Goal: Task Accomplishment & Management: Use online tool/utility

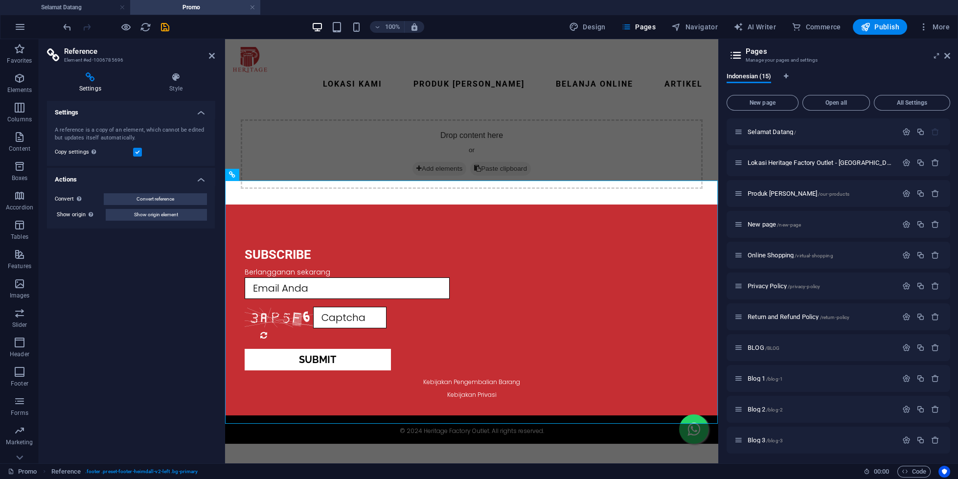
scroll to position [125, 0]
click at [502, 104] on div "Drop content here or Add elements Paste clipboard" at bounding box center [471, 154] width 493 height 101
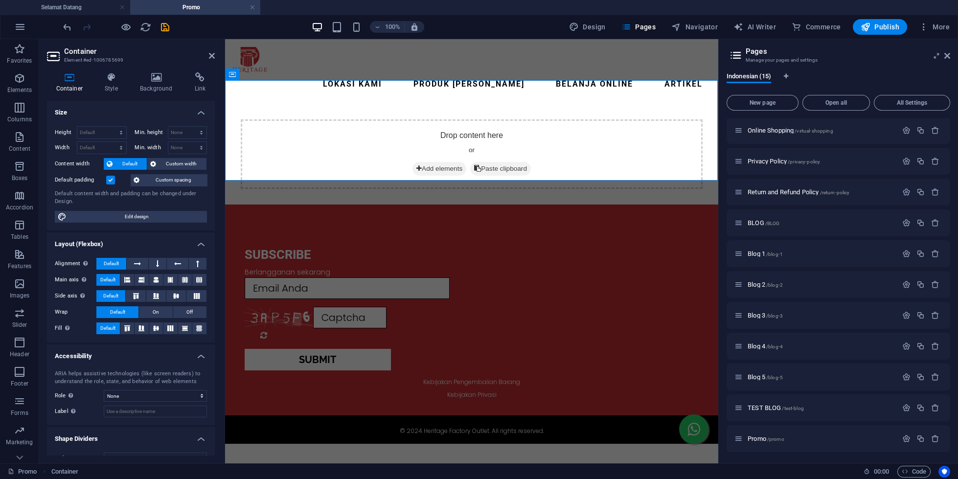
click at [201, 63] on header "Container Element #ed-1006785699" at bounding box center [131, 51] width 168 height 25
click at [210, 63] on header "Container Element #ed-1006785699" at bounding box center [131, 51] width 168 height 25
click at [210, 60] on icon at bounding box center [212, 56] width 6 height 8
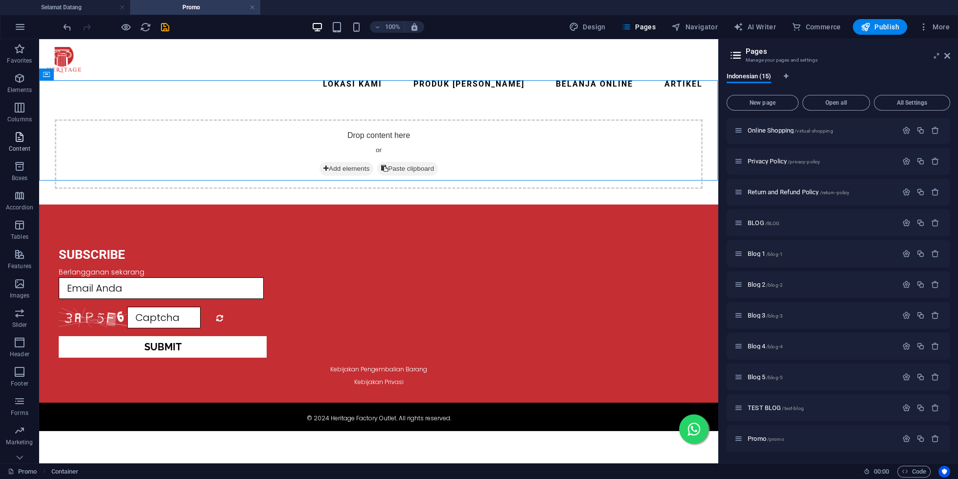
click at [22, 142] on icon "button" at bounding box center [20, 137] width 12 height 12
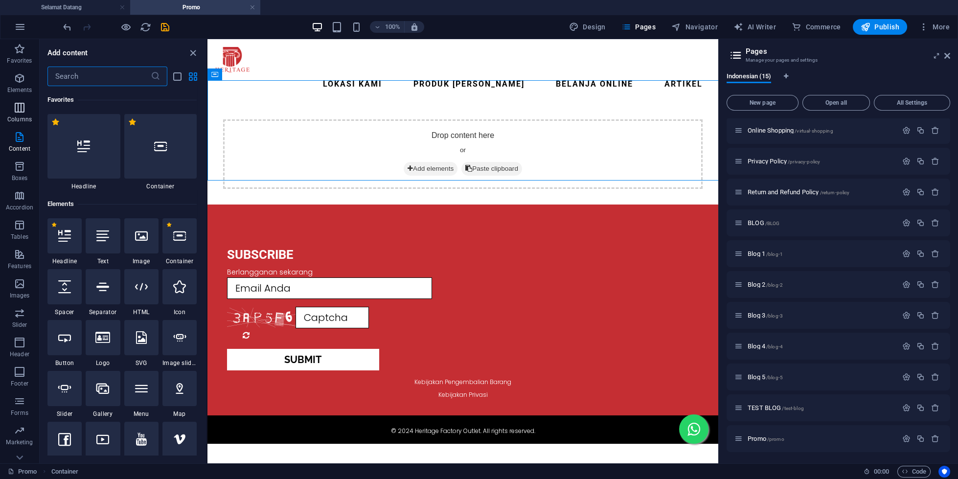
click at [19, 115] on span "Columns" at bounding box center [19, 113] width 39 height 23
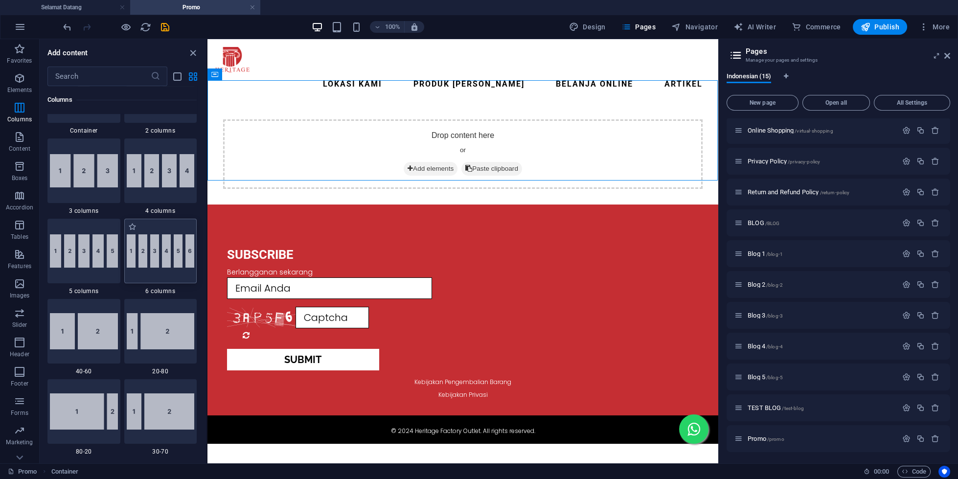
scroll to position [561, 0]
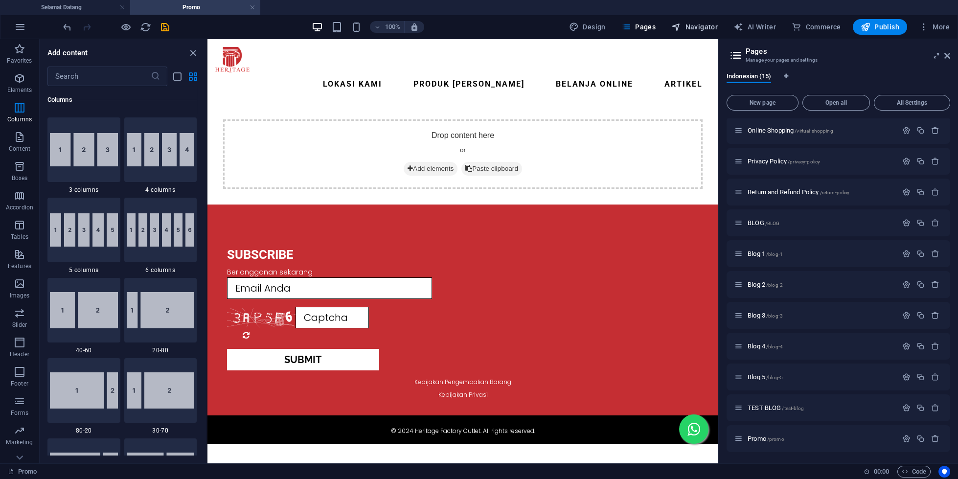
click at [692, 30] on span "Navigator" at bounding box center [694, 27] width 46 height 10
select select "18150477-id"
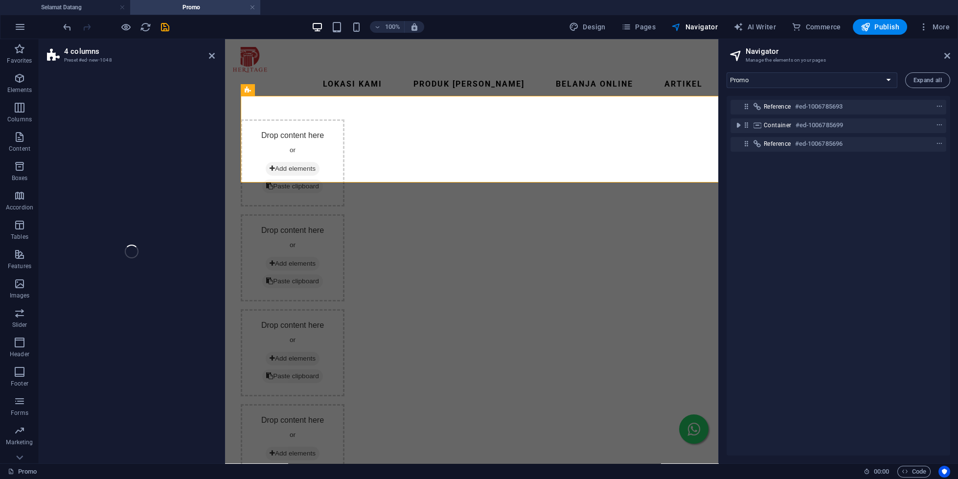
select select "rem"
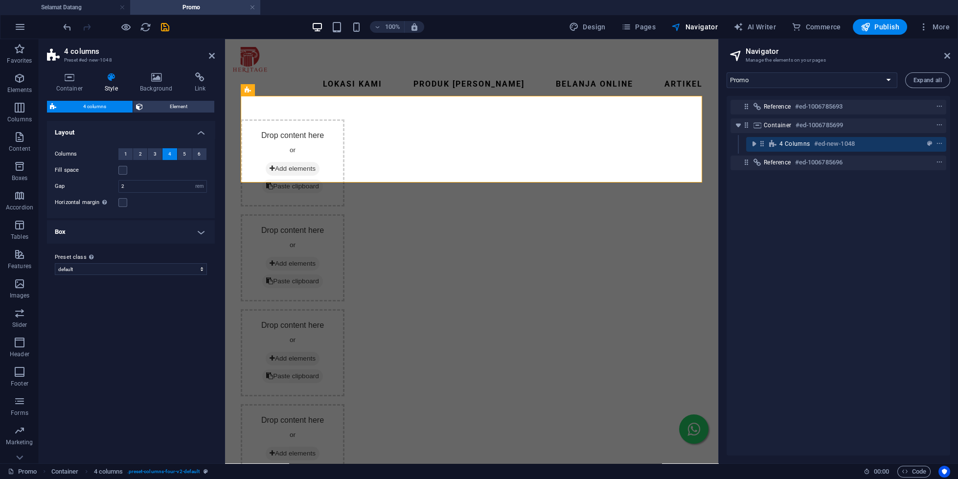
click at [269, 119] on div "Drop content here or Add elements Paste clipboard" at bounding box center [292, 162] width 104 height 87
click at [154, 78] on icon at bounding box center [156, 77] width 51 height 10
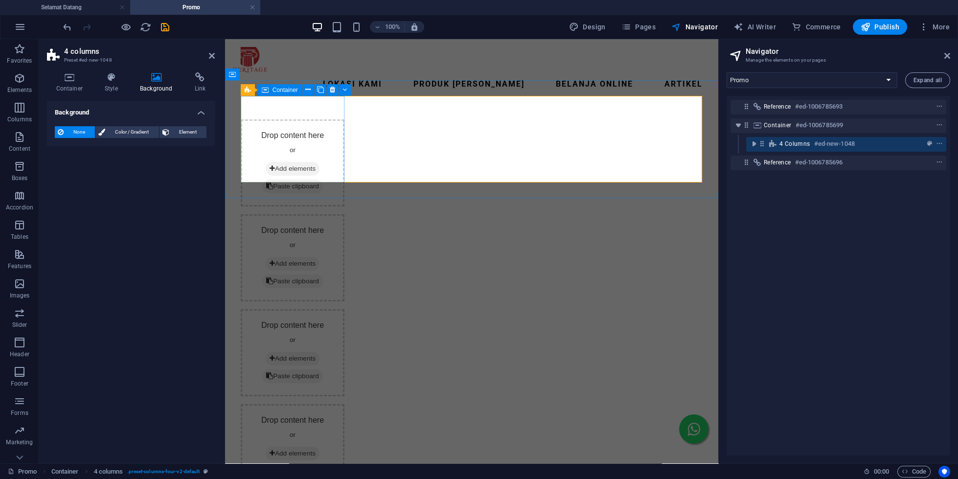
click at [292, 119] on div "Drop content here or Add elements Paste clipboard" at bounding box center [292, 162] width 104 height 87
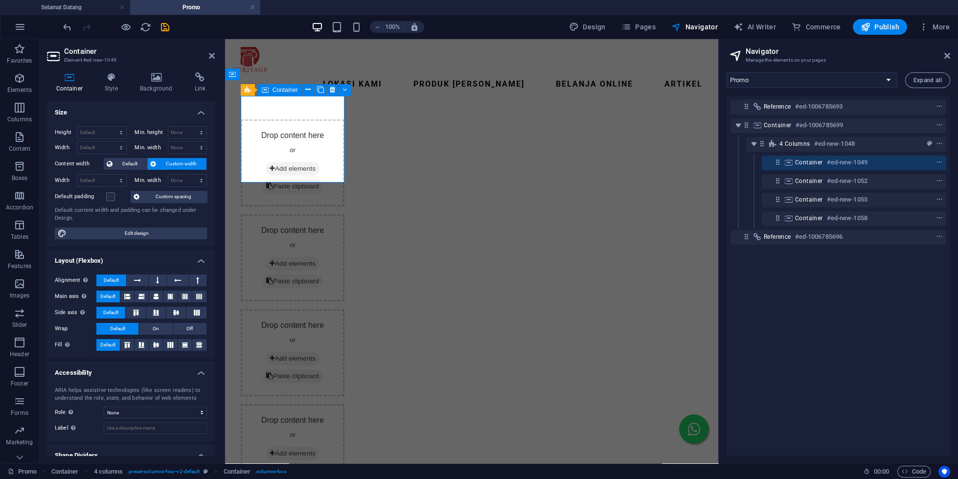
click at [294, 162] on span "Add elements" at bounding box center [292, 169] width 54 height 14
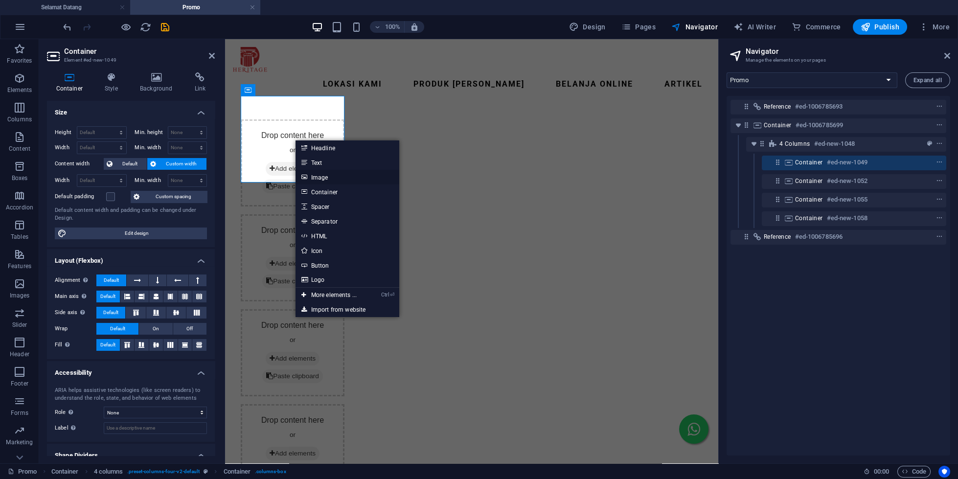
click at [319, 173] on link "Image" at bounding box center [348, 177] width 104 height 15
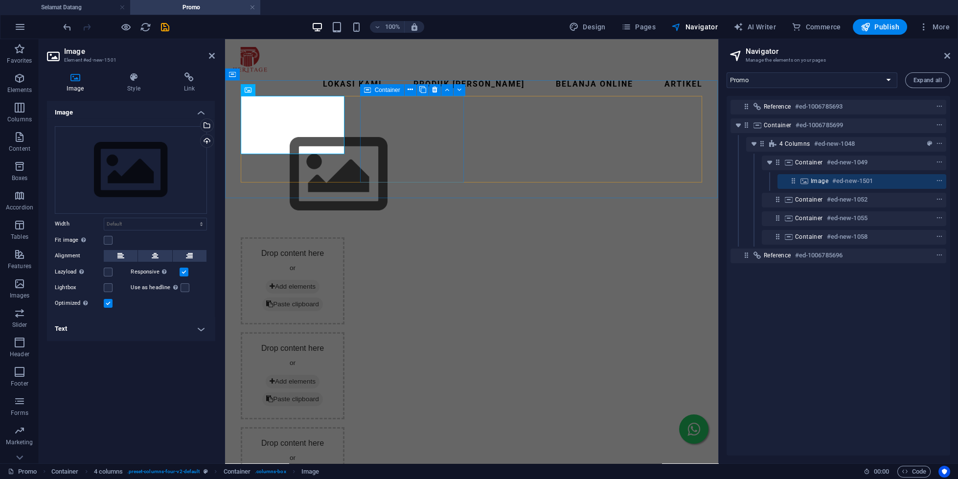
click at [319, 280] on span "Add elements" at bounding box center [292, 287] width 54 height 14
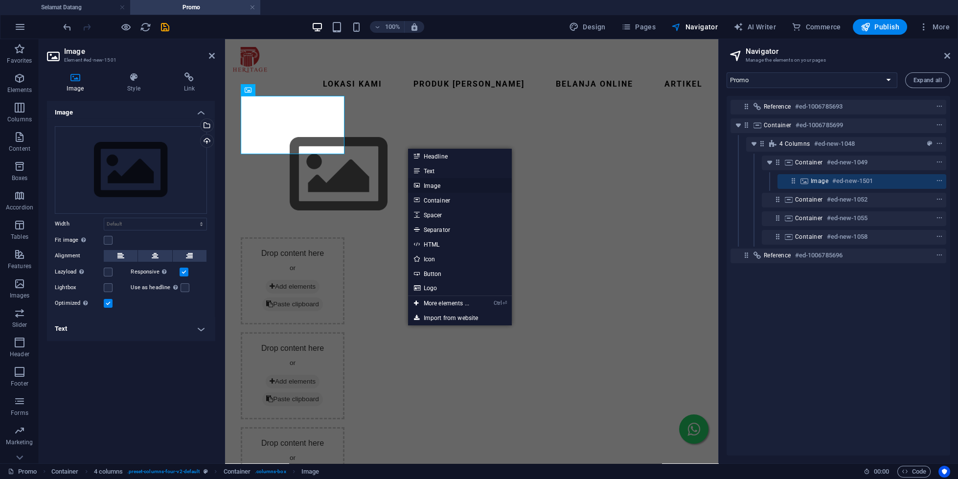
click at [435, 186] on link "Image" at bounding box center [460, 185] width 104 height 15
click at [435, 186] on div "Drop content here or Add elements Paste clipboard Drop content here or Add elem…" at bounding box center [471, 317] width 493 height 426
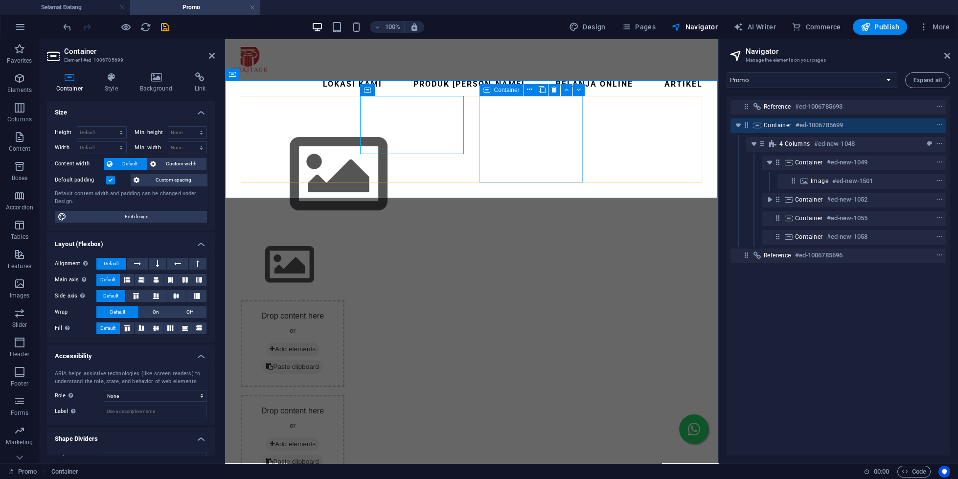
click at [319, 342] on span "Add elements" at bounding box center [292, 349] width 54 height 14
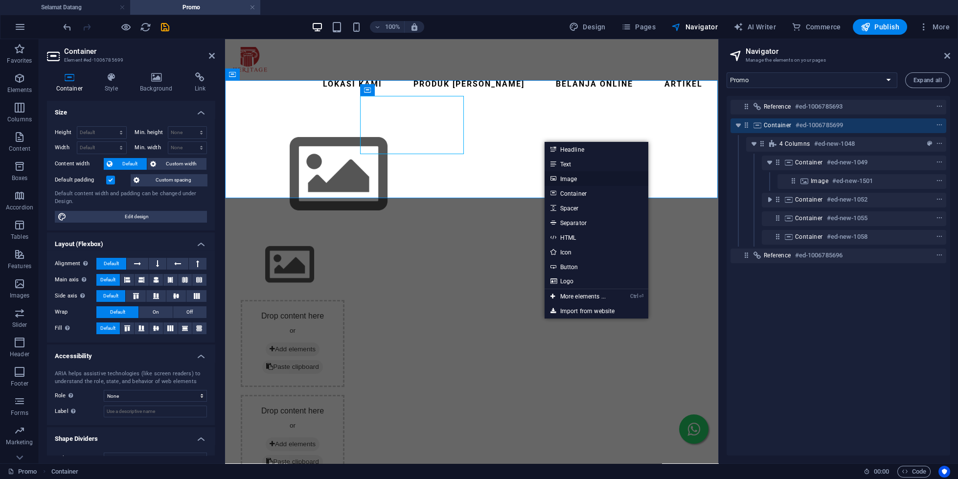
click at [570, 177] on link "Image" at bounding box center [597, 178] width 104 height 15
click at [344, 300] on div "Drop content here or Add elements Paste clipboard" at bounding box center [292, 343] width 104 height 87
click at [319, 406] on span "Add elements" at bounding box center [292, 413] width 54 height 14
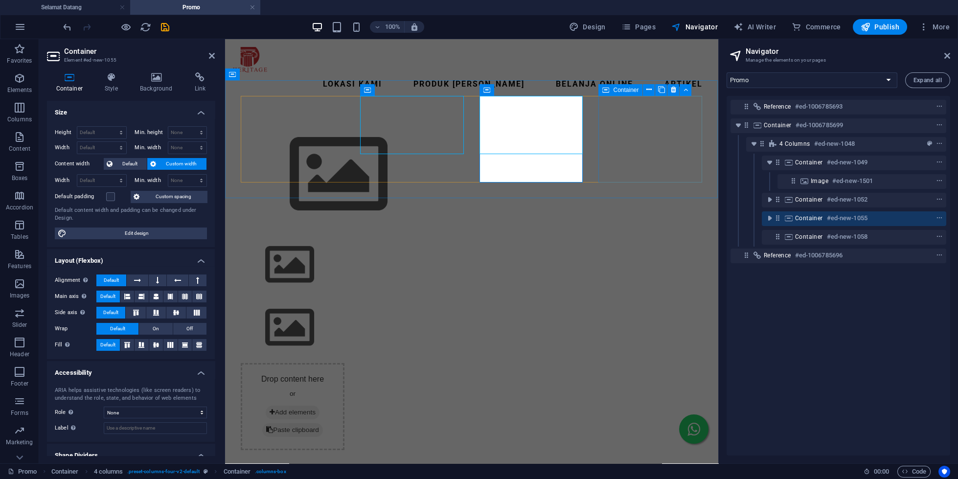
click at [319, 406] on span "Add elements" at bounding box center [292, 413] width 54 height 14
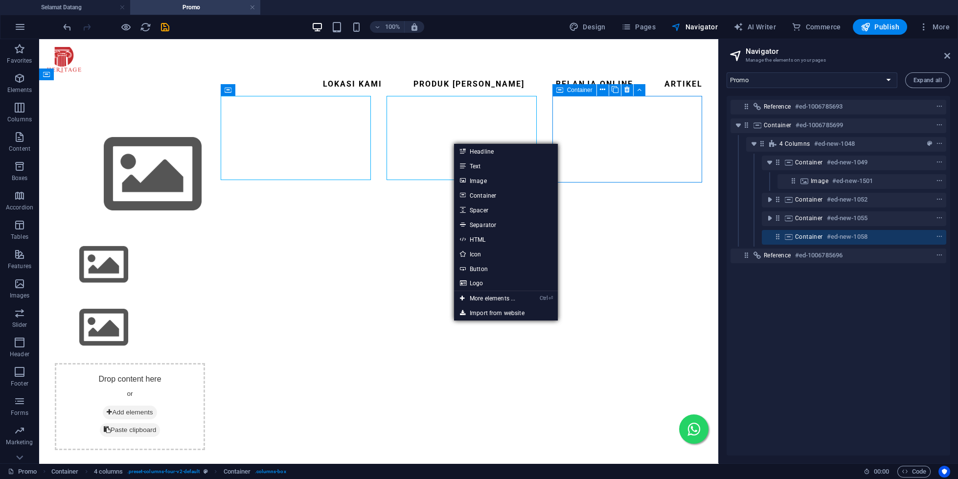
click at [157, 406] on span "Add elements" at bounding box center [130, 413] width 54 height 14
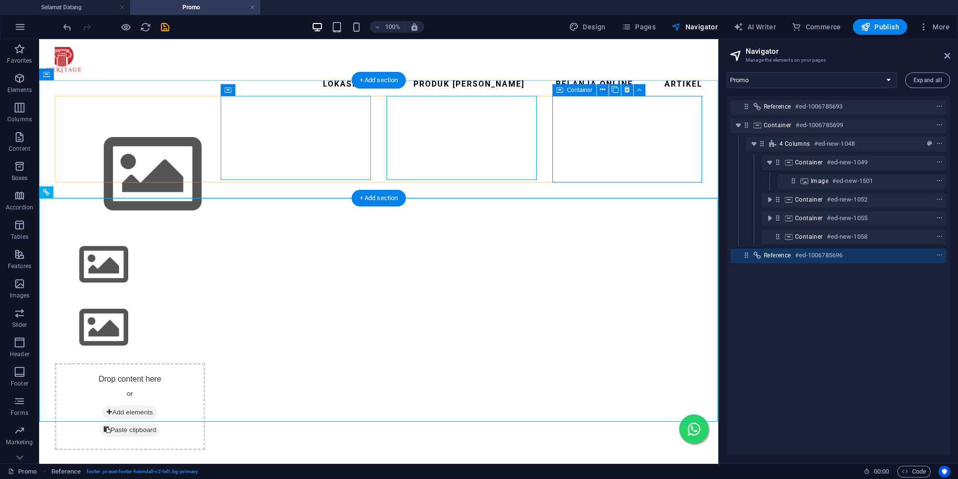
click at [157, 406] on span "Add elements" at bounding box center [130, 413] width 54 height 14
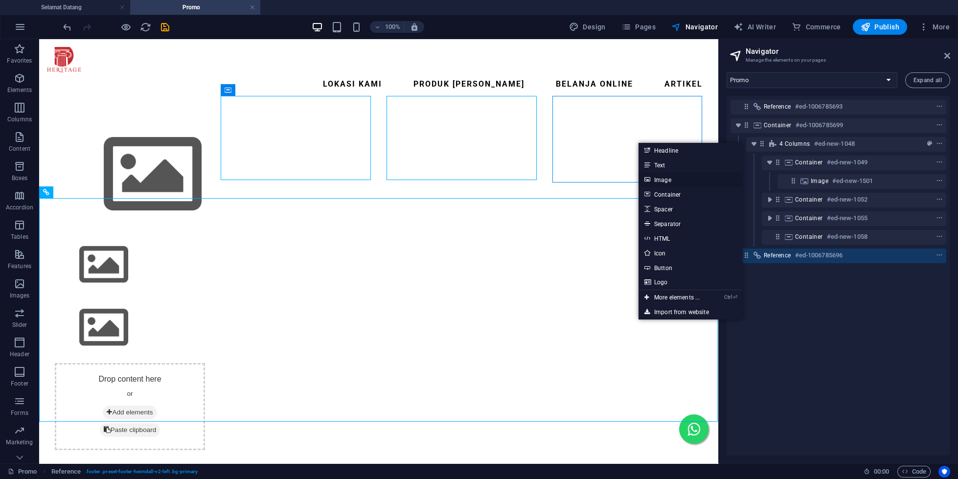
click at [662, 178] on link "Image" at bounding box center [690, 179] width 104 height 15
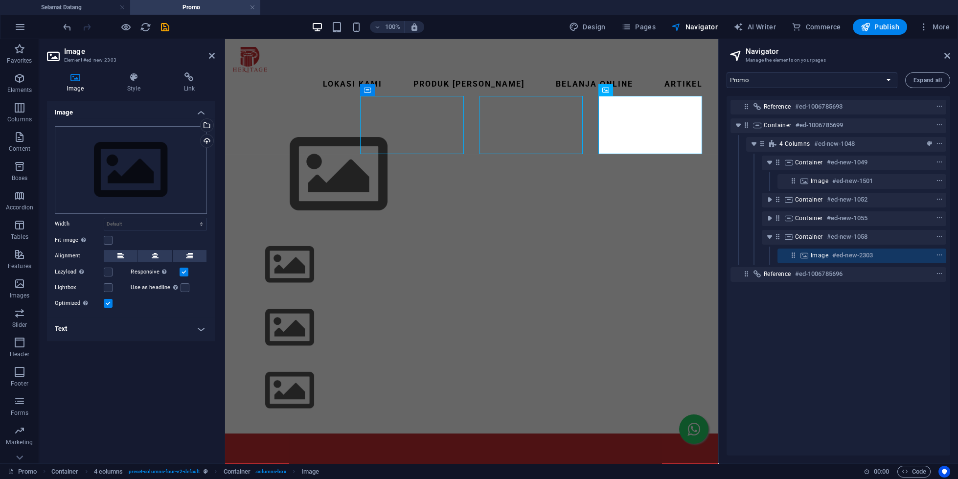
click at [137, 164] on div "Drag files here, click to choose files or select files from Files or our free s…" at bounding box center [131, 170] width 152 height 88
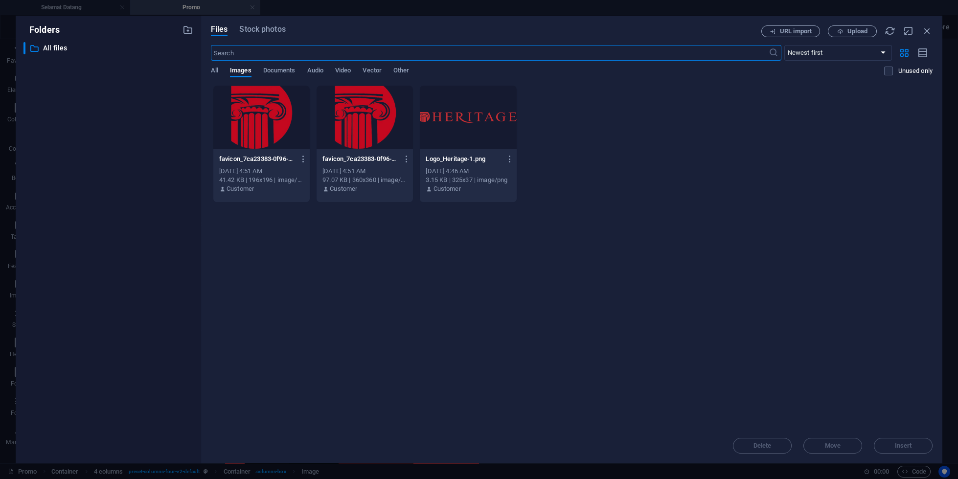
scroll to position [275, 0]
click at [208, 66] on div "Files Stock photos URL import Upload ​ Newest first Oldest first Name (A-Z) Nam…" at bounding box center [571, 240] width 741 height 448
click at [215, 73] on span "All" at bounding box center [214, 72] width 7 height 14
drag, startPoint x: 220, startPoint y: 71, endPoint x: 237, endPoint y: 68, distance: 17.6
click at [222, 71] on div "All Images Documents Audio Video Vector Other" at bounding box center [548, 76] width 674 height 19
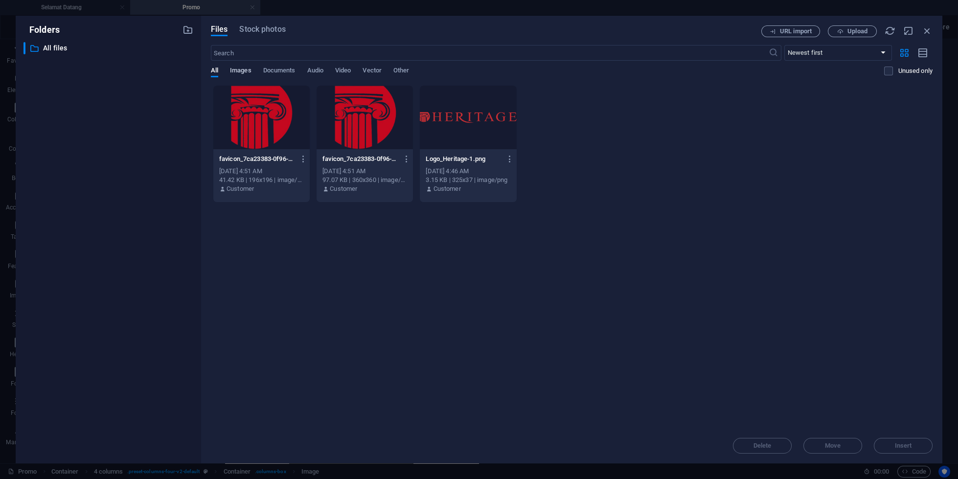
click at [238, 67] on span "Images" at bounding box center [241, 72] width 22 height 14
click at [289, 67] on span "Documents" at bounding box center [279, 72] width 32 height 14
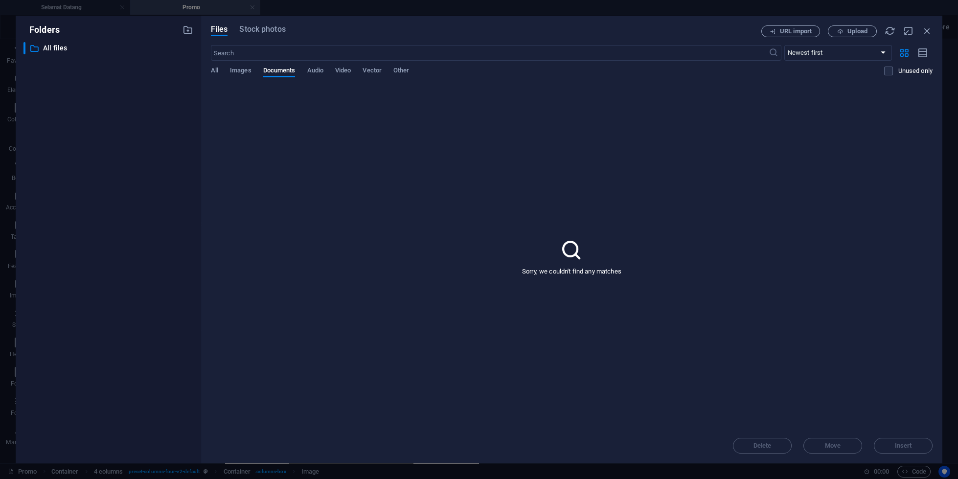
click at [360, 69] on div "All Images Documents Audio Video Vector Other" at bounding box center [548, 76] width 674 height 19
click at [337, 69] on span "Video" at bounding box center [343, 72] width 16 height 14
click at [327, 68] on div "All Images Documents Audio Video Vector Other" at bounding box center [548, 76] width 674 height 19
click at [253, 30] on span "Stock photos" at bounding box center [262, 29] width 46 height 12
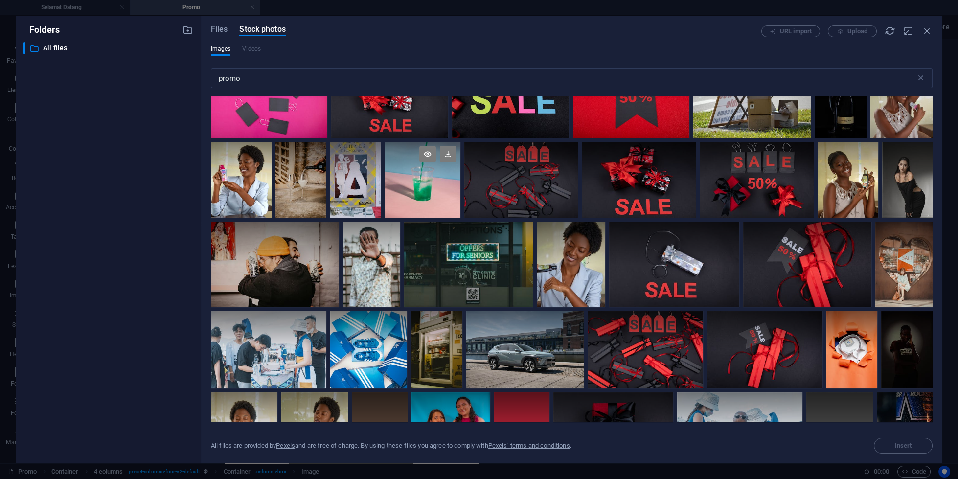
scroll to position [847, 0]
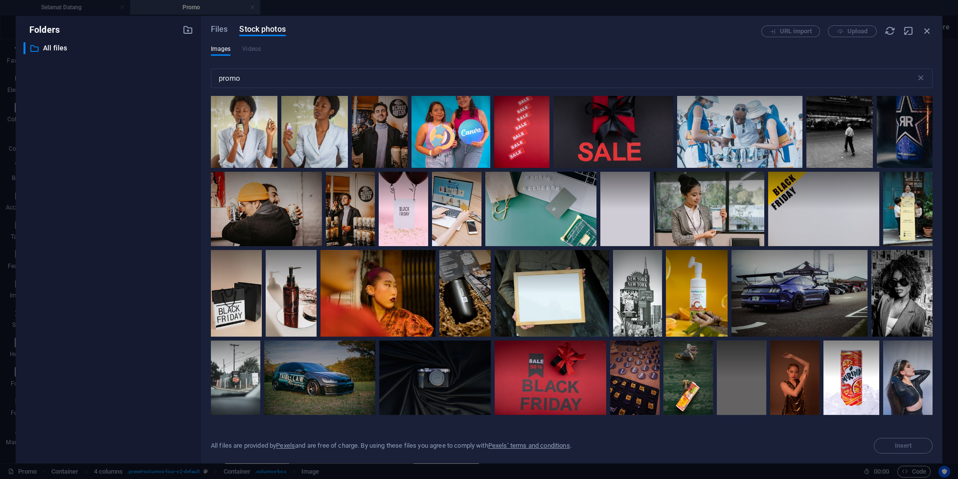
click at [402, 62] on div "Images Videos" at bounding box center [572, 54] width 722 height 19
click at [402, 74] on input "promo" at bounding box center [563, 78] width 705 height 20
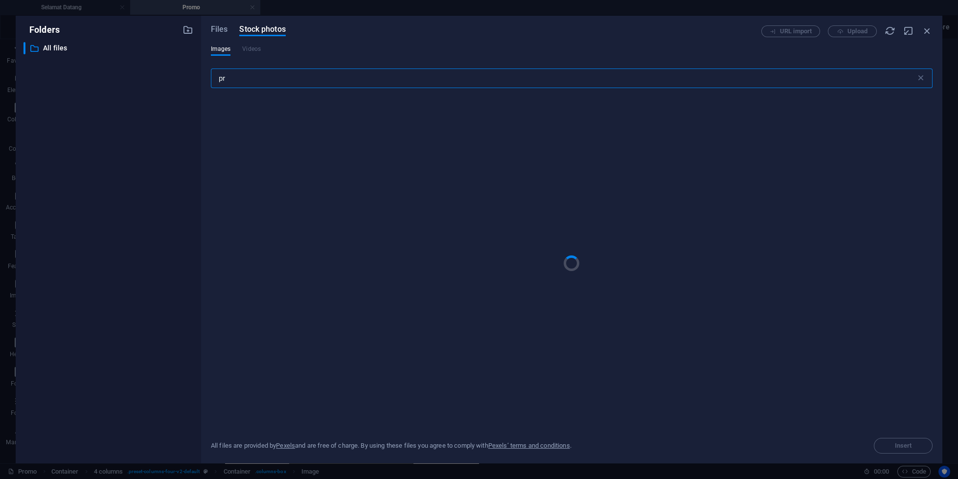
type input "p"
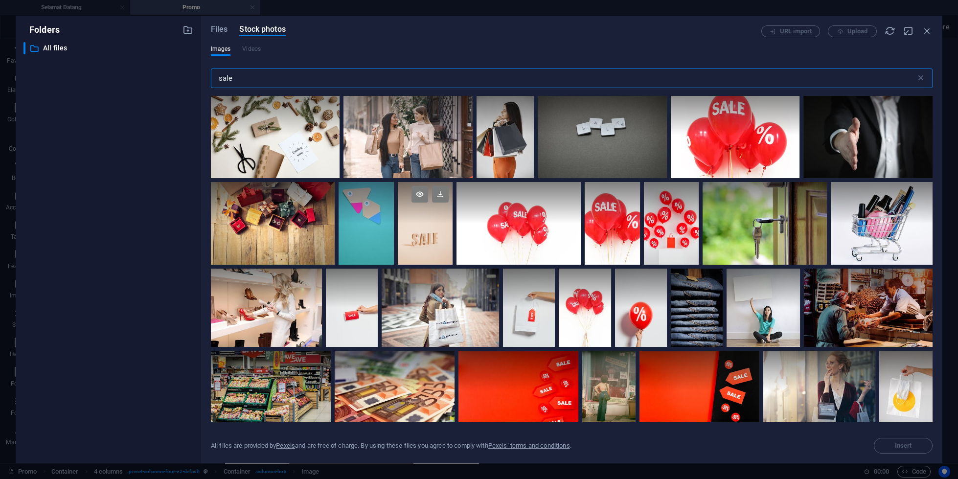
scroll to position [154, 0]
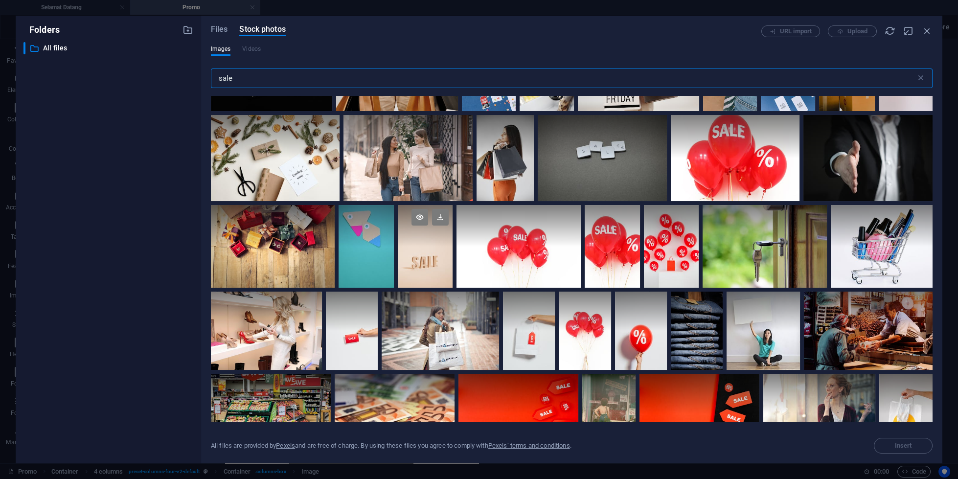
type input "sale"
click at [436, 254] on div at bounding box center [425, 246] width 55 height 83
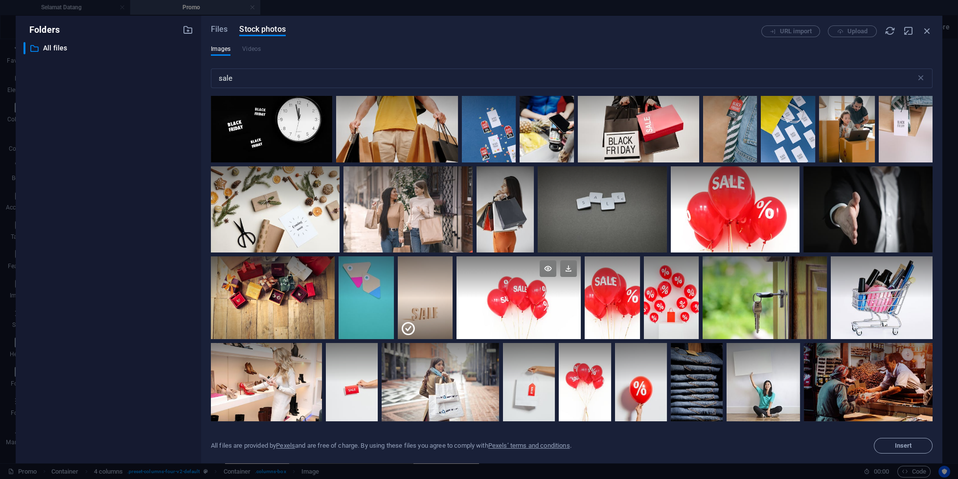
scroll to position [77, 0]
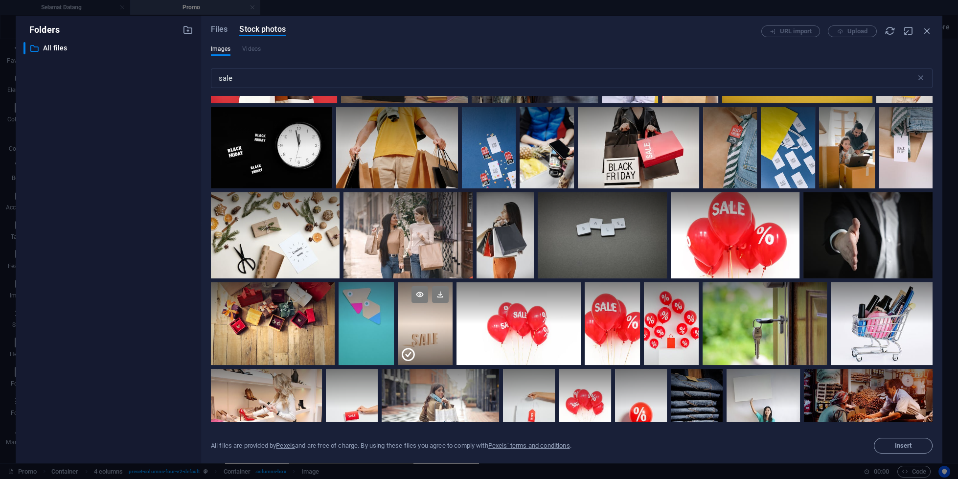
click at [437, 342] on div at bounding box center [425, 345] width 55 height 42
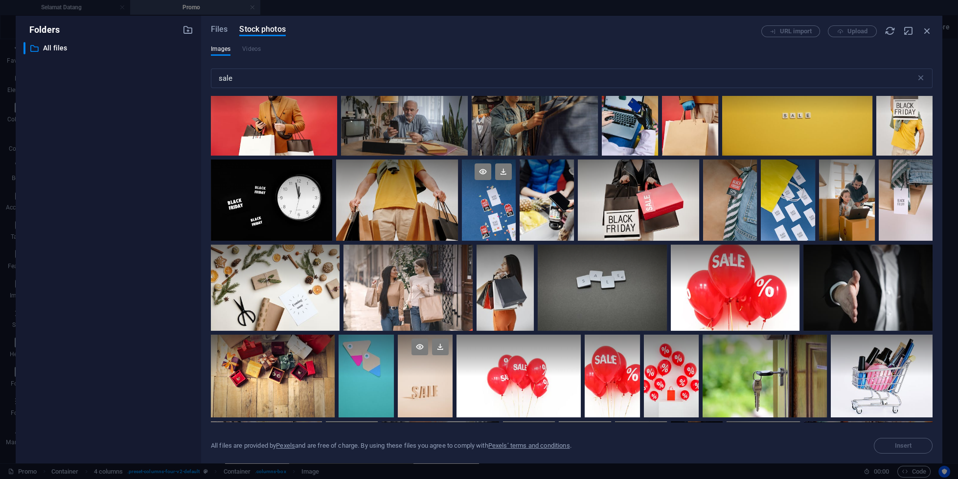
scroll to position [0, 0]
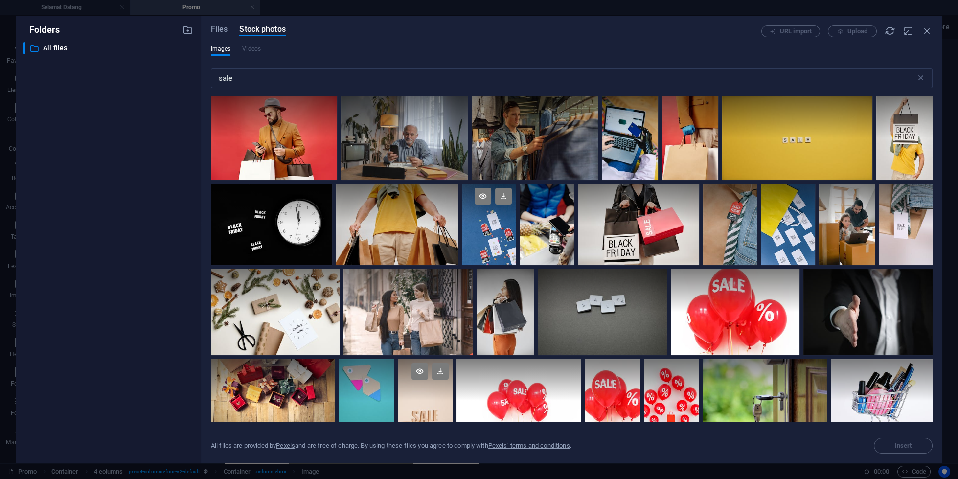
click at [492, 215] on div at bounding box center [489, 204] width 54 height 41
click at [492, 227] on div at bounding box center [489, 245] width 54 height 41
click at [494, 236] on div at bounding box center [489, 224] width 54 height 81
click at [497, 203] on icon at bounding box center [503, 196] width 17 height 17
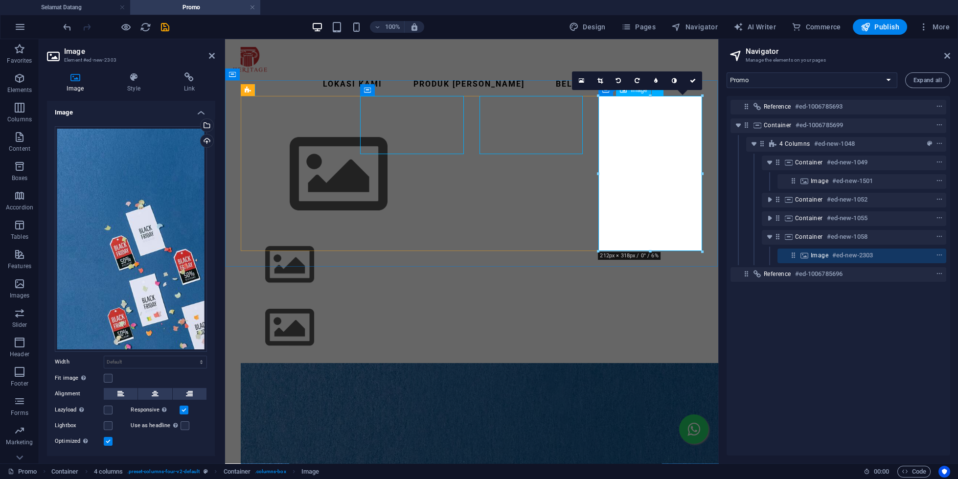
click at [690, 79] on link at bounding box center [693, 80] width 19 height 19
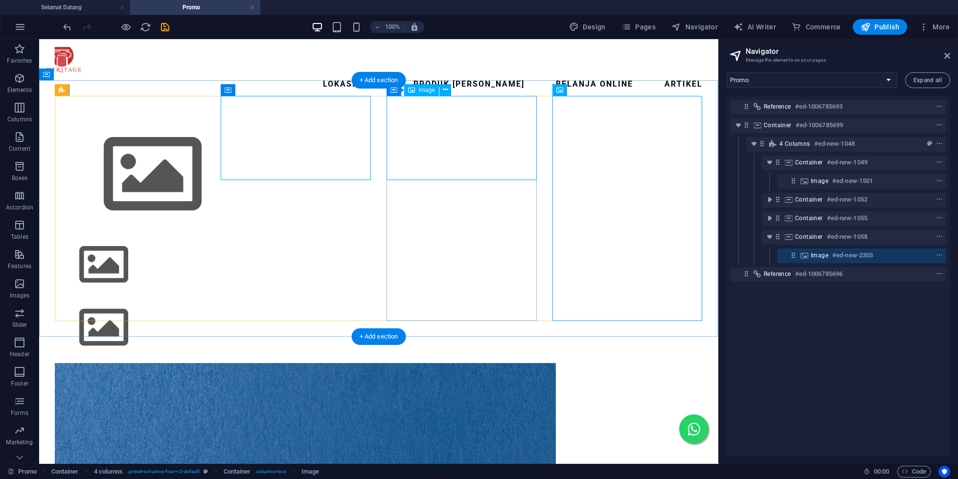
click at [205, 300] on figure at bounding box center [130, 327] width 150 height 55
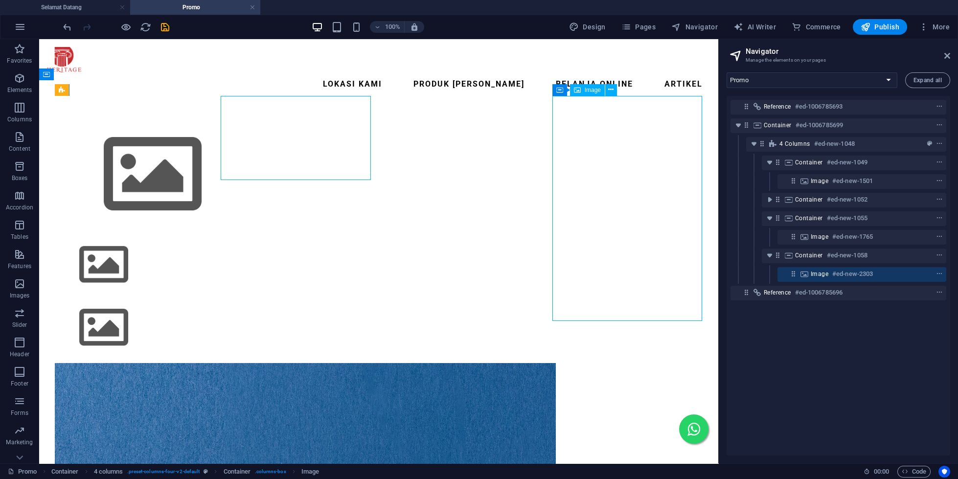
click at [205, 300] on figure at bounding box center [130, 327] width 150 height 55
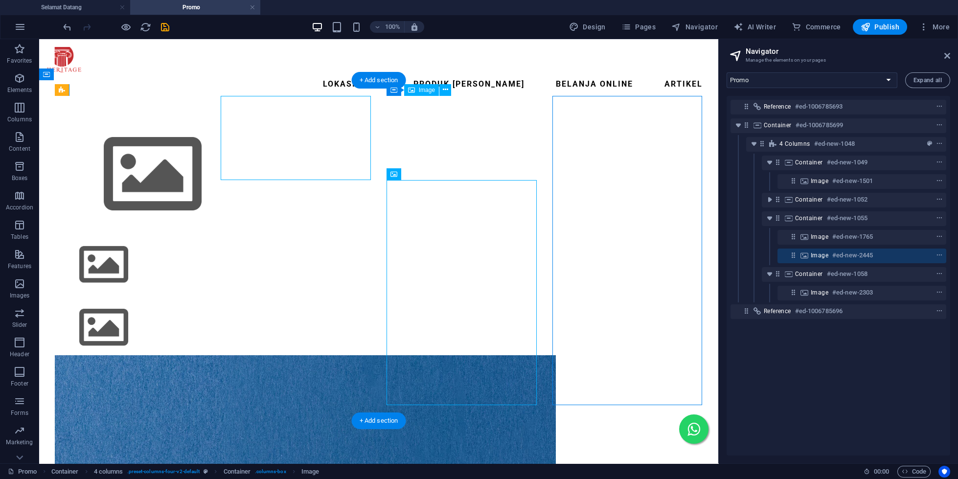
click at [205, 300] on figure at bounding box center [130, 327] width 150 height 55
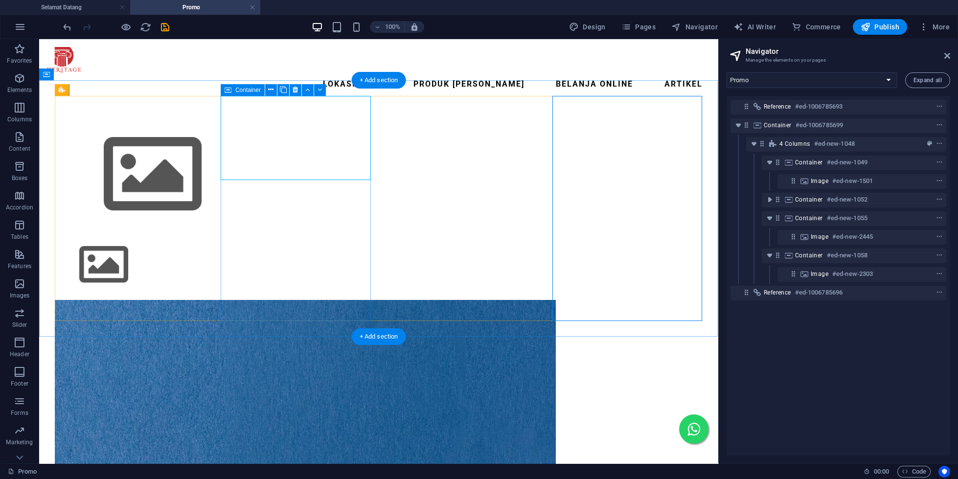
click at [205, 237] on div at bounding box center [130, 264] width 150 height 55
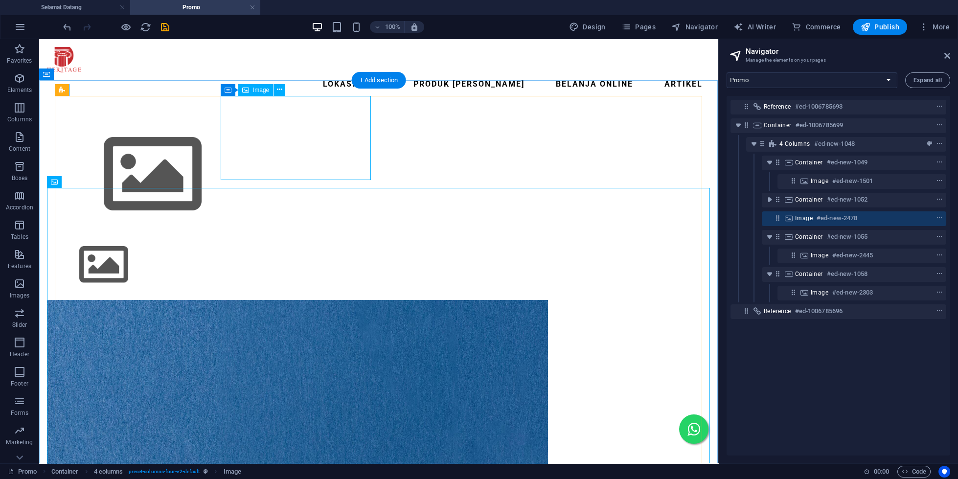
click at [205, 237] on figure at bounding box center [130, 264] width 150 height 55
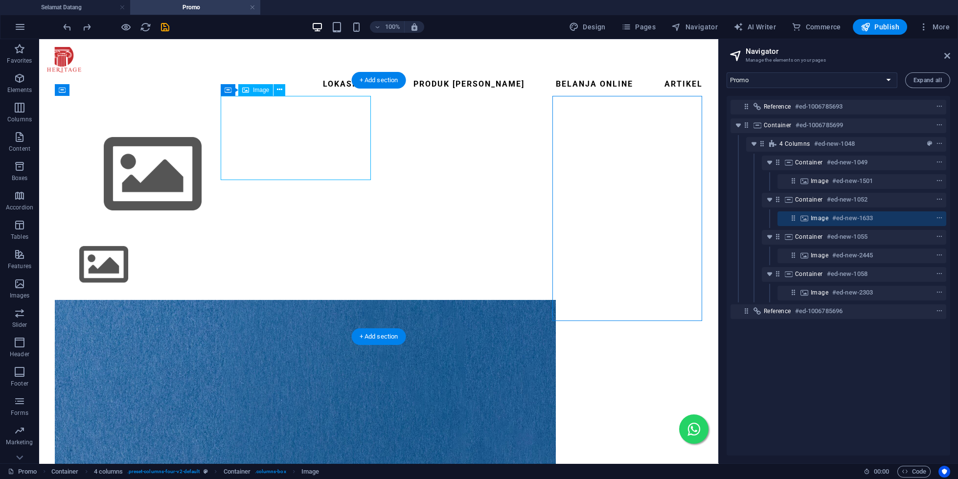
click at [205, 237] on figure at bounding box center [130, 264] width 150 height 55
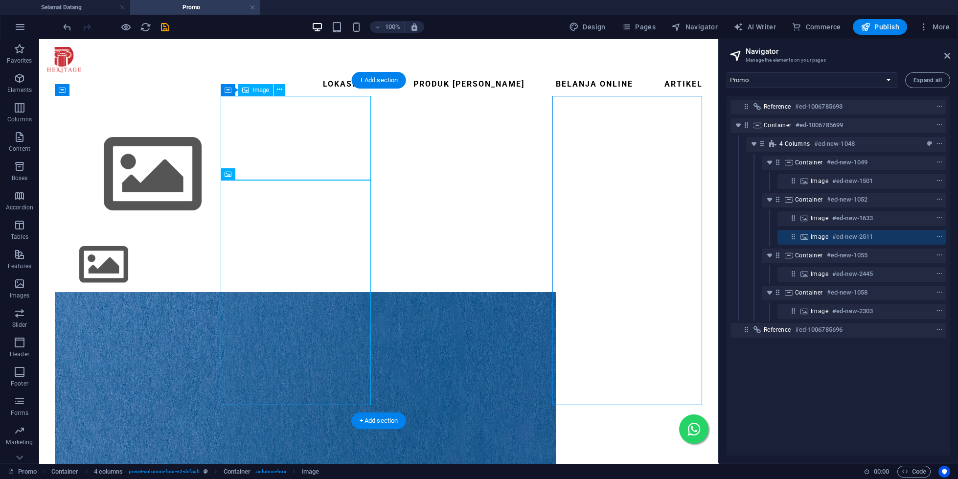
click at [205, 237] on figure at bounding box center [130, 264] width 150 height 55
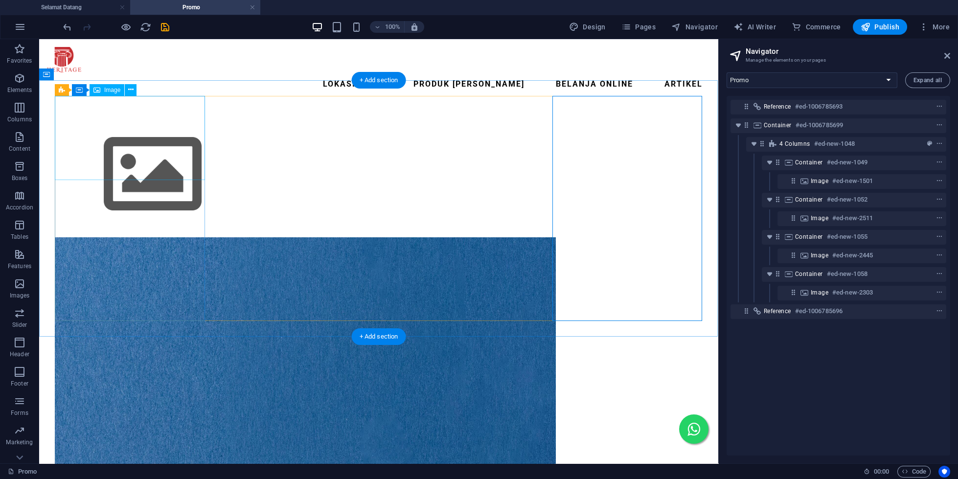
click at [106, 136] on figure at bounding box center [130, 174] width 150 height 110
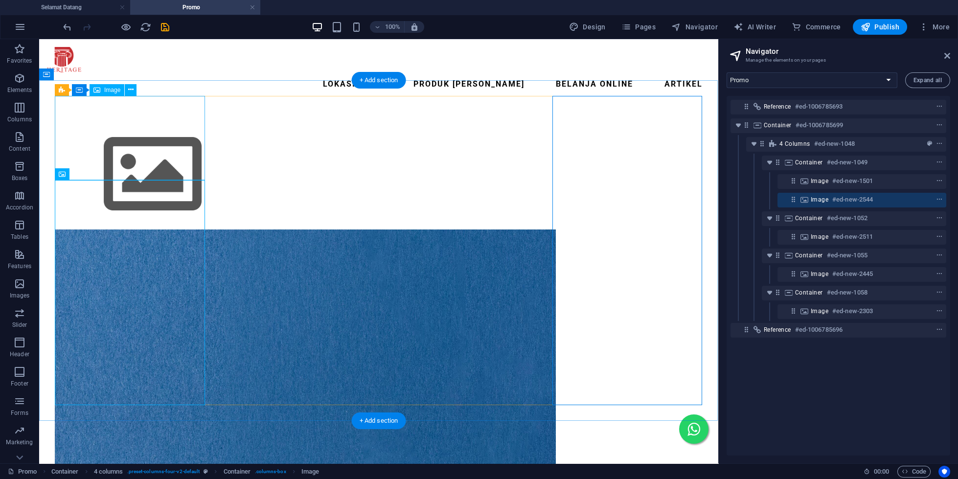
click at [147, 119] on figure at bounding box center [130, 174] width 150 height 110
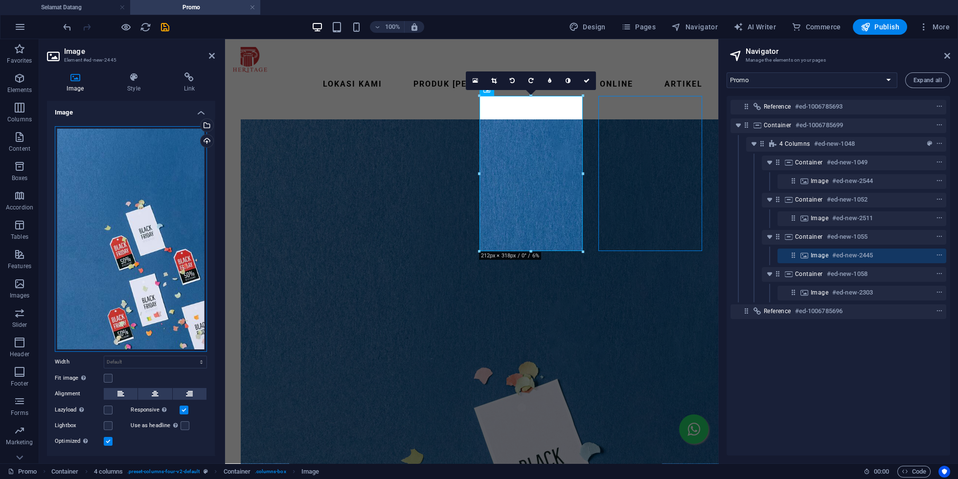
click at [137, 236] on div "Drag files here, click to choose files or select files from Files or our free s…" at bounding box center [131, 239] width 152 height 226
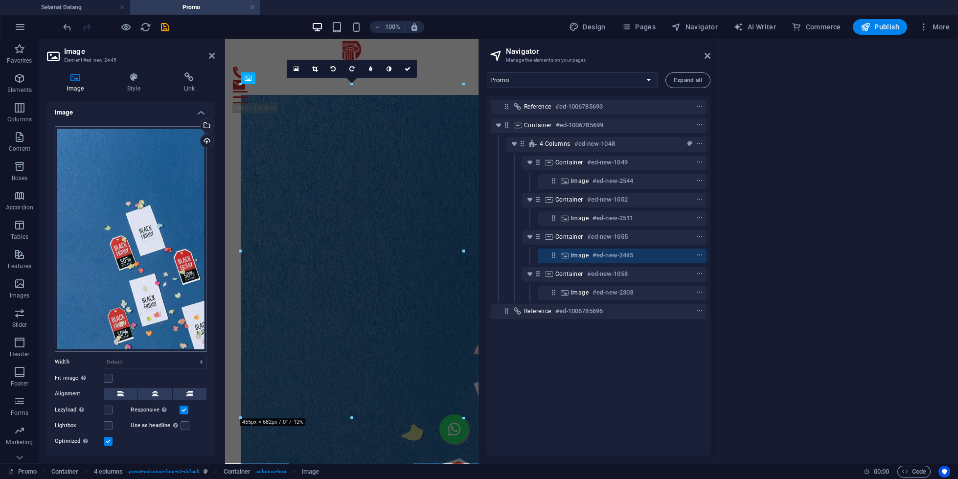
click at [137, 236] on body "[DOMAIN_NAME] Selamat Datang Promo Favorites Elements Columns Content Boxes Acc…" at bounding box center [479, 239] width 958 height 479
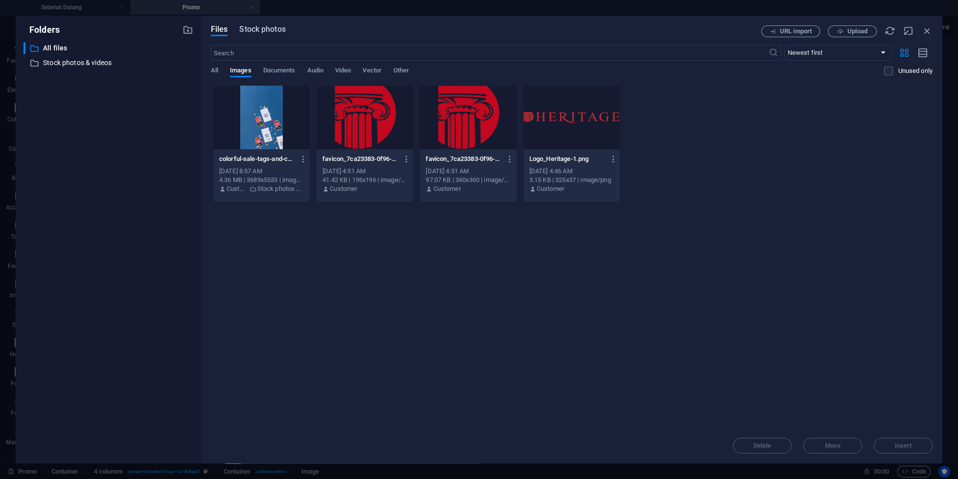
click at [263, 27] on span "Stock photos" at bounding box center [262, 29] width 46 height 12
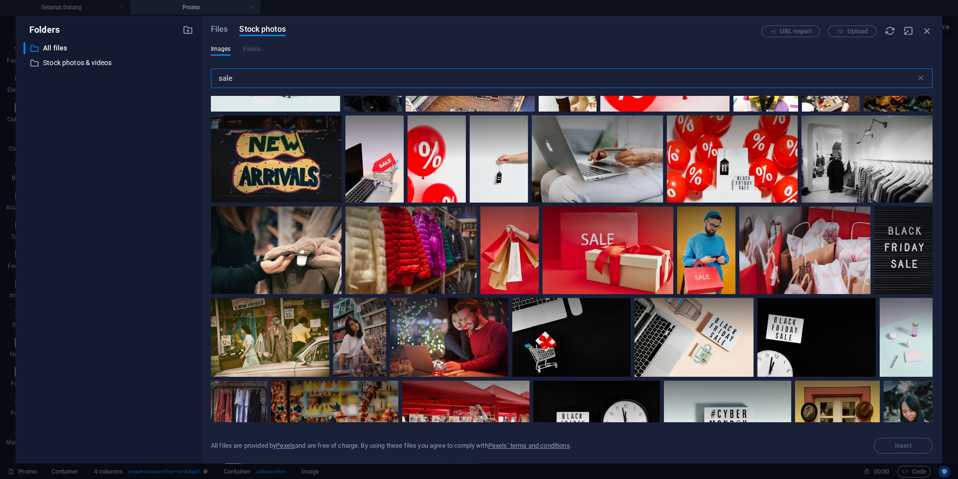
scroll to position [694, 0]
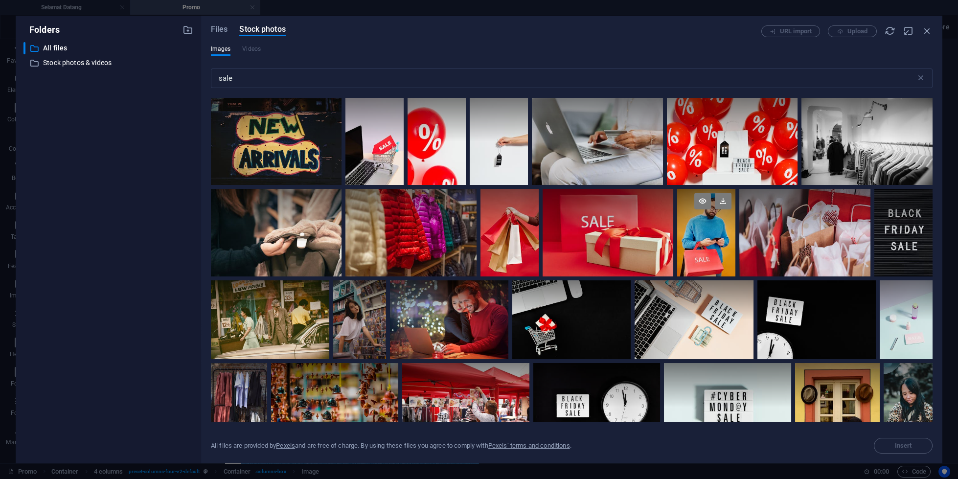
click at [719, 238] on div at bounding box center [706, 233] width 58 height 88
click at [723, 198] on icon at bounding box center [723, 201] width 17 height 17
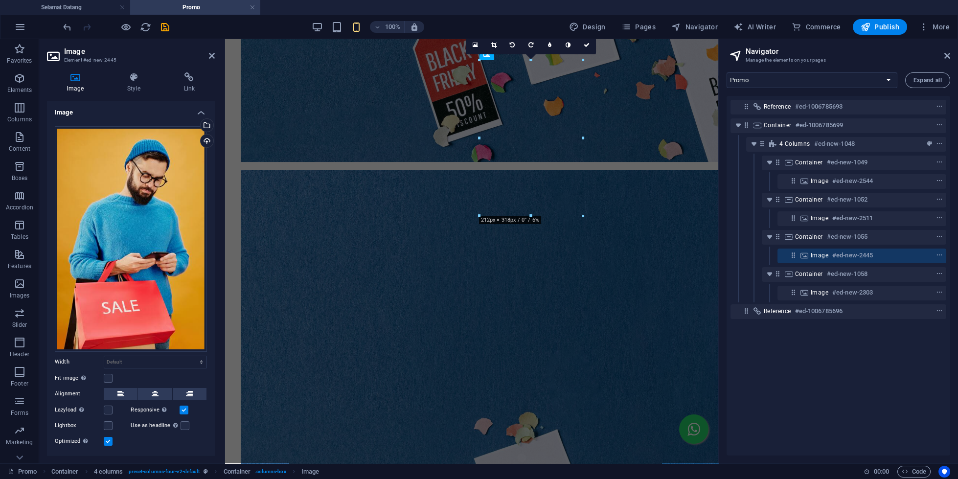
scroll to position [38, 0]
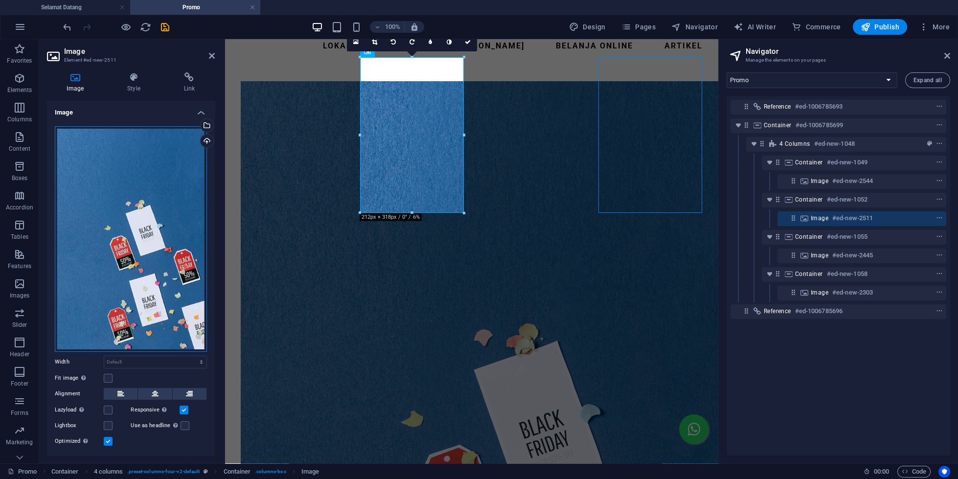
click at [107, 280] on div "Drag files here, click to choose files or select files from Files or our free s…" at bounding box center [131, 239] width 152 height 226
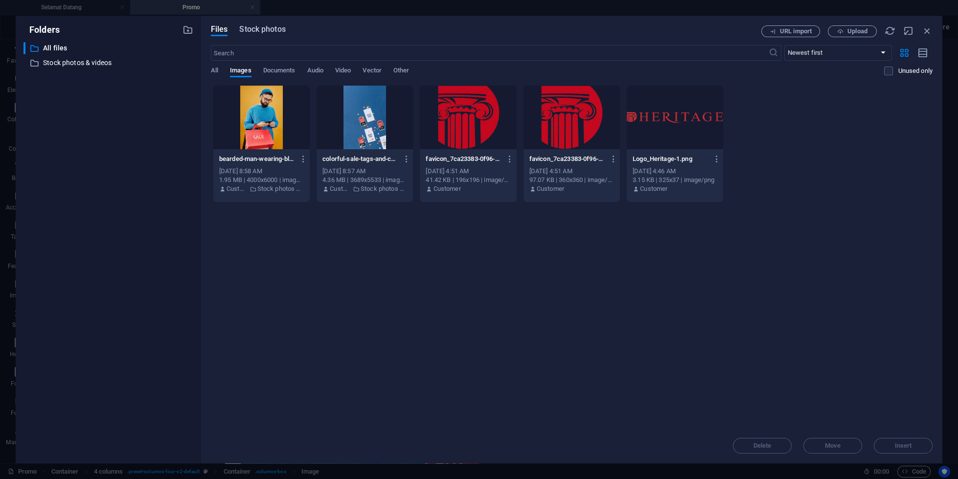
click at [281, 31] on span "Stock photos" at bounding box center [262, 29] width 46 height 12
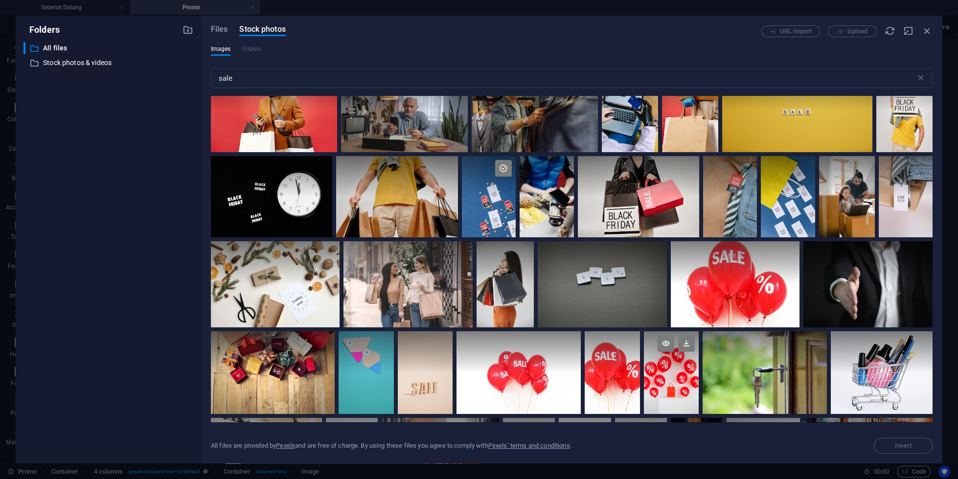
scroll to position [0, 0]
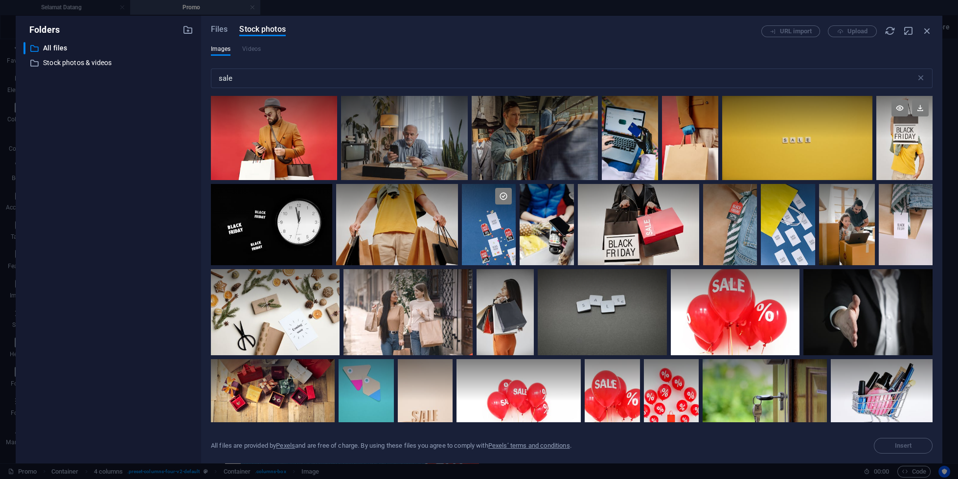
click at [915, 131] on div at bounding box center [904, 117] width 56 height 42
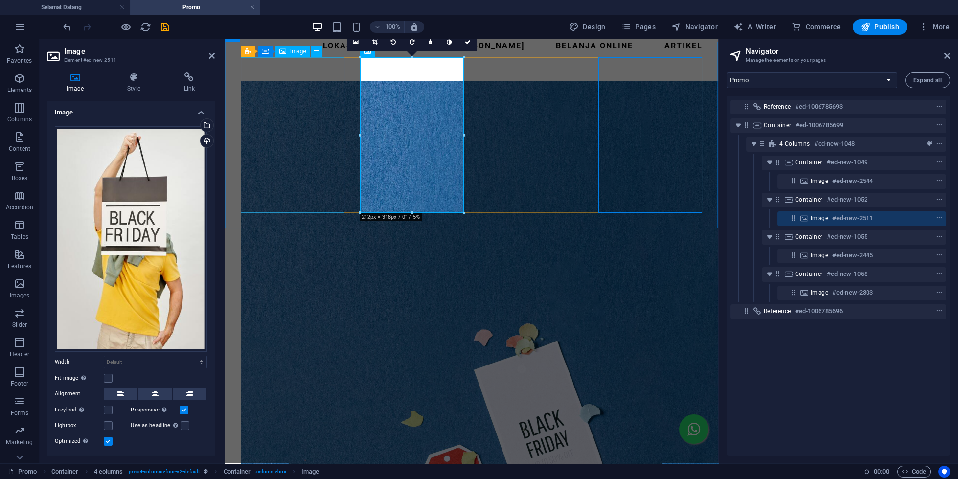
click at [298, 103] on figure at bounding box center [292, 457] width 104 height 752
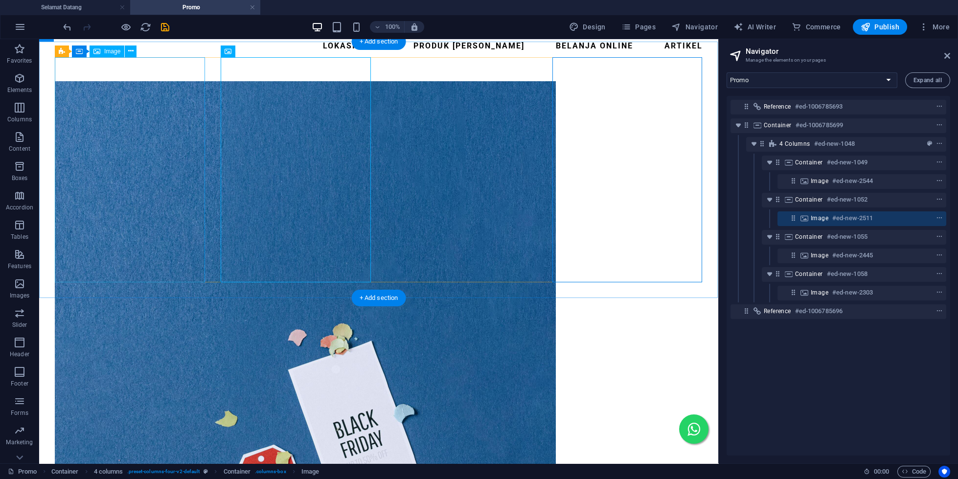
click at [131, 157] on figure at bounding box center [130, 457] width 150 height 752
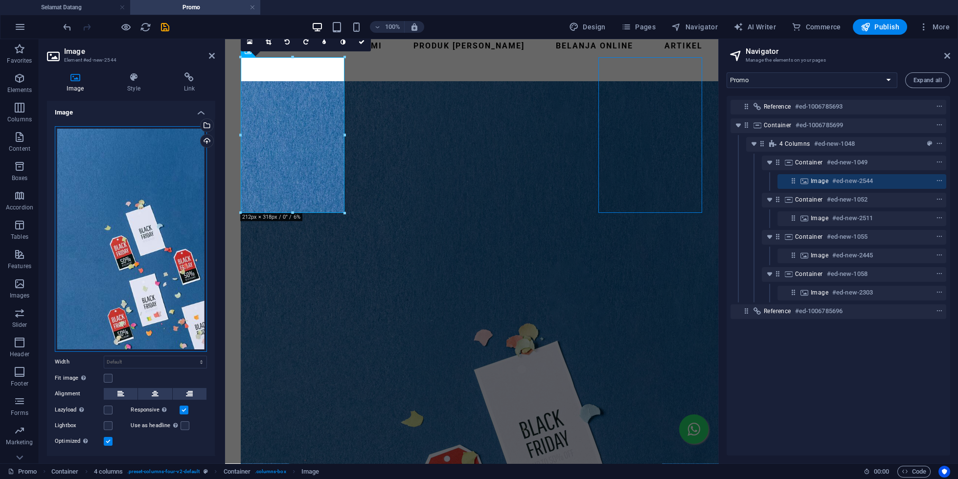
click at [150, 221] on div "Drag files here, click to choose files or select files from Files or our free s…" at bounding box center [131, 239] width 152 height 226
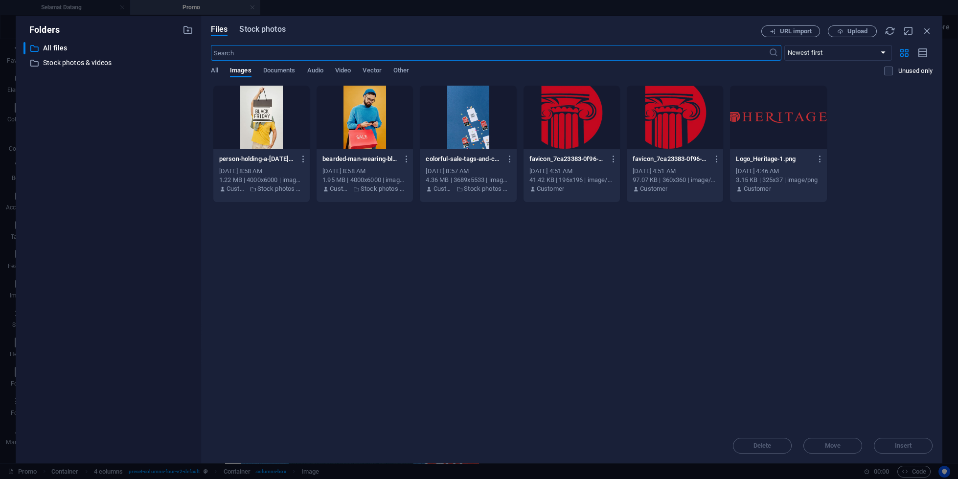
click at [282, 29] on span "Stock photos" at bounding box center [262, 29] width 46 height 12
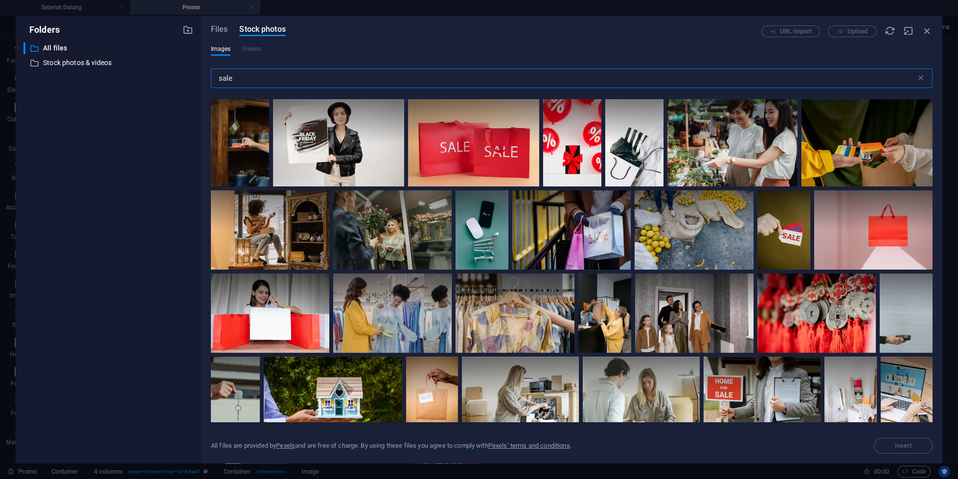
scroll to position [3703, 0]
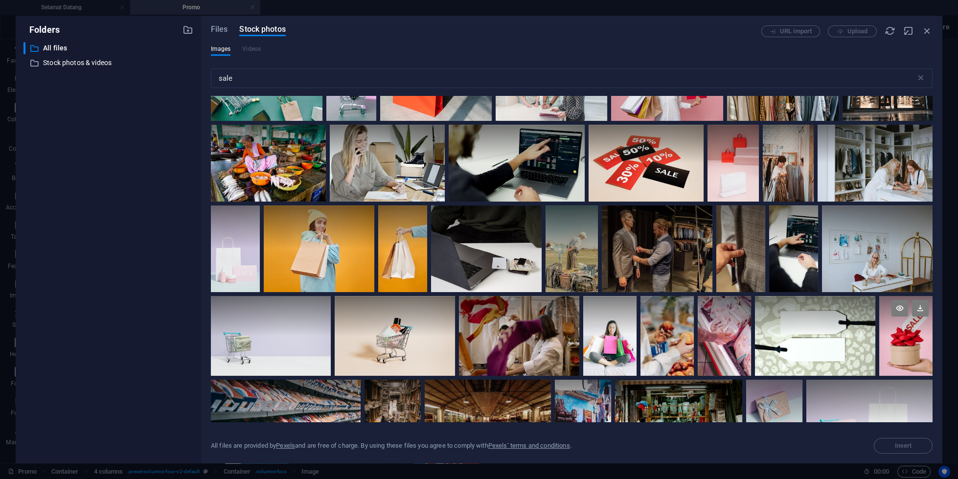
click at [910, 338] on div at bounding box center [905, 336] width 53 height 80
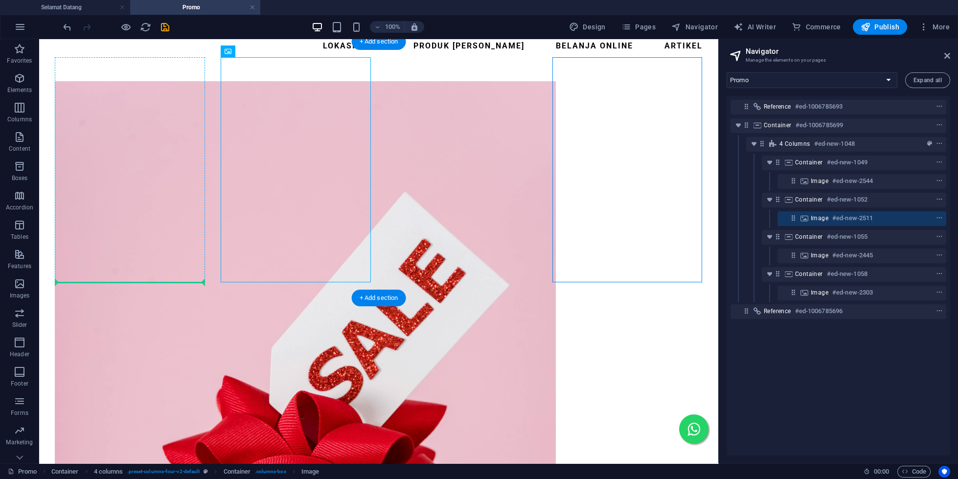
drag, startPoint x: 311, startPoint y: 188, endPoint x: 162, endPoint y: 204, distance: 149.6
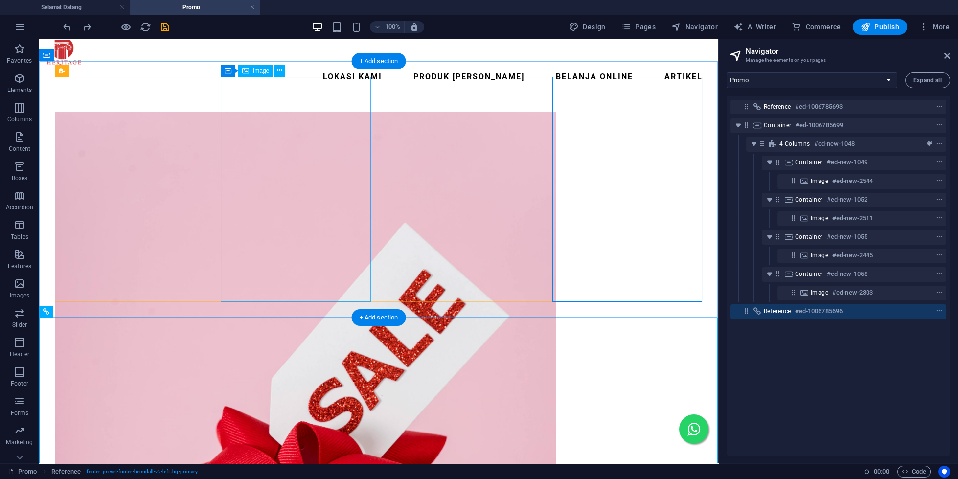
scroll to position [0, 0]
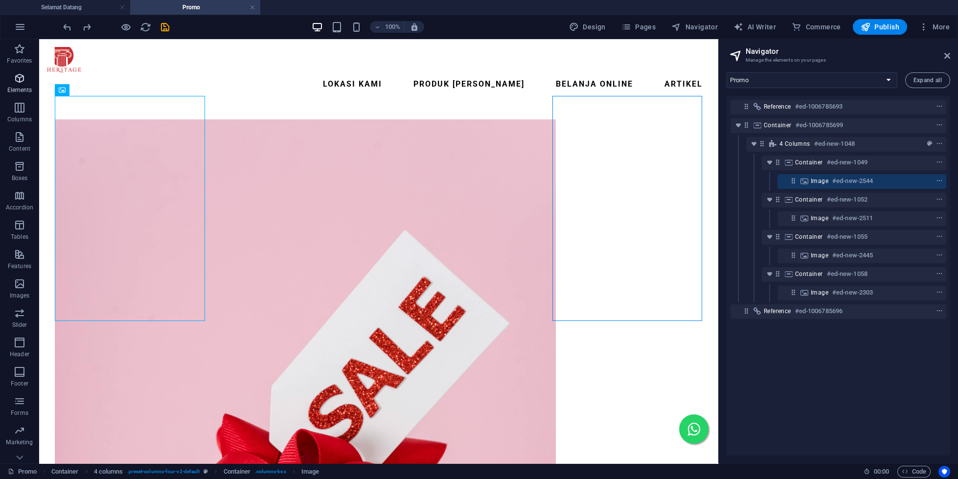
click at [18, 86] on span "Elements" at bounding box center [19, 83] width 39 height 23
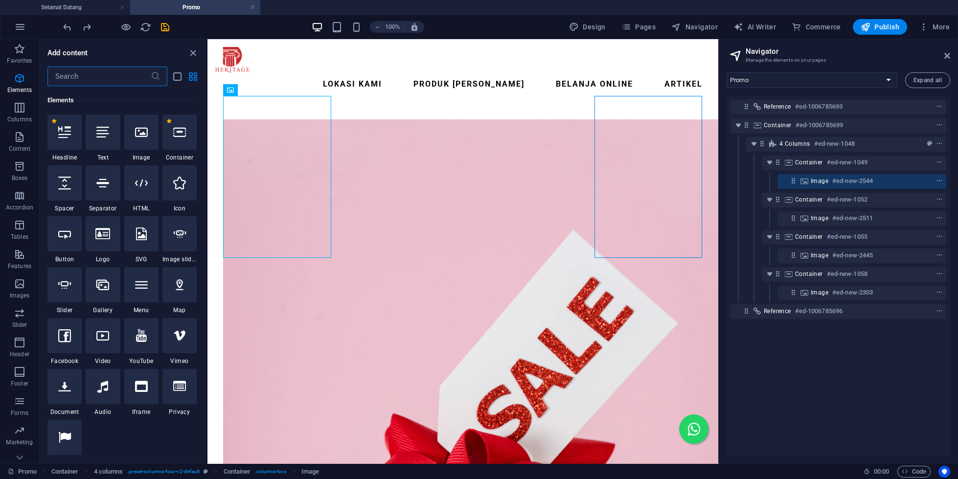
scroll to position [104, 0]
click at [101, 132] on icon at bounding box center [102, 131] width 13 height 13
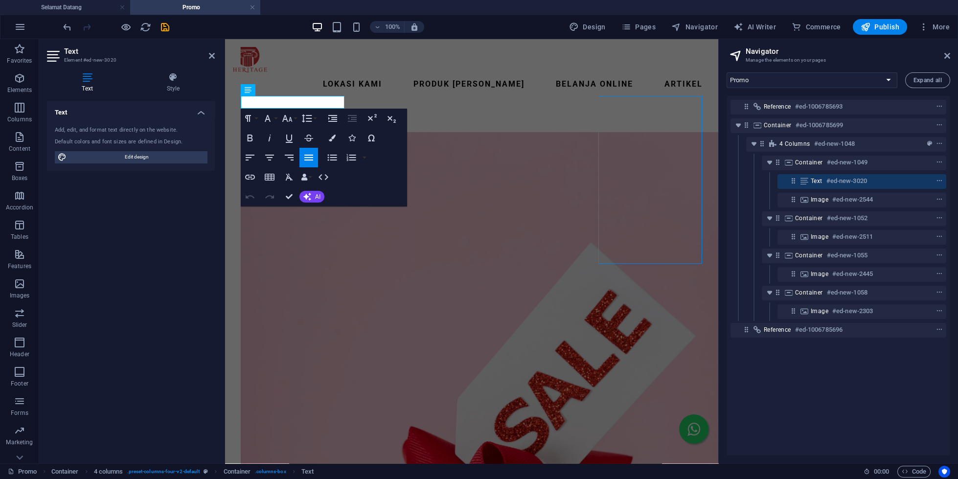
drag, startPoint x: 103, startPoint y: 79, endPoint x: 830, endPoint y: 191, distance: 735.1
click at [718, 191] on section "Favorites Elements Columns Content Boxes Accordion Tables Features Images Slide…" at bounding box center [359, 251] width 718 height 424
drag, startPoint x: 795, startPoint y: 183, endPoint x: 796, endPoint y: 210, distance: 26.9
click at [796, 210] on div "Reference #ed-1006785693 Container #ed-1006785699 4 columns #ed-new-1048 Contai…" at bounding box center [839, 276] width 224 height 360
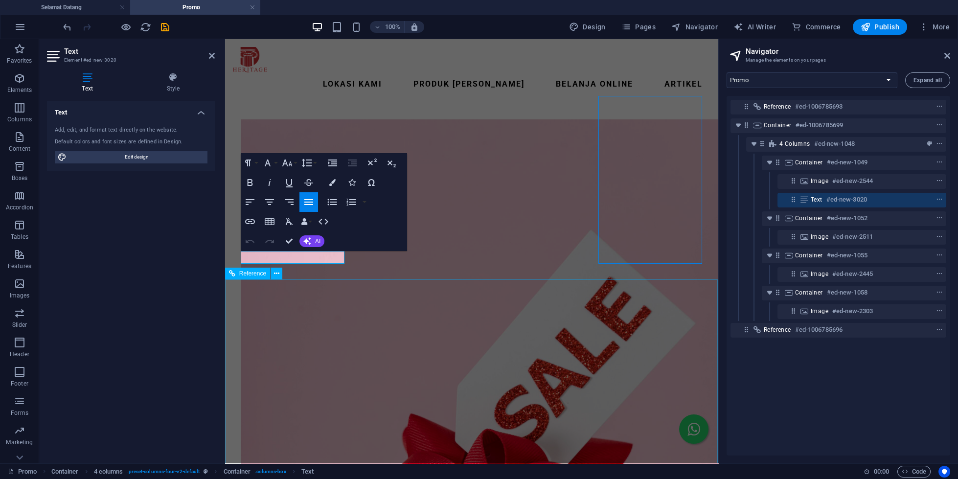
drag, startPoint x: 359, startPoint y: 291, endPoint x: 347, endPoint y: 286, distance: 12.3
click at [293, 163] on icon "button" at bounding box center [287, 163] width 12 height 12
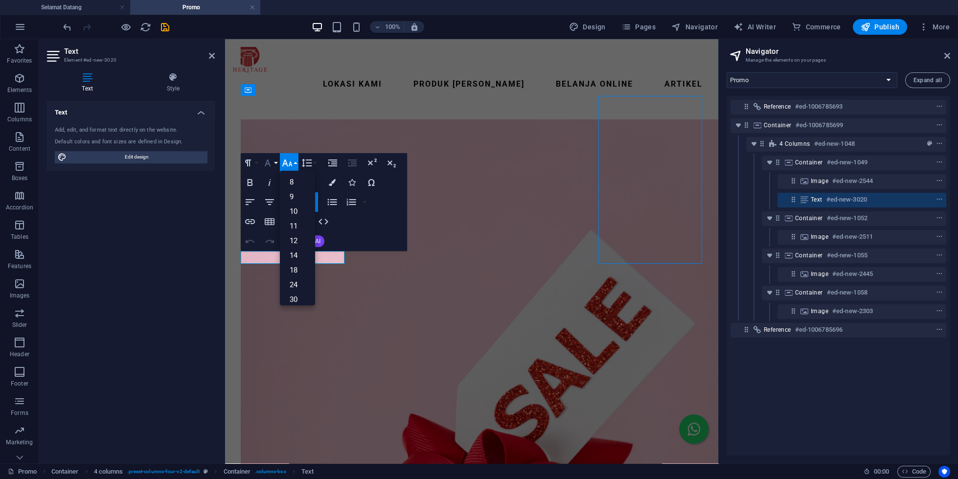
click at [274, 159] on button "Font Family" at bounding box center [269, 163] width 19 height 20
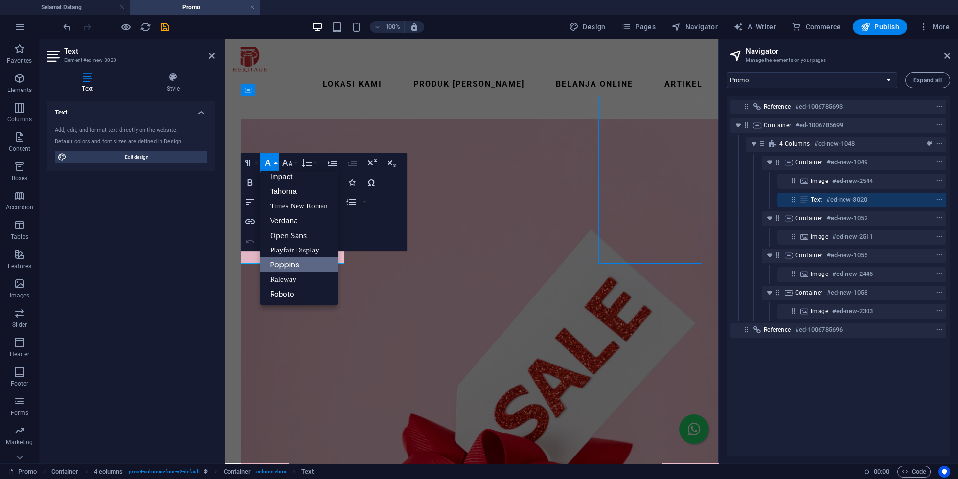
scroll to position [35, 0]
click at [299, 267] on link "Poppins" at bounding box center [298, 264] width 77 height 15
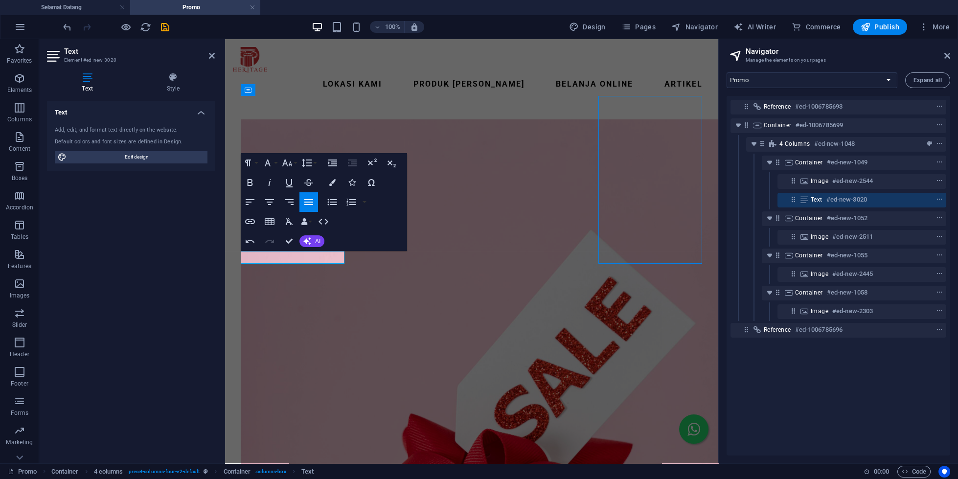
click at [342, 185] on div "Colors Icons Special Characters" at bounding box center [352, 183] width 58 height 20
click at [332, 185] on icon "button" at bounding box center [332, 182] width 7 height 7
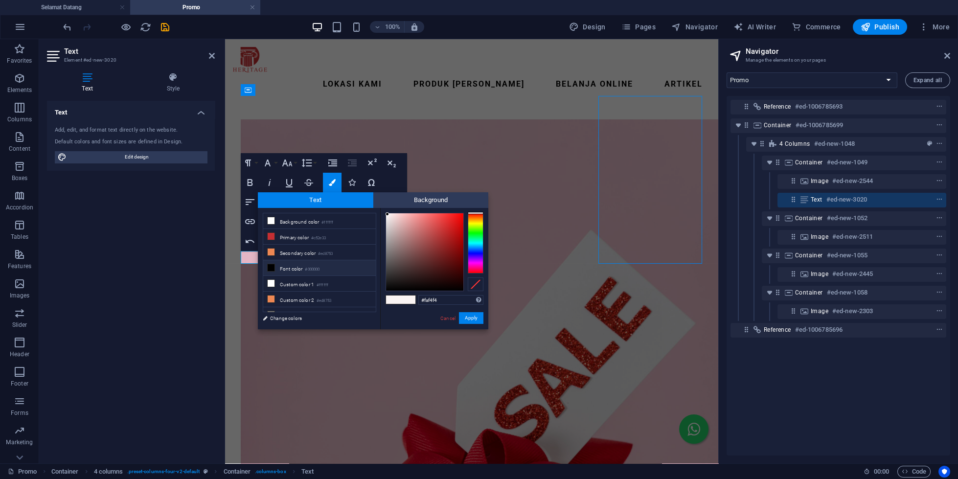
click at [304, 267] on li "Font color #000000" at bounding box center [319, 268] width 113 height 16
type input "#000000"
click at [463, 320] on button "Apply" at bounding box center [471, 318] width 24 height 12
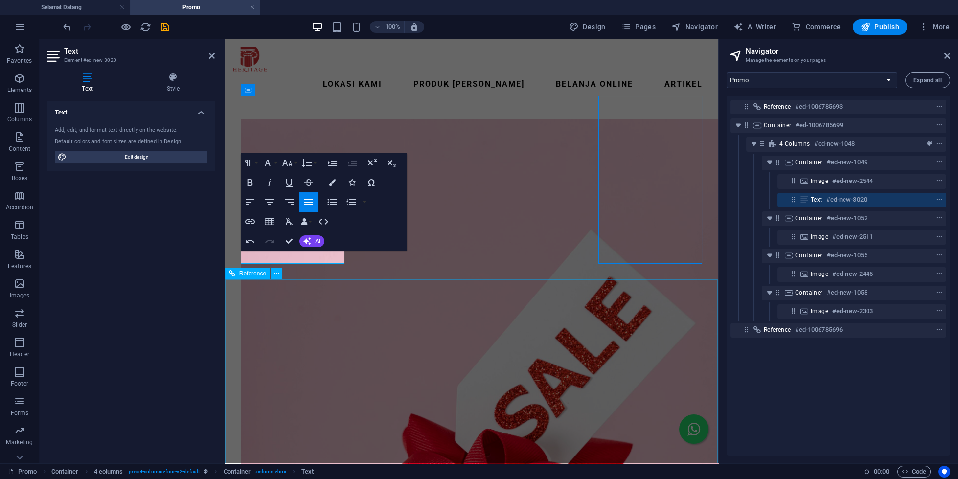
scroll to position [0, 0]
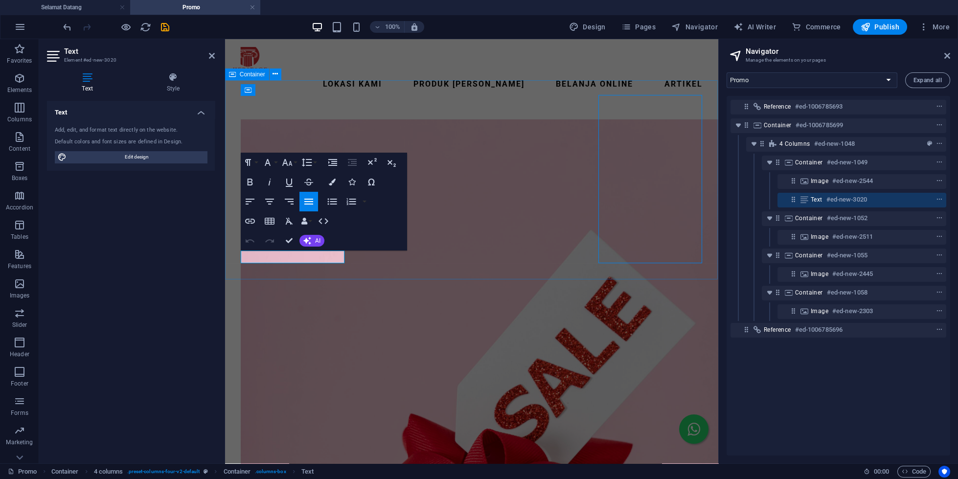
click at [334, 180] on icon "button" at bounding box center [332, 182] width 7 height 7
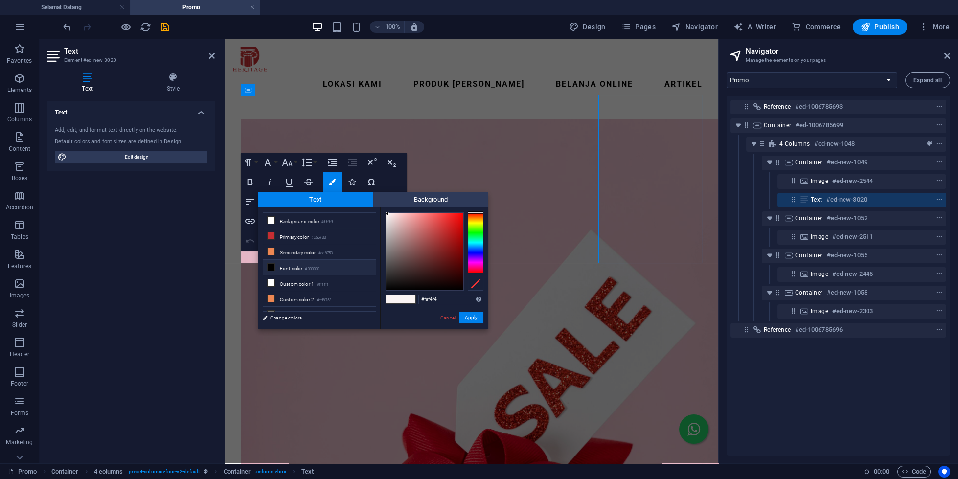
click at [281, 264] on li "Font color #000000" at bounding box center [319, 268] width 113 height 16
type input "#000000"
click at [479, 319] on button "Apply" at bounding box center [471, 318] width 24 height 12
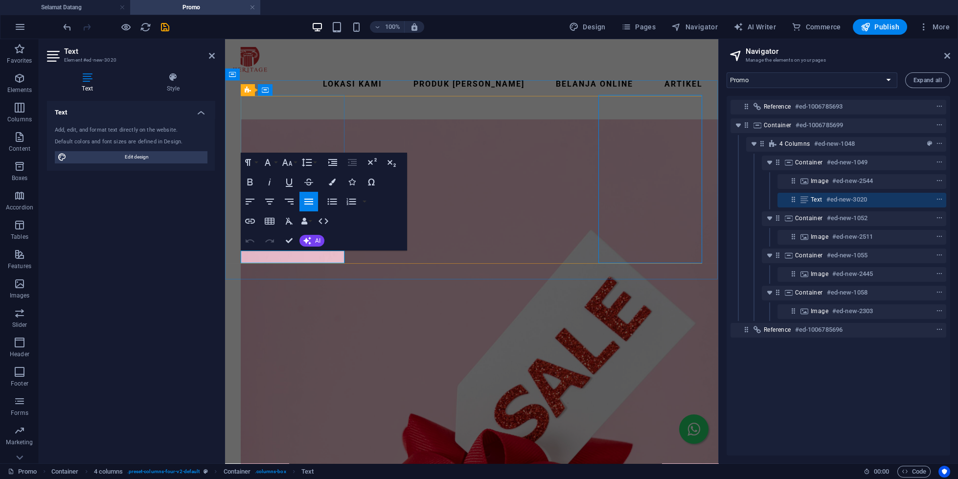
click at [271, 205] on icon "button" at bounding box center [270, 202] width 12 height 12
click at [254, 183] on icon "button" at bounding box center [250, 182] width 12 height 12
click at [274, 165] on button "Font Family" at bounding box center [269, 163] width 19 height 20
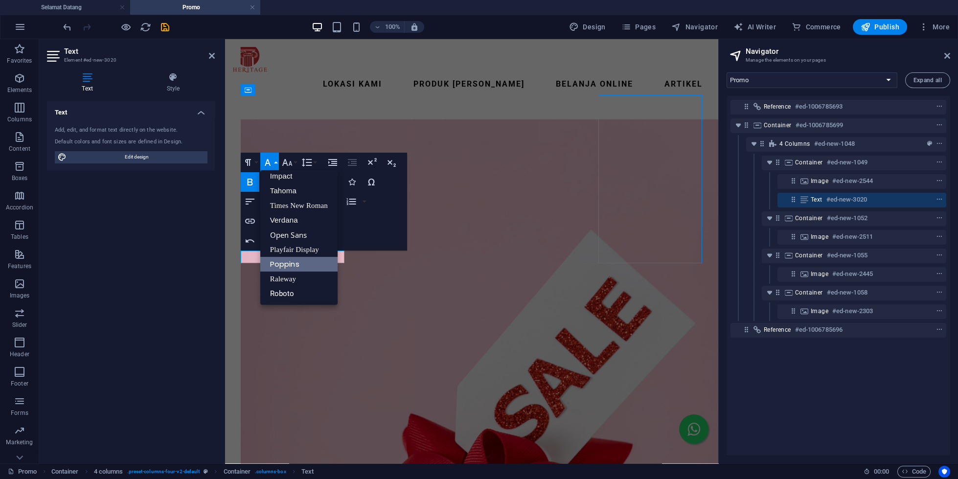
scroll to position [35, 0]
click at [300, 267] on link "Poppins" at bounding box center [298, 264] width 77 height 15
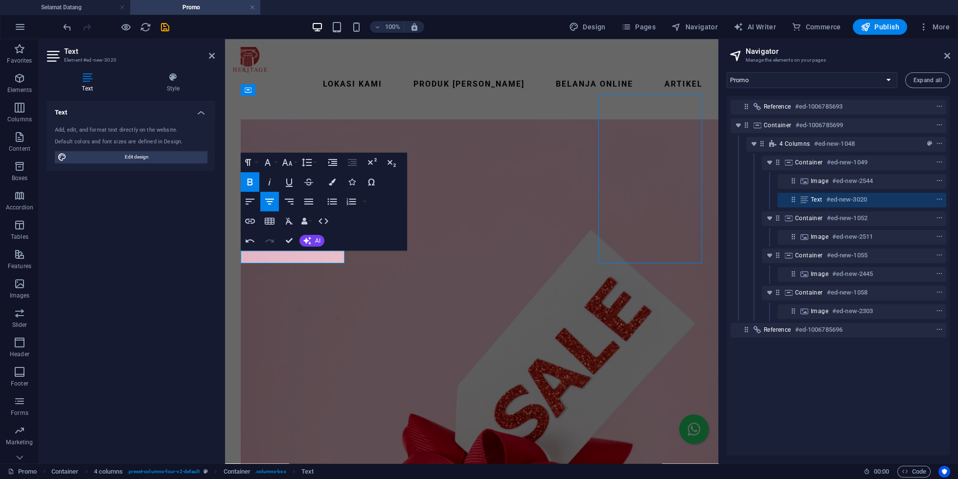
drag, startPoint x: 524, startPoint y: 306, endPoint x: 516, endPoint y: 240, distance: 67.1
click at [304, 160] on icon "button" at bounding box center [307, 162] width 10 height 8
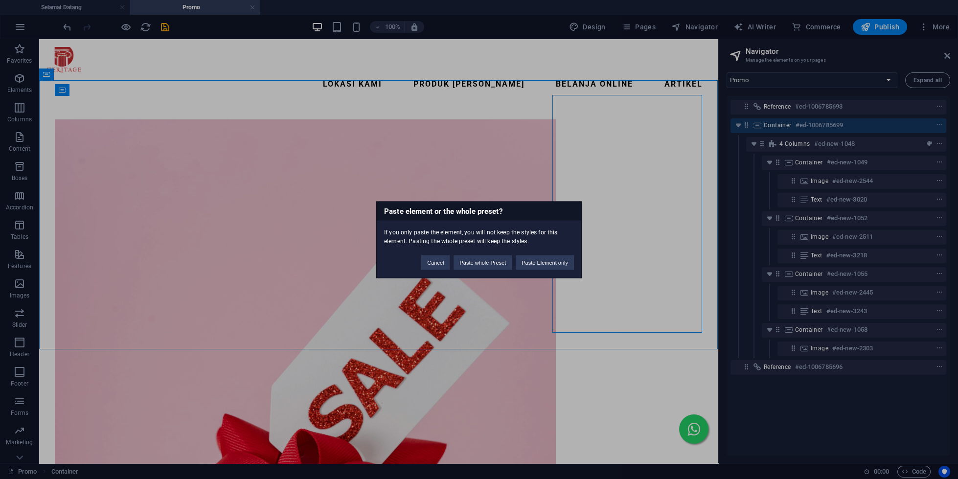
click at [600, 254] on div "Paste element or the whole preset? If you only paste the element, you will not …" at bounding box center [479, 239] width 958 height 479
click at [607, 278] on div "Paste element or the whole preset? If you only paste the element, you will not …" at bounding box center [479, 239] width 958 height 479
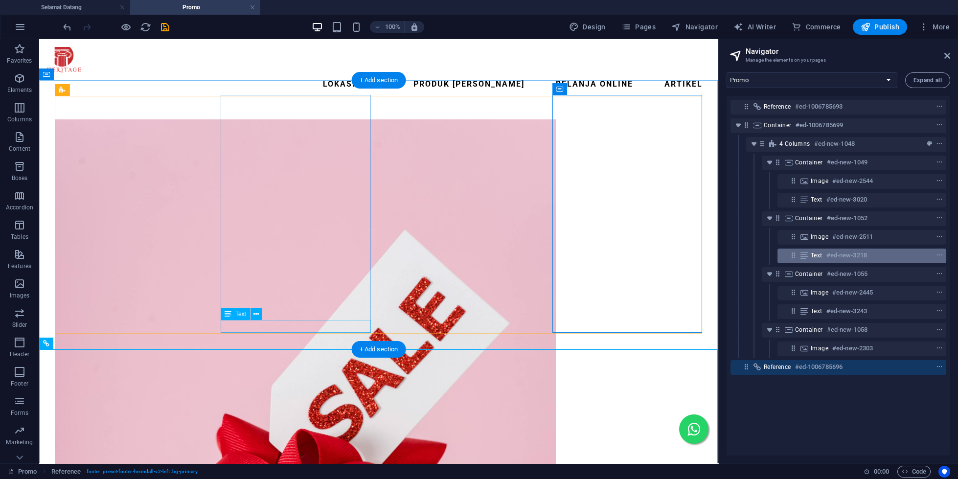
click at [811, 256] on div "Text #ed-new-3218" at bounding box center [861, 256] width 169 height 15
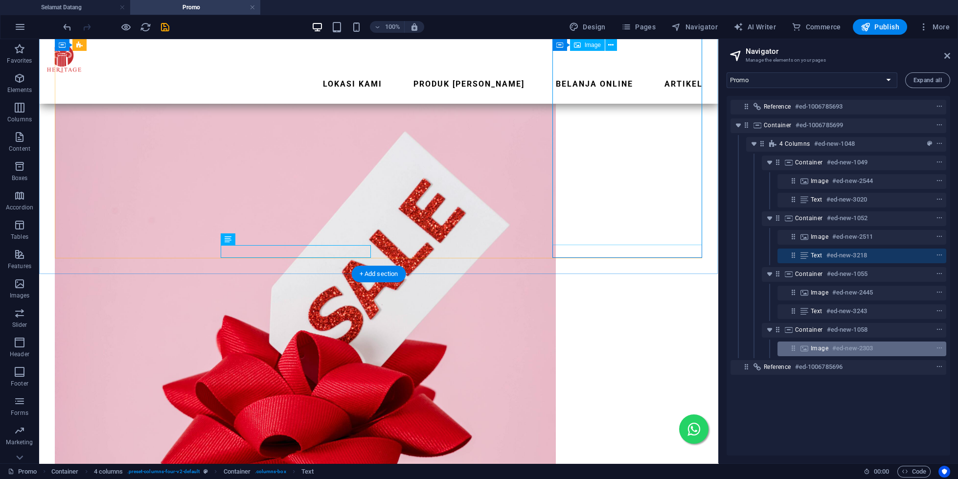
click at [828, 354] on div "Image #ed-new-2303" at bounding box center [854, 348] width 87 height 12
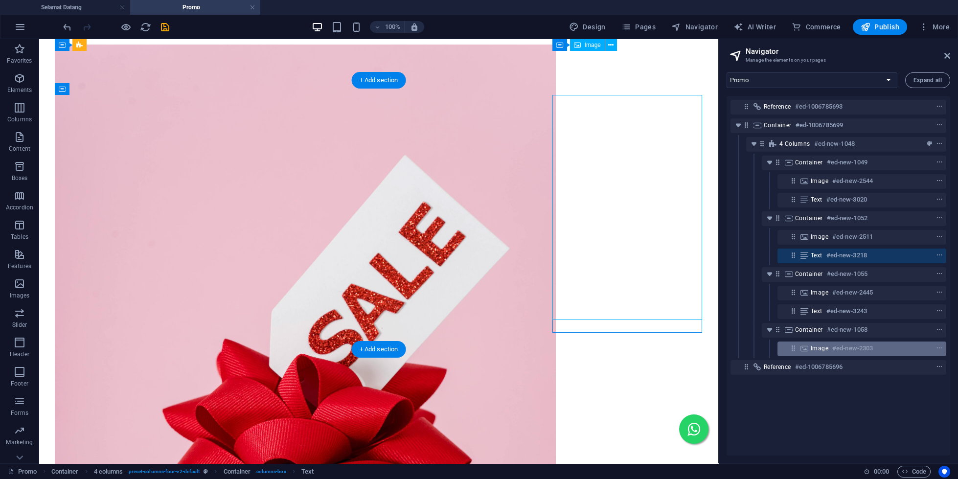
scroll to position [0, 0]
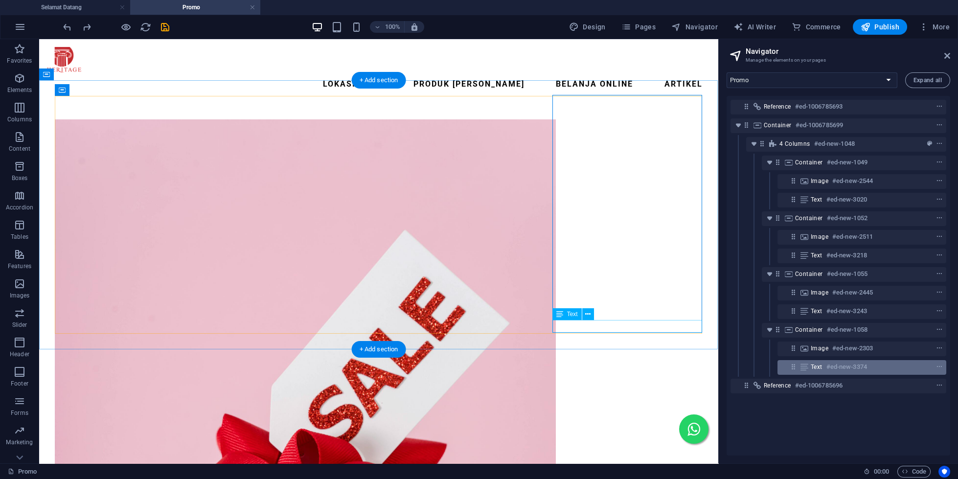
click at [822, 367] on span "Text" at bounding box center [817, 367] width 12 height 8
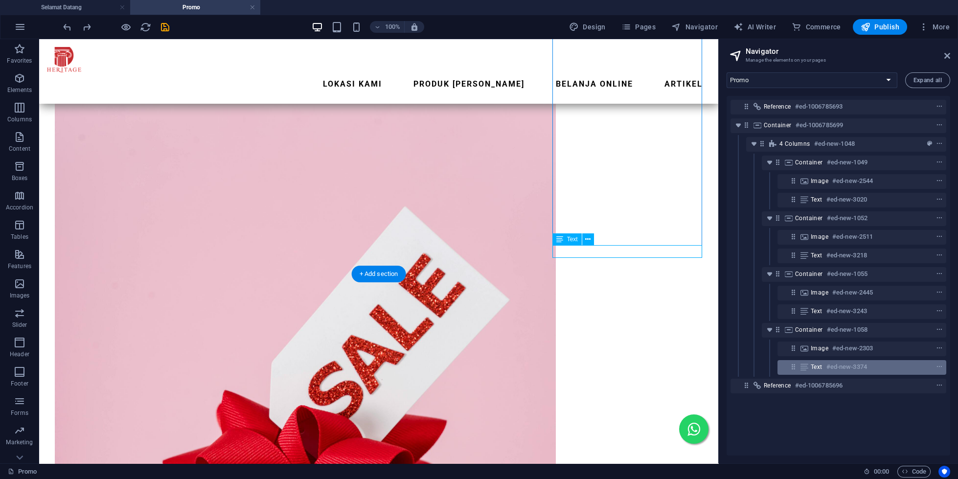
scroll to position [75, 0]
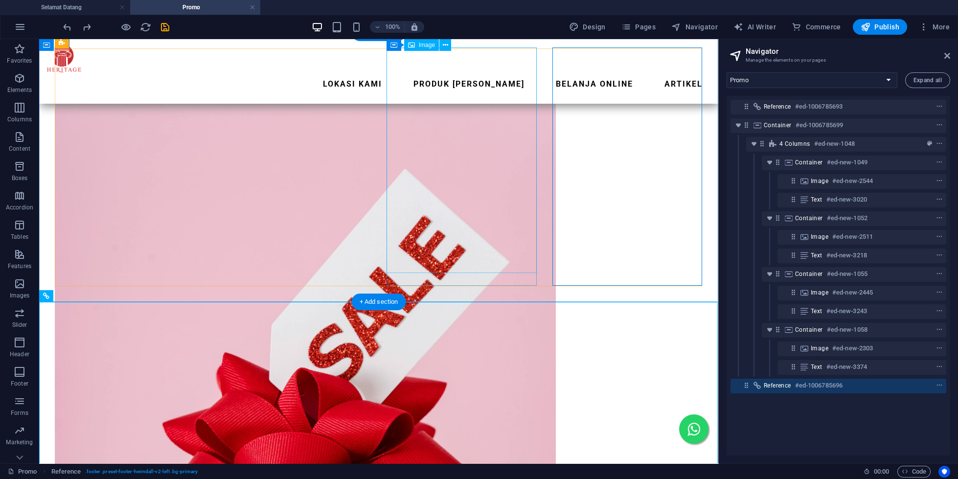
scroll to position [0, 0]
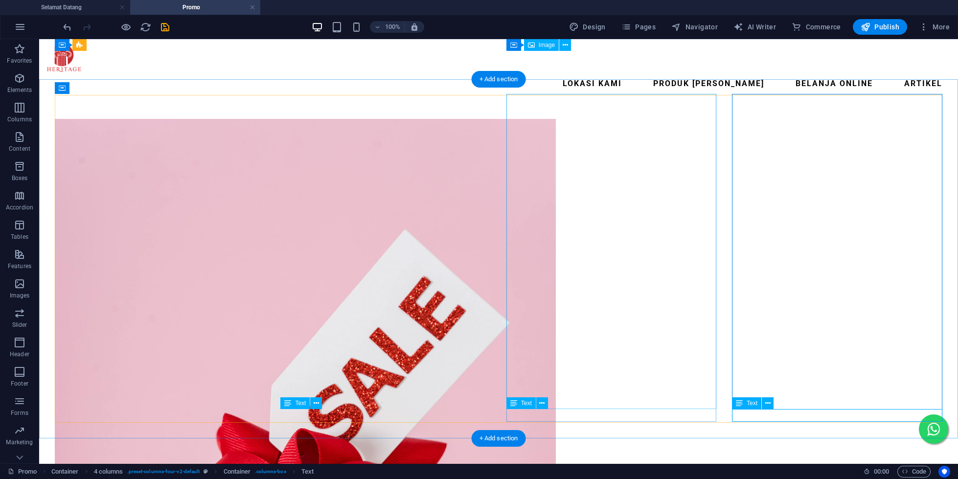
scroll to position [0, 0]
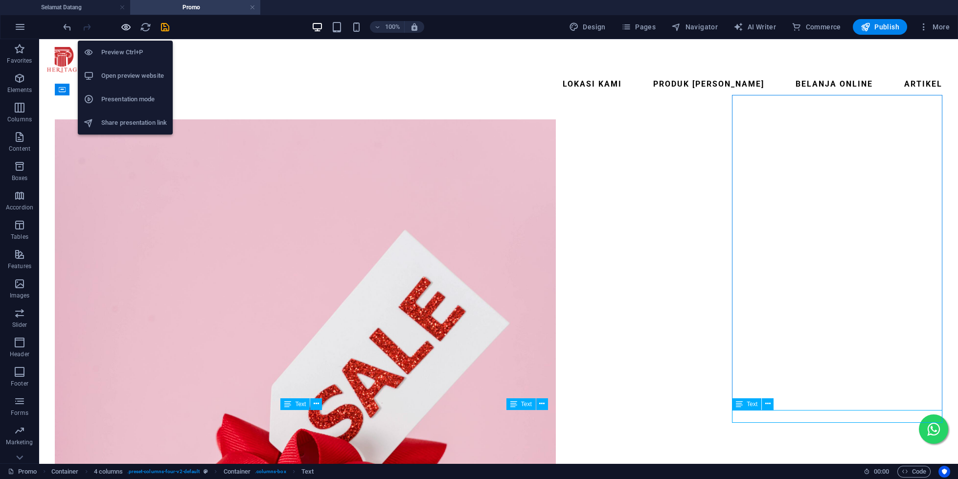
click at [130, 28] on icon "button" at bounding box center [125, 27] width 11 height 11
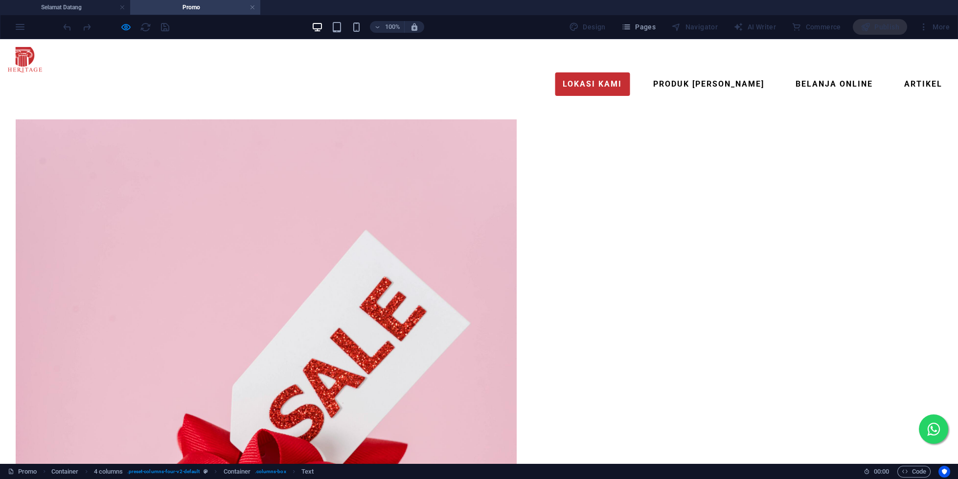
click at [555, 72] on link "Lokasi Kami" at bounding box center [592, 83] width 75 height 23
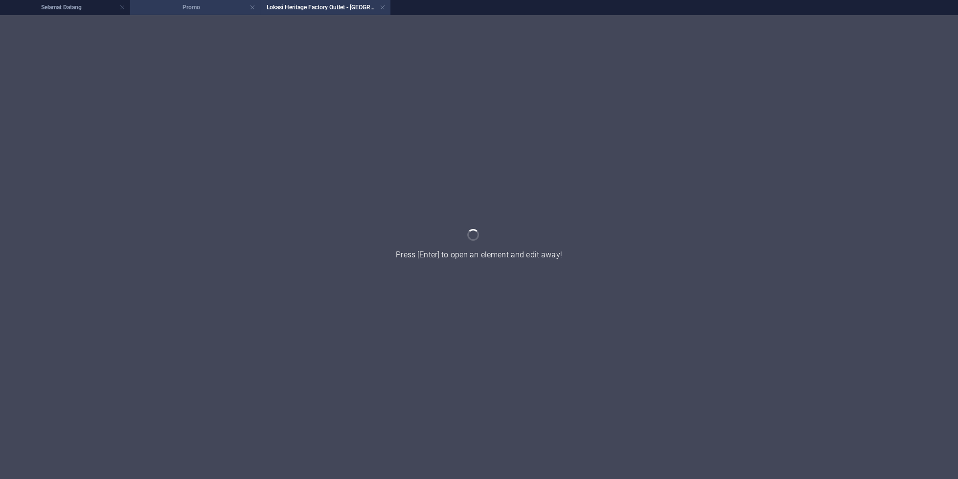
click at [207, 11] on h4 "Promo" at bounding box center [195, 7] width 130 height 11
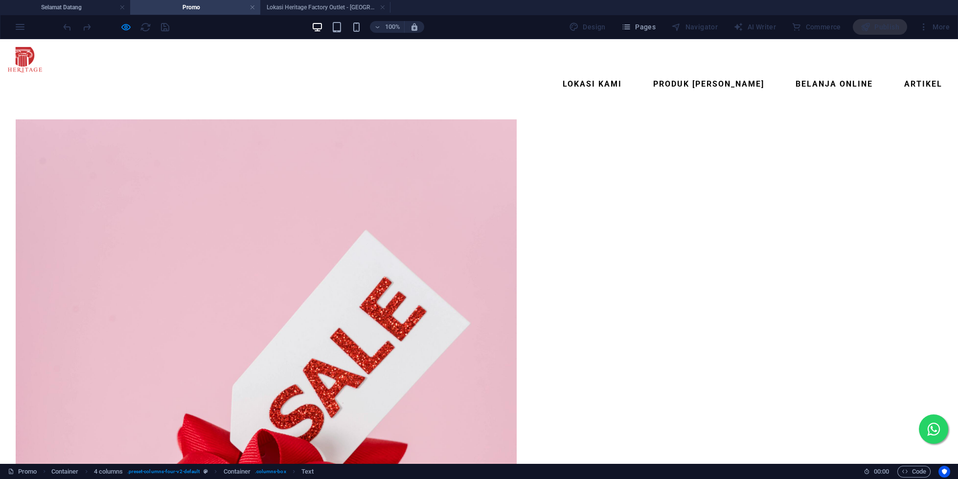
scroll to position [0, 0]
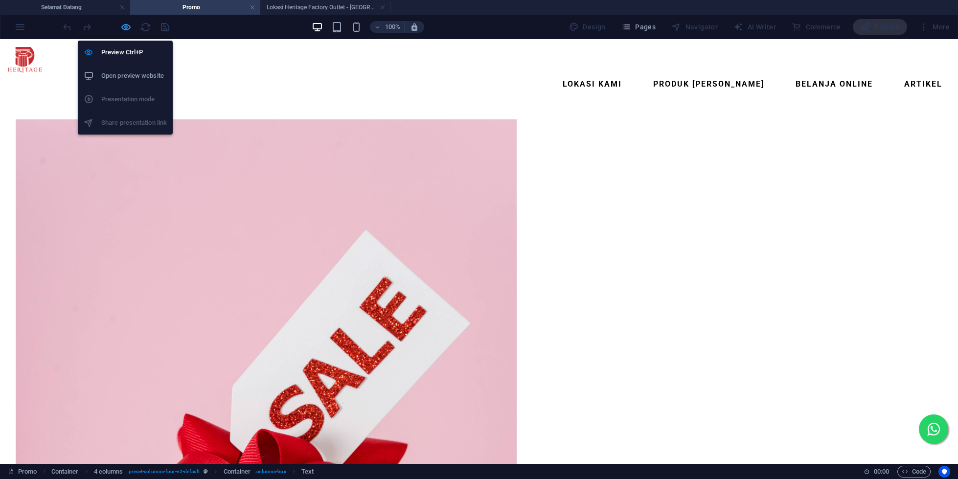
click at [128, 26] on icon "button" at bounding box center [125, 27] width 11 height 11
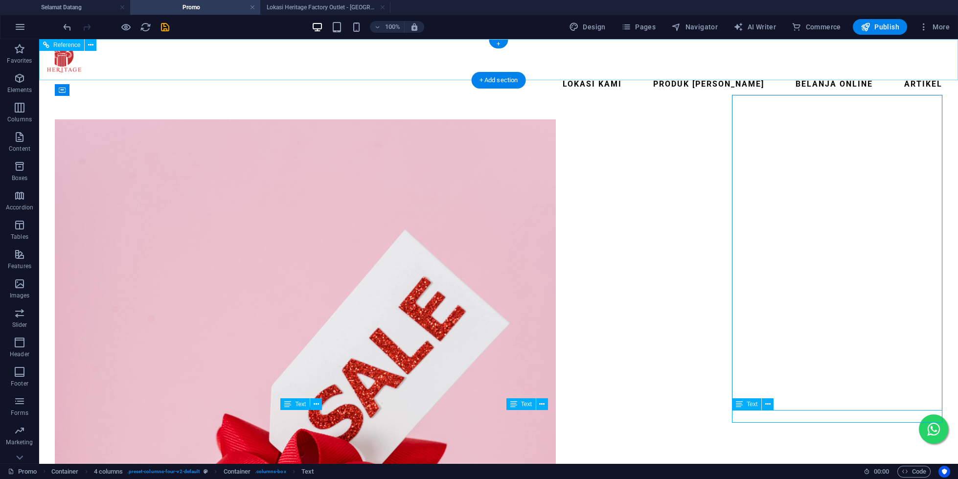
click at [432, 72] on nav "Lokasi Kami Produk Kami Belanja Online ARTIKEL" at bounding box center [498, 83] width 903 height 23
click at [431, 72] on nav "Lokasi Kami Produk Kami Belanja Online ARTIKEL" at bounding box center [498, 83] width 903 height 23
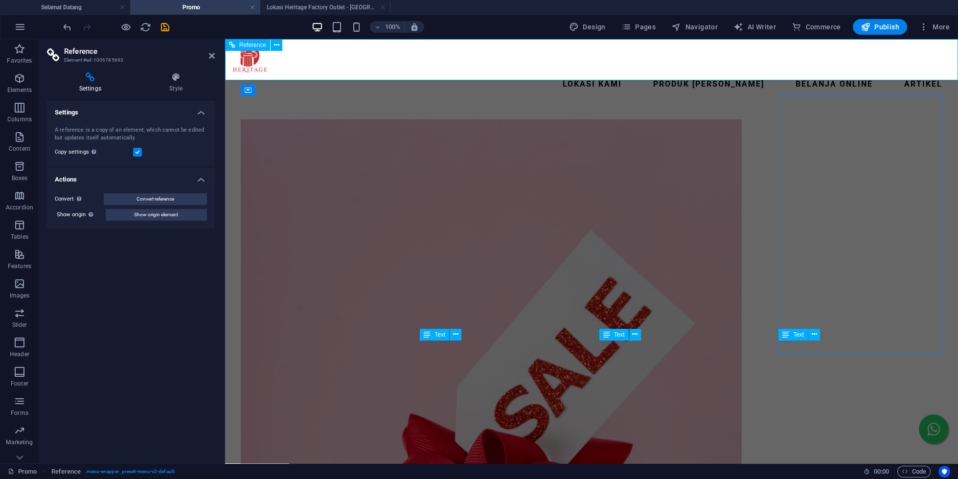
click at [614, 72] on nav "Lokasi Kami Produk Kami Belanja Online ARTIKEL" at bounding box center [590, 83] width 717 height 23
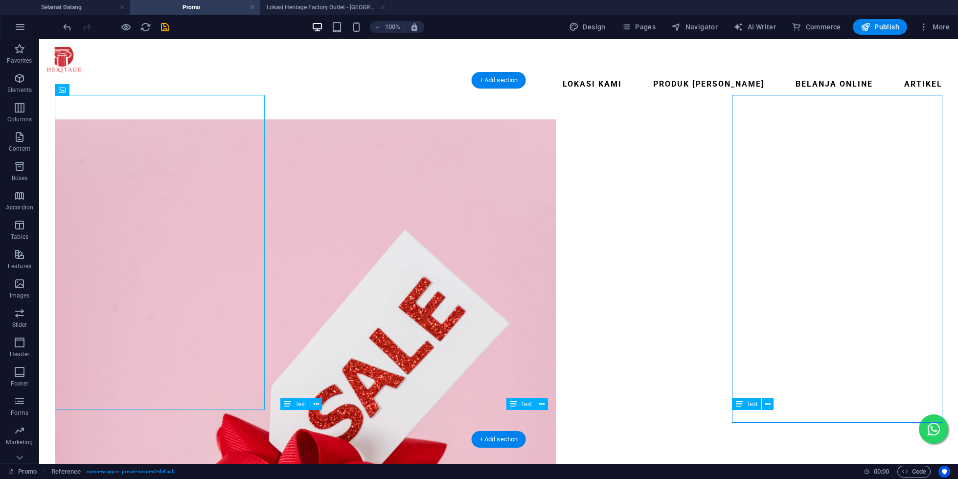
click at [657, 72] on nav "Lokasi Kami Produk Kami Belanja Online ARTIKEL" at bounding box center [498, 83] width 903 height 23
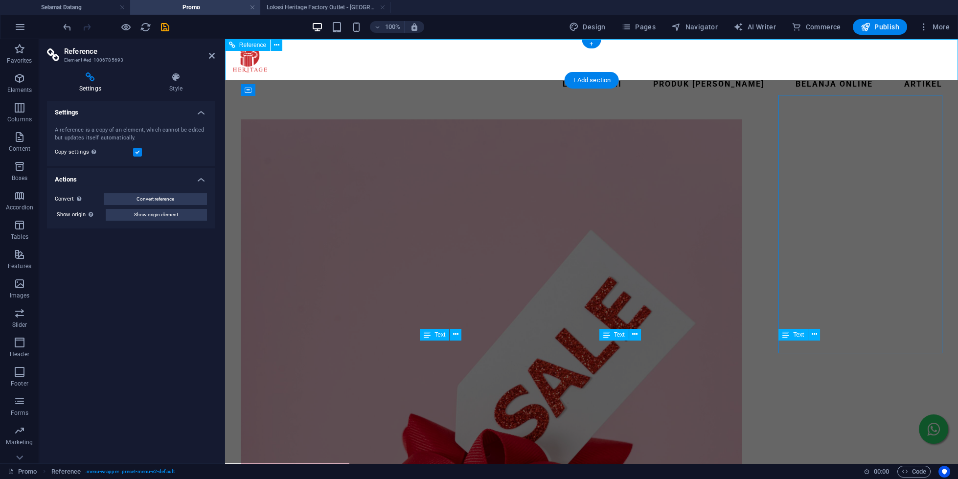
click at [659, 72] on nav "Lokasi Kami Produk Kami Belanja Online ARTIKEL" at bounding box center [590, 83] width 717 height 23
click at [210, 63] on header "Reference Element #ed-1006785693" at bounding box center [131, 51] width 168 height 25
click at [208, 50] on h2 "Reference" at bounding box center [139, 51] width 151 height 9
click at [215, 58] on aside "Reference Element #ed-1006785693 Settings Style Settings A reference is a copy …" at bounding box center [132, 251] width 186 height 424
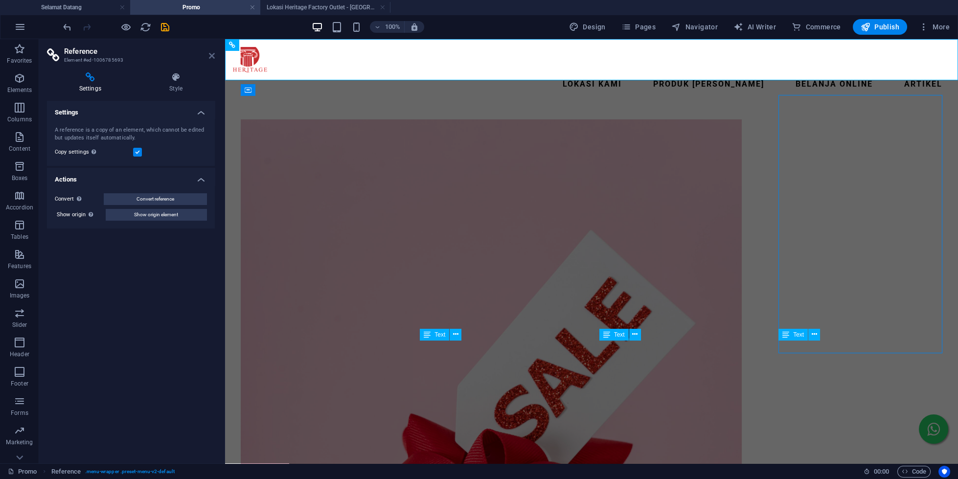
click at [209, 53] on icon at bounding box center [212, 56] width 6 height 8
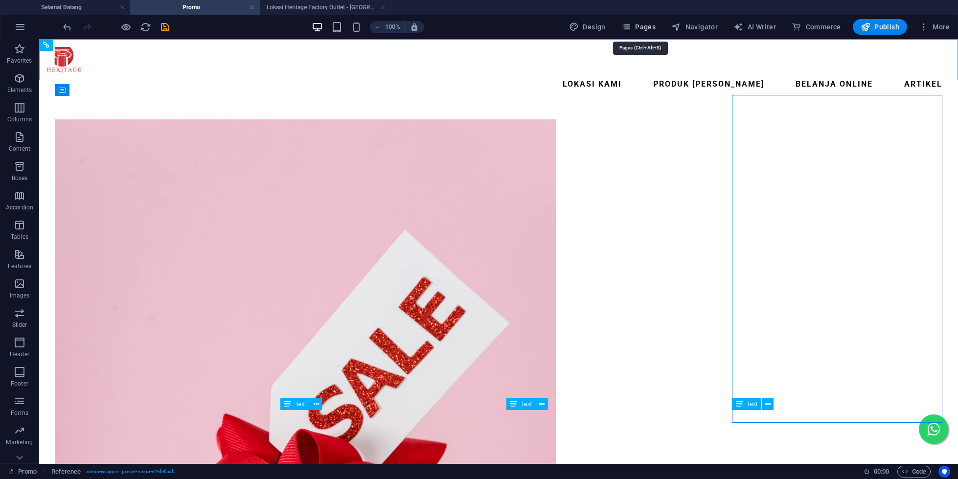
click at [654, 21] on button "Pages" at bounding box center [638, 27] width 42 height 16
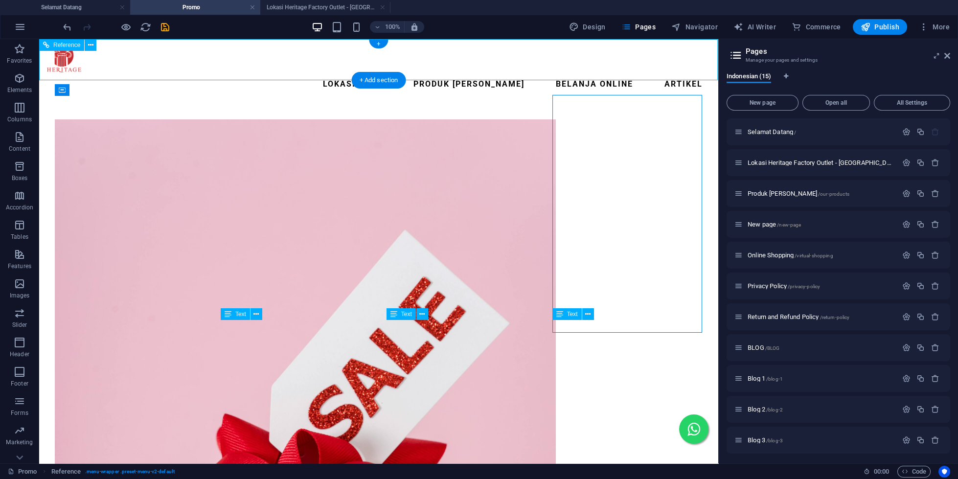
click at [325, 72] on nav "Lokasi Kami Produk Kami Belanja Online ARTIKEL" at bounding box center [378, 83] width 663 height 23
click at [328, 72] on nav "Lokasi Kami Produk Kami Belanja Online ARTIKEL" at bounding box center [378, 83] width 663 height 23
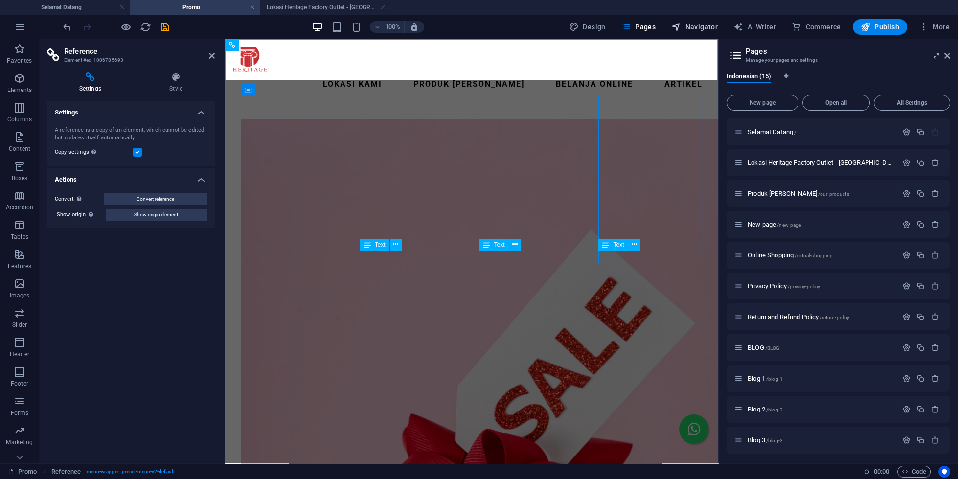
click at [685, 27] on span "Navigator" at bounding box center [694, 27] width 46 height 10
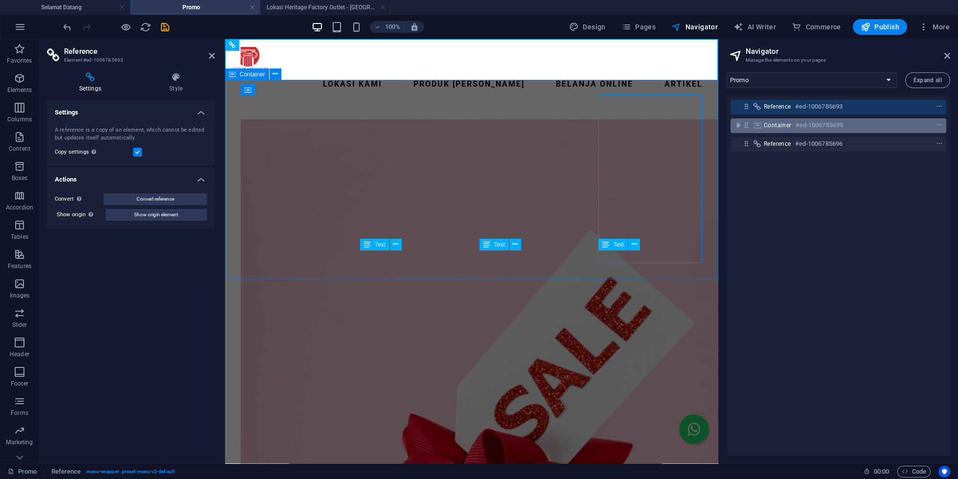
click at [756, 121] on div "Container #ed-1006785699" at bounding box center [838, 125] width 216 height 15
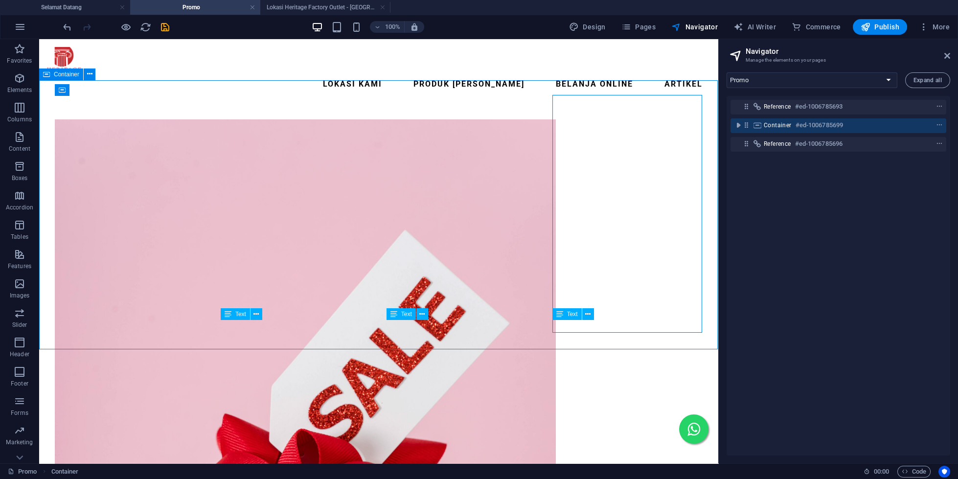
click at [757, 127] on icon at bounding box center [757, 125] width 11 height 8
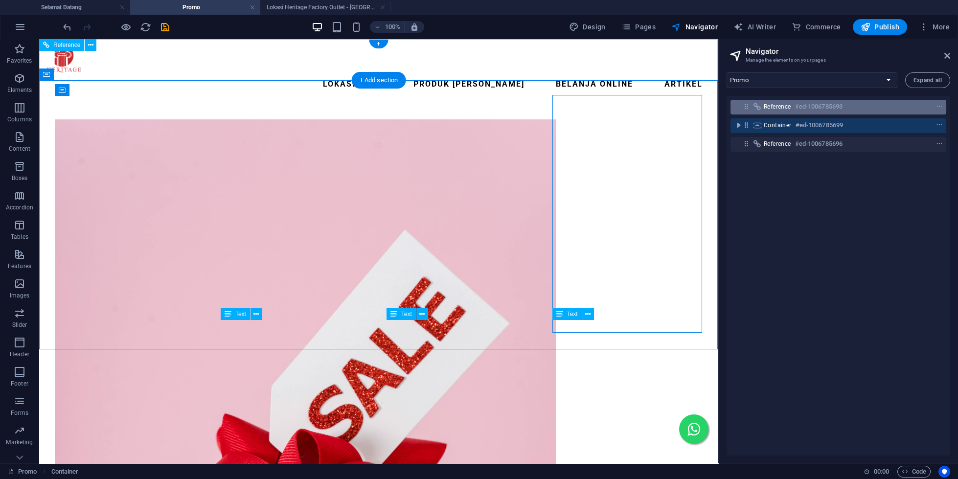
click at [761, 105] on icon at bounding box center [757, 107] width 11 height 8
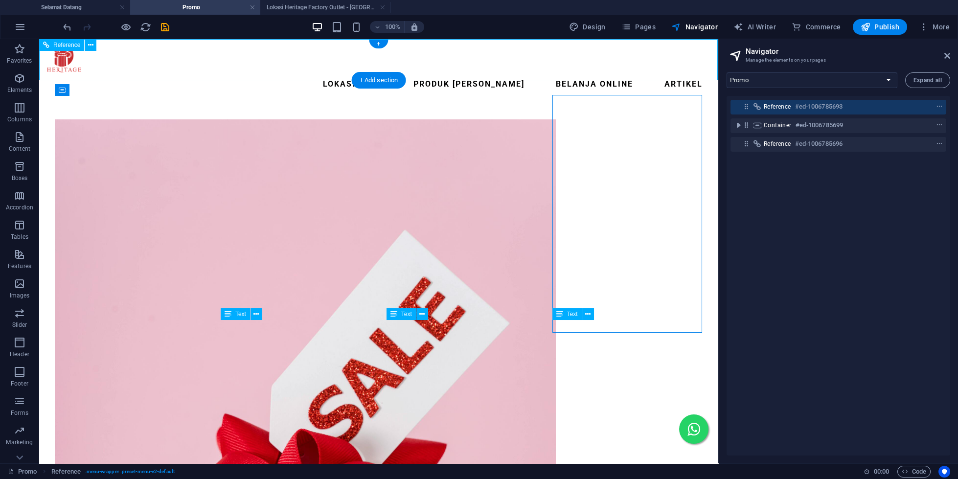
click at [618, 72] on nav "Lokasi Kami Produk Kami Belanja Online ARTIKEL" at bounding box center [378, 83] width 663 height 23
click at [621, 72] on nav "Lokasi Kami Produk Kami Belanja Online ARTIKEL" at bounding box center [378, 83] width 663 height 23
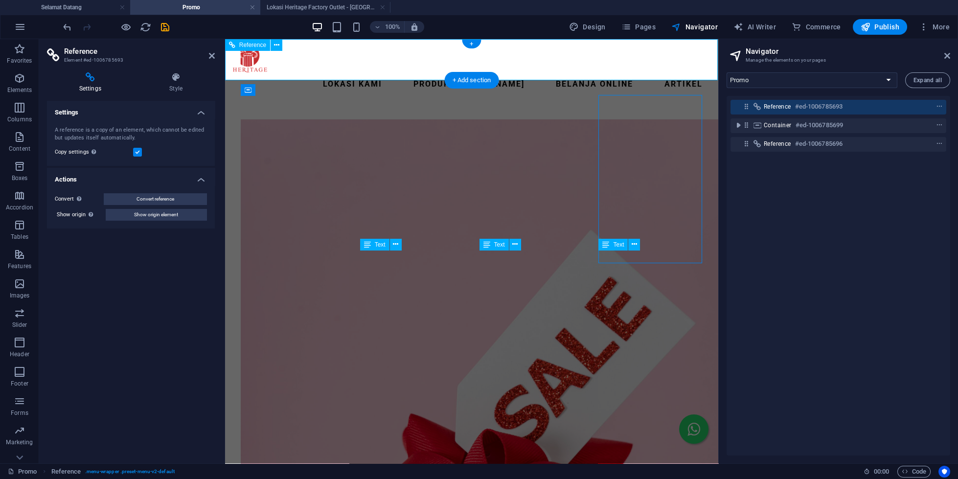
click at [620, 72] on nav "Lokasi Kami Produk Kami Belanja Online ARTIKEL" at bounding box center [471, 83] width 478 height 23
click at [583, 72] on nav "Lokasi Kami Produk Kami Belanja Online ARTIKEL" at bounding box center [471, 83] width 478 height 23
click at [215, 58] on aside "Reference Element #ed-1006785693 Settings Style Settings A reference is a copy …" at bounding box center [132, 251] width 186 height 424
click at [208, 55] on h2 "Reference" at bounding box center [139, 51] width 151 height 9
click at [211, 55] on icon at bounding box center [212, 56] width 6 height 8
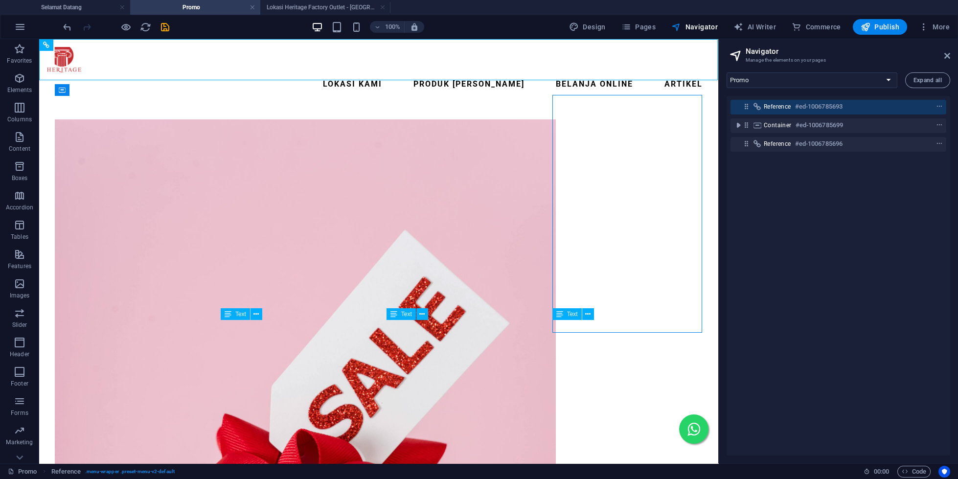
click at [80, 15] on header "100% Design Pages Navigator AI Writer Commerce Publish More" at bounding box center [479, 27] width 958 height 24
click at [84, 7] on h4 "Selamat Datang" at bounding box center [65, 7] width 130 height 11
select select "15518089-id"
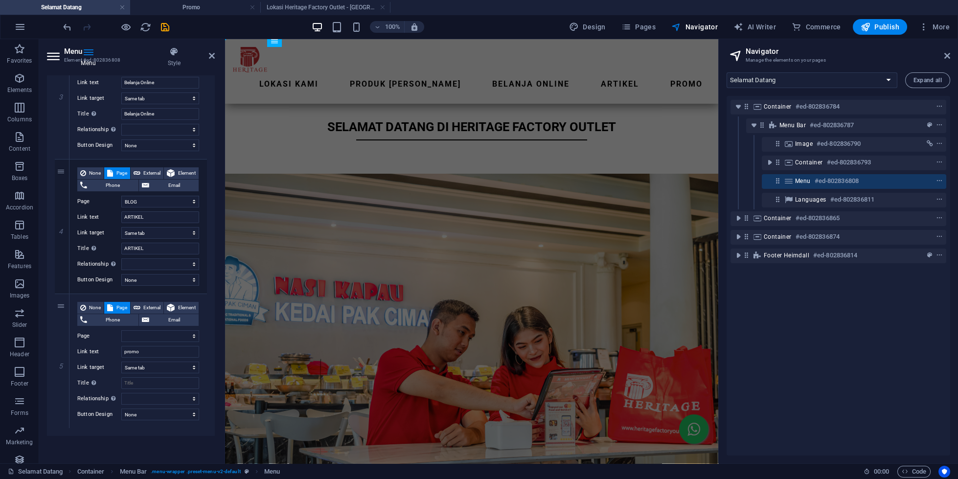
scroll to position [0, 0]
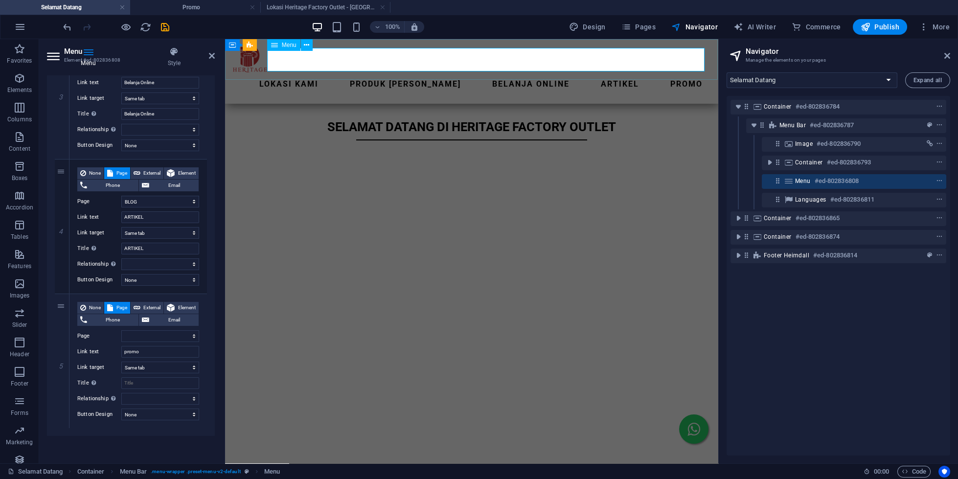
click at [655, 72] on nav "Lokasi Kami Produk Kami Belanja Online ARTIKEL promo" at bounding box center [471, 83] width 478 height 23
click at [121, 330] on select "Selamat Datang Lokasi Heritage Factory Outlet - [GEOGRAPHIC_DATA] dan [GEOGRAPH…" at bounding box center [160, 336] width 78 height 12
select select "14"
click option "Promo" at bounding box center [0, 0] width 0 height 0
select select
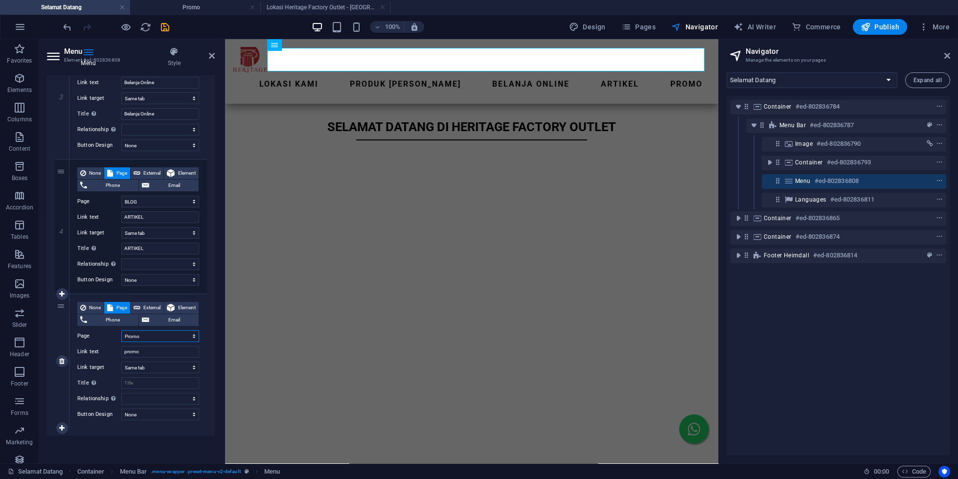
select select
click at [167, 27] on icon "save" at bounding box center [165, 27] width 11 height 11
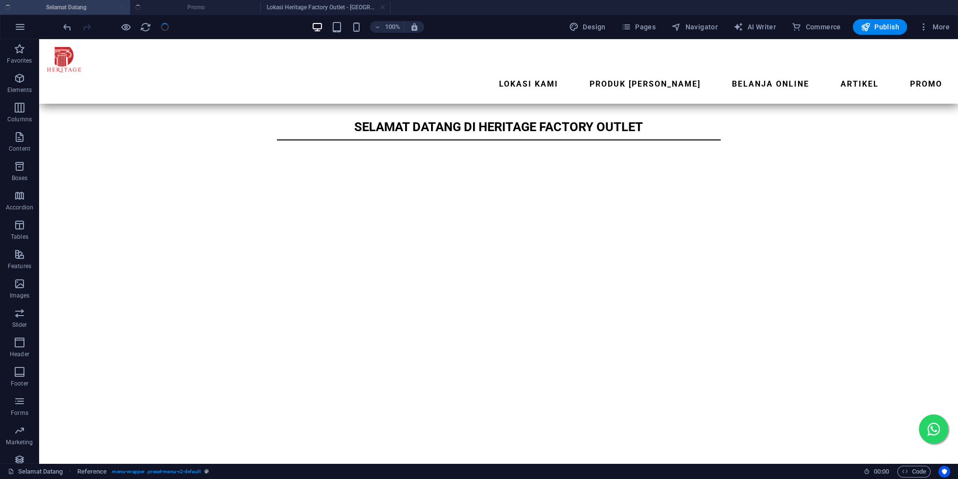
select select "1"
select select
select select "2"
select select
select select "4"
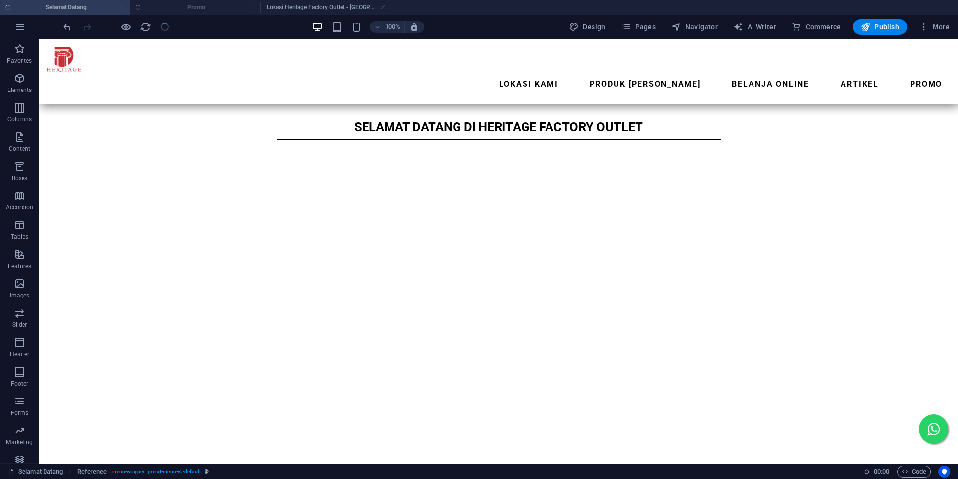
select select
select select "7"
select select
select select "14"
select select
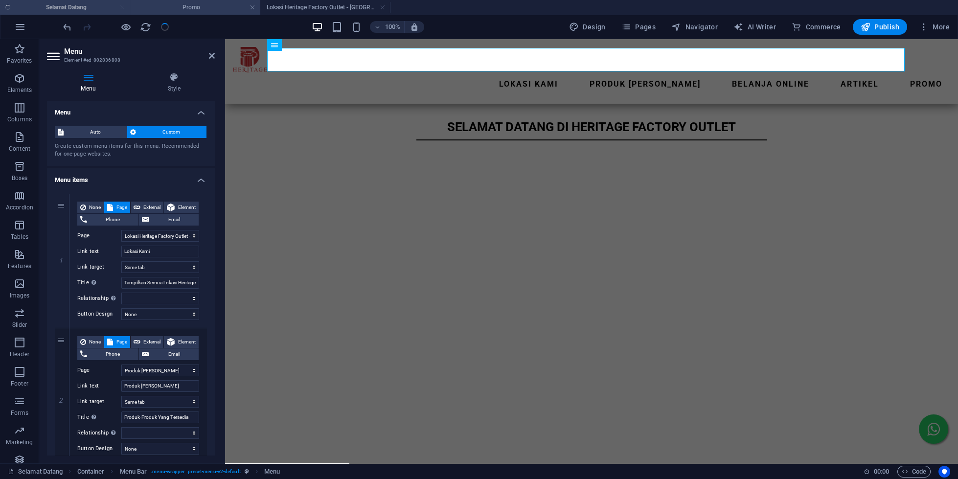
click at [222, 7] on h4 "Promo" at bounding box center [195, 7] width 130 height 11
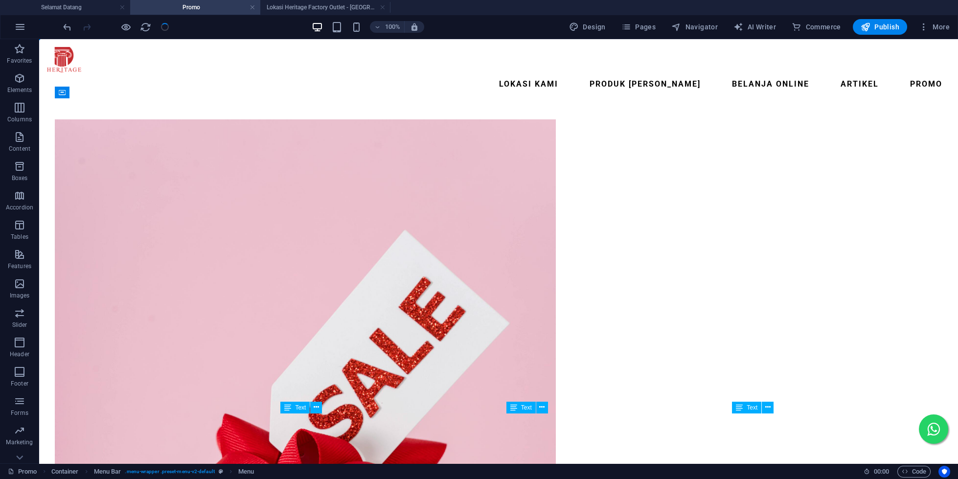
scroll to position [0, 0]
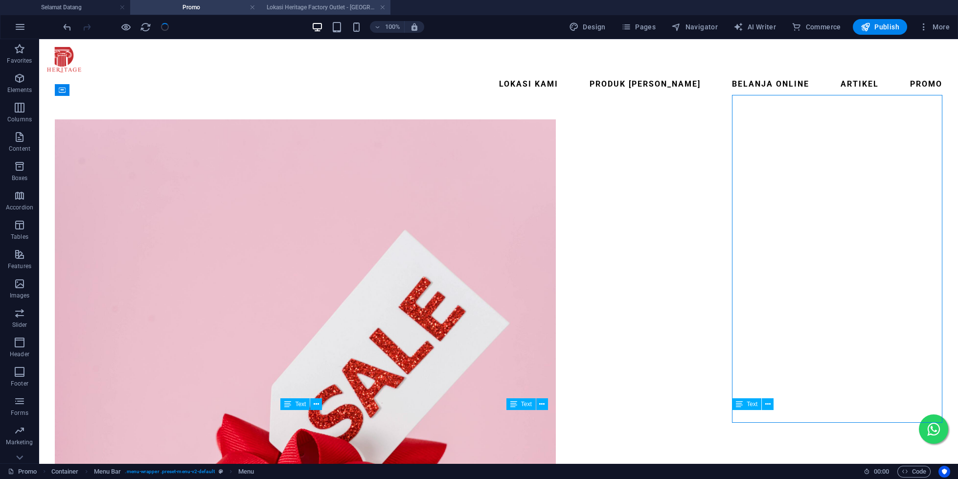
click at [321, 10] on h4 "Lokasi Heritage Factory Outlet - [GEOGRAPHIC_DATA] dan [GEOGRAPHIC_DATA]" at bounding box center [325, 7] width 130 height 11
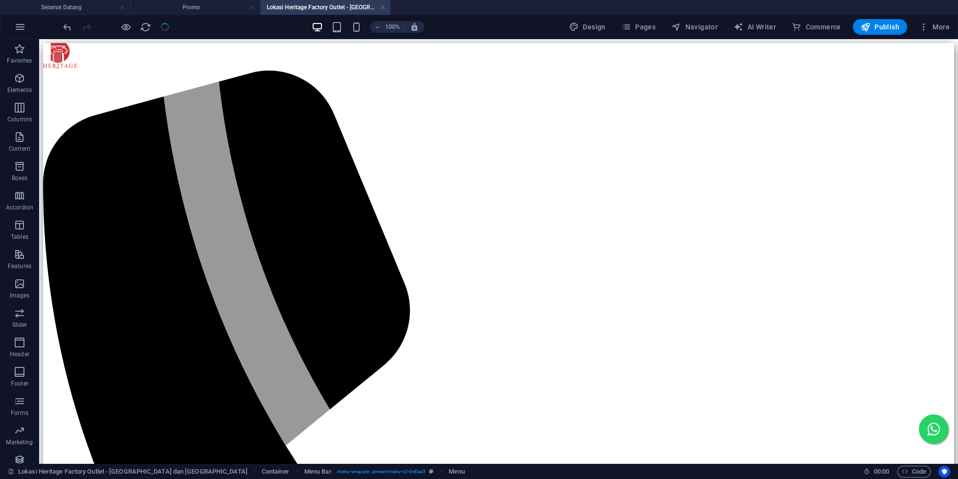
scroll to position [0, 0]
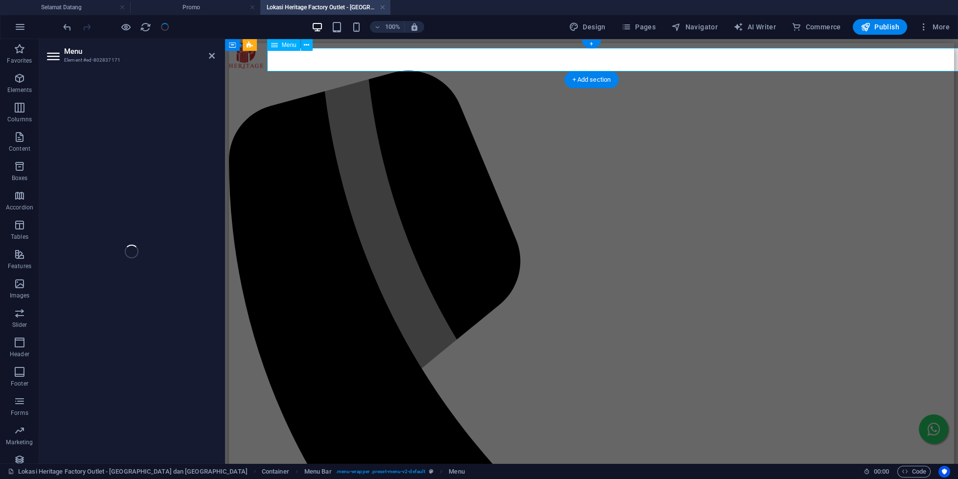
select select "1"
select select
select select "2"
select select
select select "4"
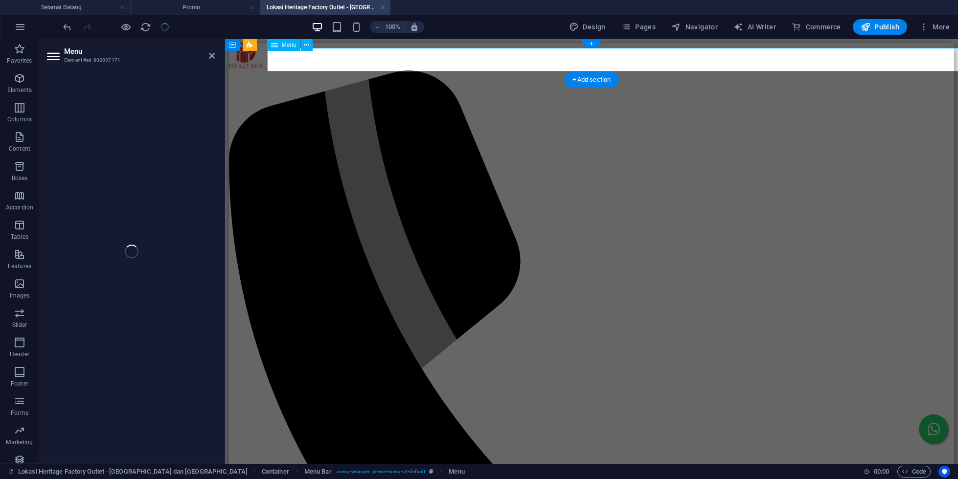
select select
select select "7"
select select
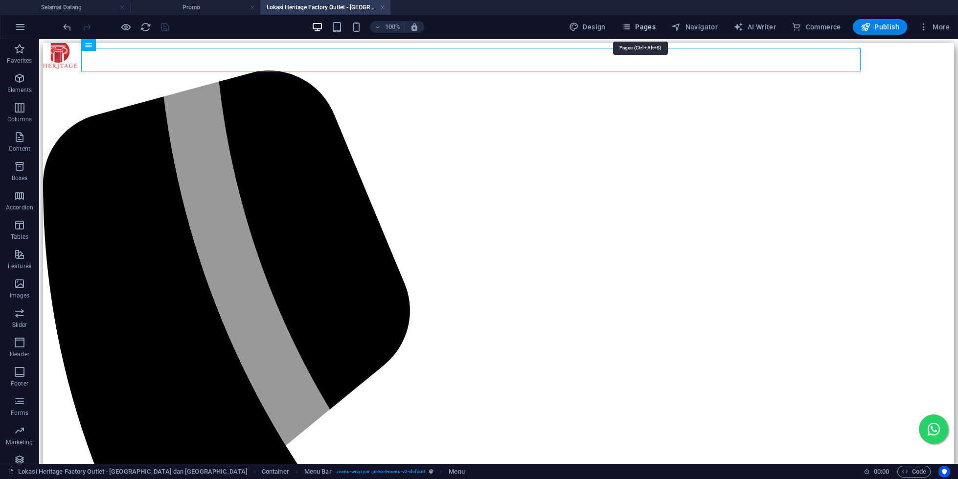
click at [631, 21] on button "Pages" at bounding box center [638, 27] width 42 height 16
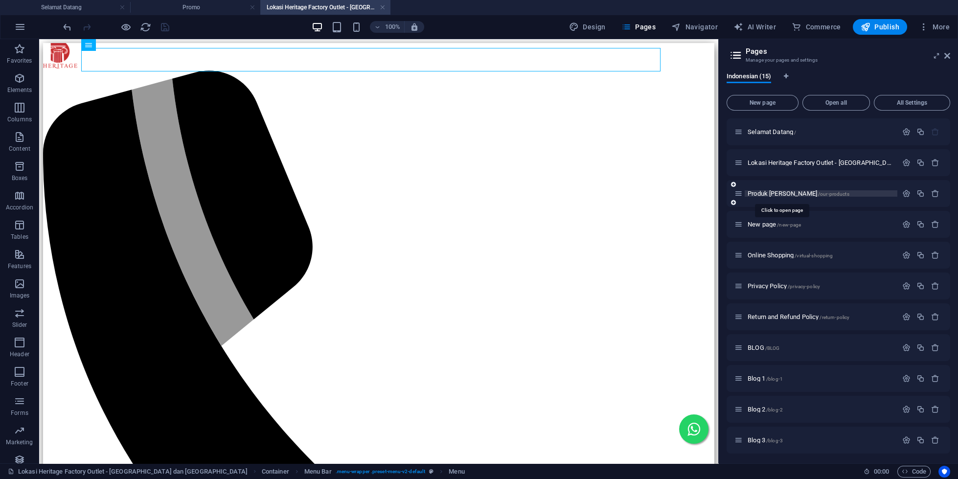
click at [764, 196] on span "Produk Kami /our-products" at bounding box center [799, 193] width 102 height 7
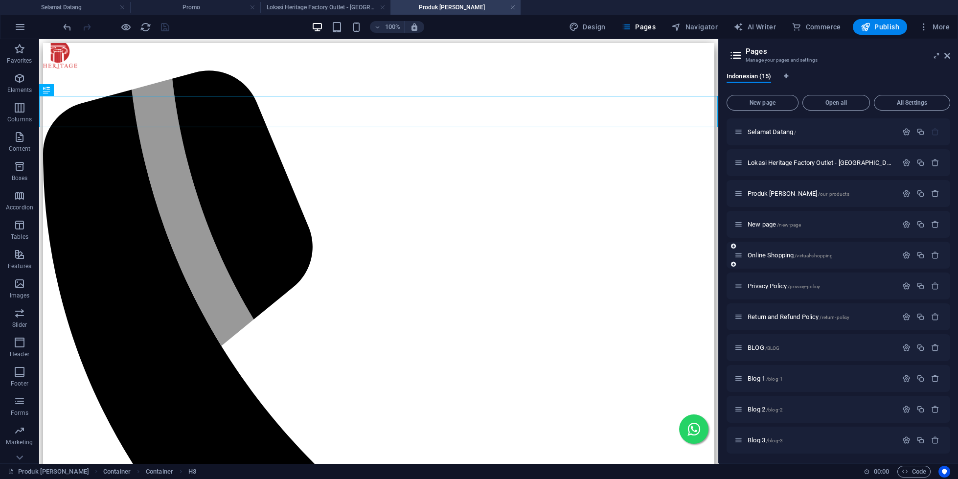
click at [784, 250] on div "Online Shopping /virtual-shopping" at bounding box center [815, 255] width 163 height 11
click at [784, 251] on div "Online Shopping /virtual-shopping" at bounding box center [815, 255] width 163 height 11
click at [785, 256] on span "Online Shopping /virtual-shopping" at bounding box center [790, 254] width 85 height 7
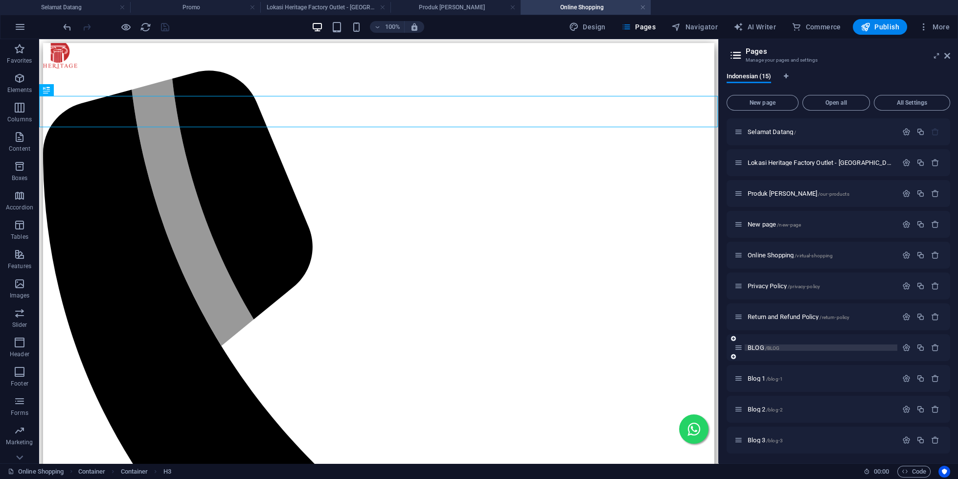
click at [751, 345] on span "BLOG /BLOG" at bounding box center [764, 347] width 32 height 7
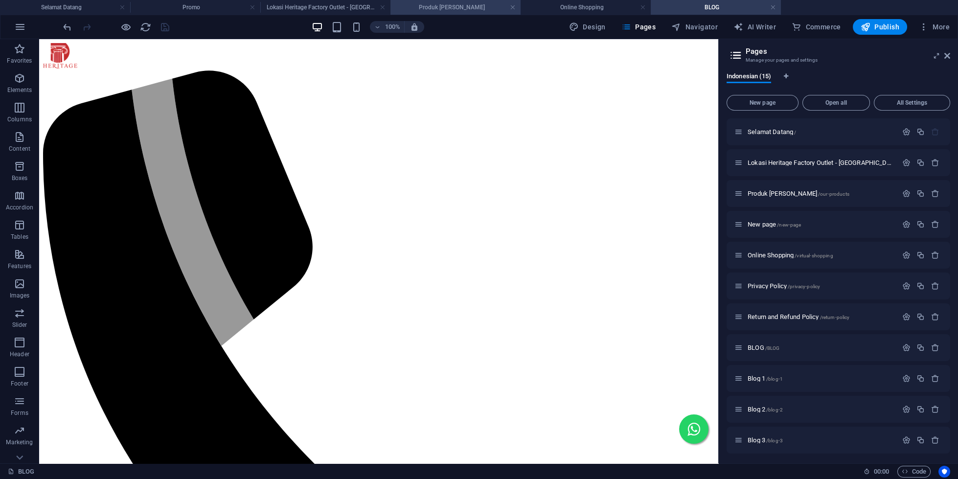
click at [453, 4] on h4 "Produk [PERSON_NAME]" at bounding box center [455, 7] width 130 height 11
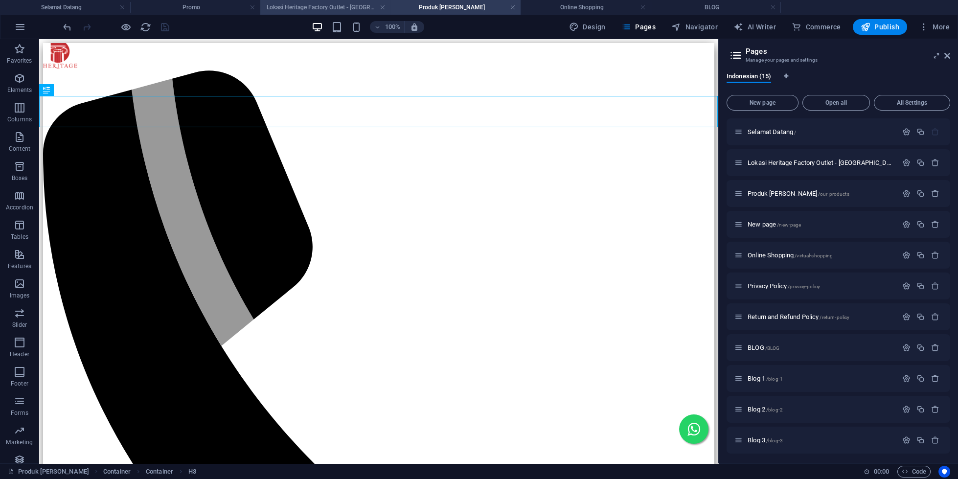
click at [324, 3] on h4 "Lokasi Heritage Factory Outlet - [GEOGRAPHIC_DATA] dan [GEOGRAPHIC_DATA]" at bounding box center [325, 7] width 130 height 11
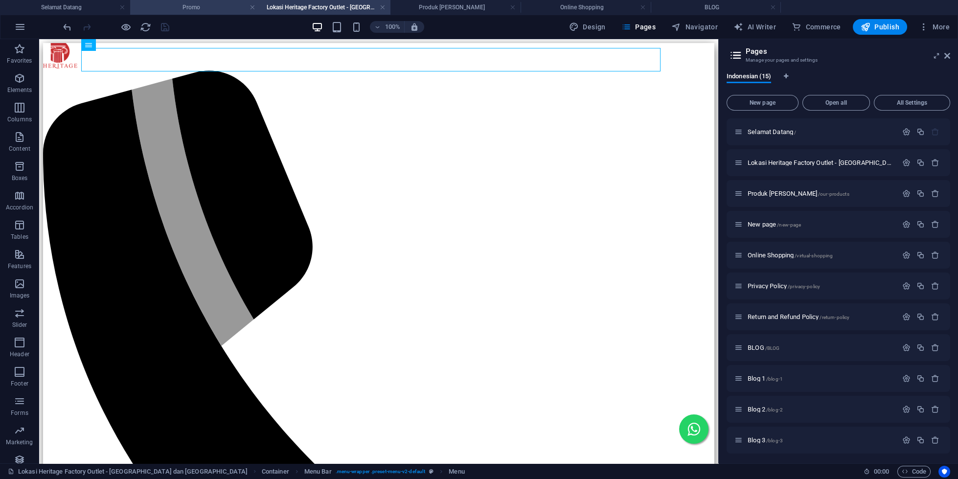
click at [231, 7] on h4 "Promo" at bounding box center [195, 7] width 130 height 11
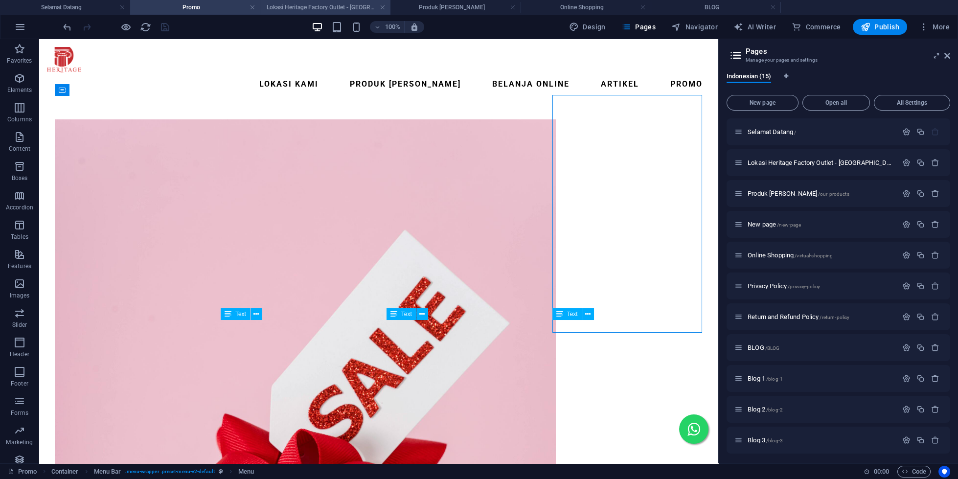
click at [295, 6] on h4 "Lokasi Heritage Factory Outlet - [GEOGRAPHIC_DATA] dan [GEOGRAPHIC_DATA]" at bounding box center [325, 7] width 130 height 11
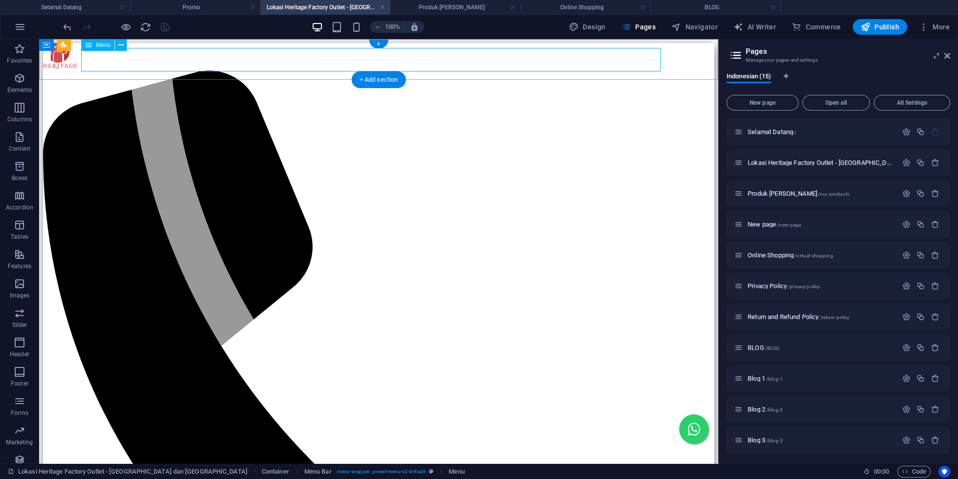
select select "1"
select select
select select "2"
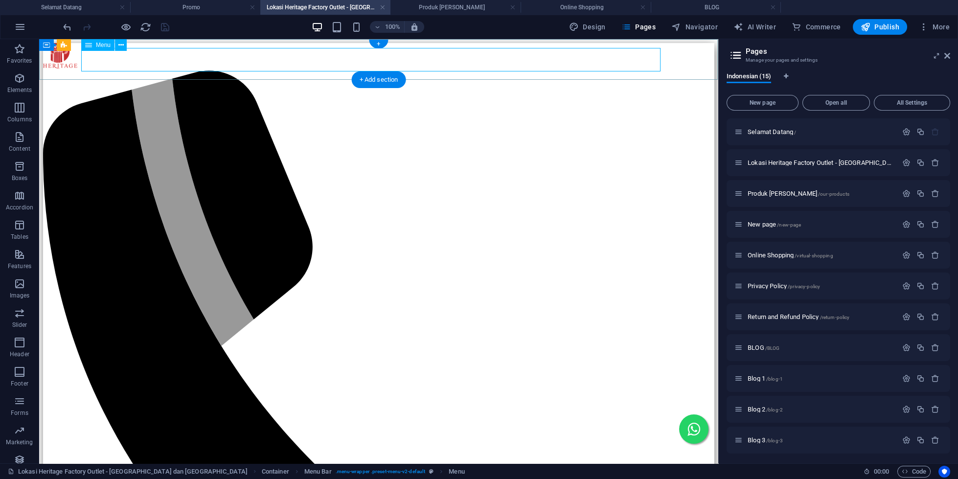
select select
select select "4"
select select
select select "7"
select select
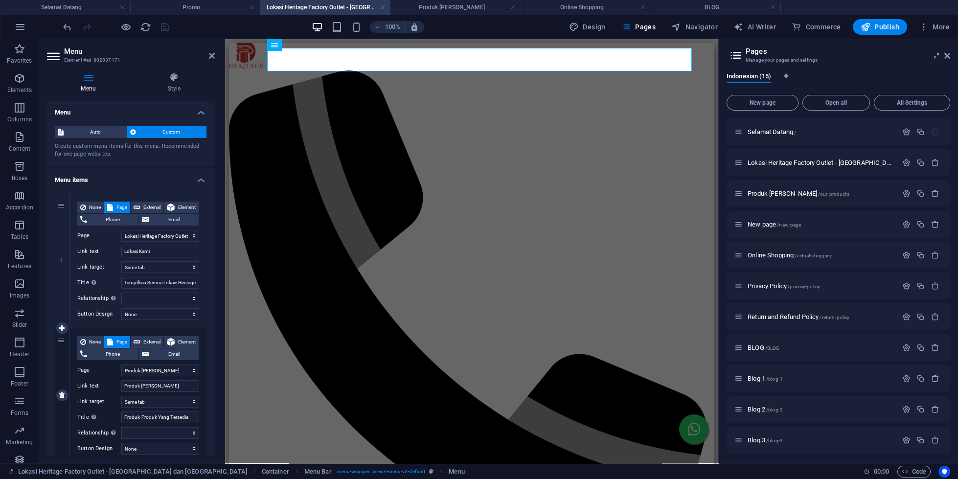
scroll to position [304, 0]
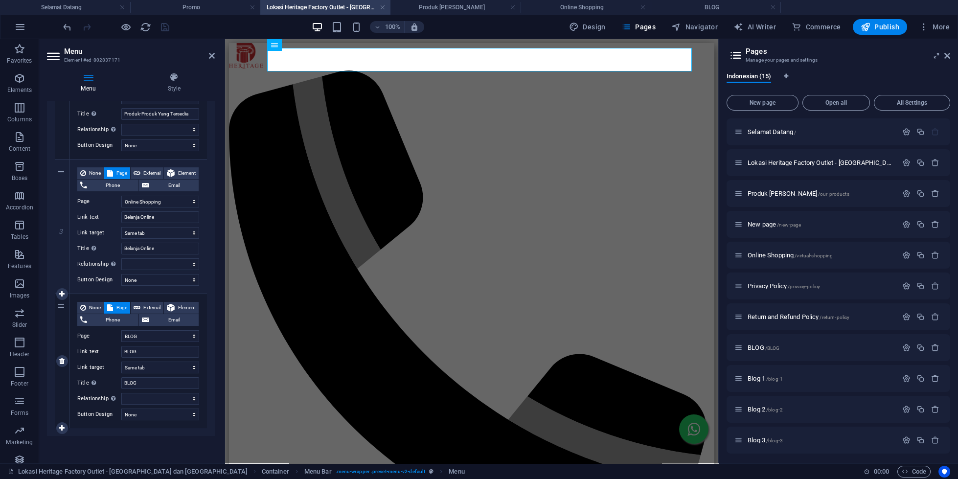
click at [157, 330] on div "None Page External Element Phone Email Page Selamat Datang Lokasi Heritage Fact…" at bounding box center [138, 353] width 122 height 103
click at [163, 354] on input "BLOG" at bounding box center [160, 352] width 78 height 12
select select
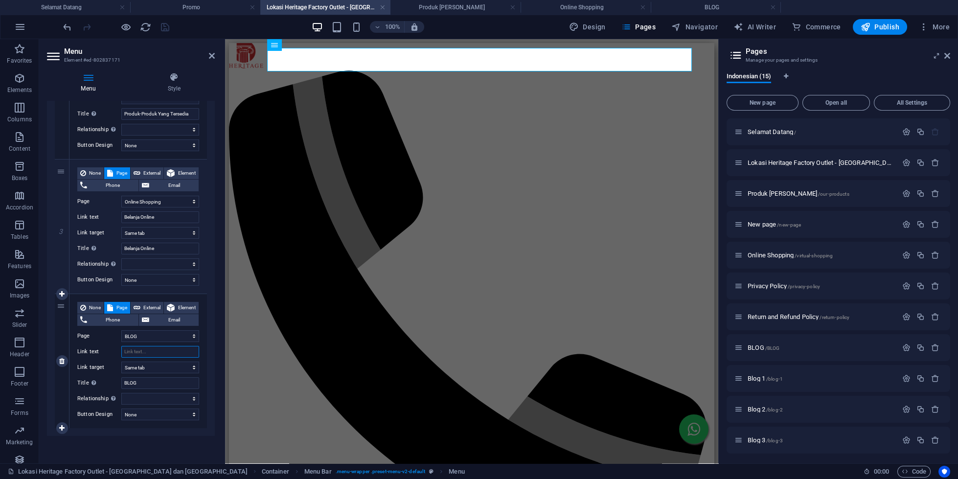
select select
type input "Artike"
select select
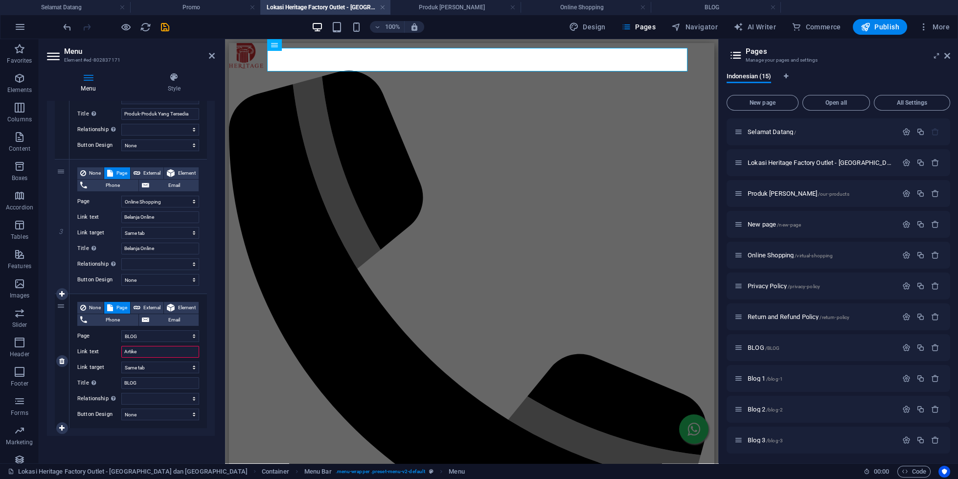
select select
type input "Artikel"
select select
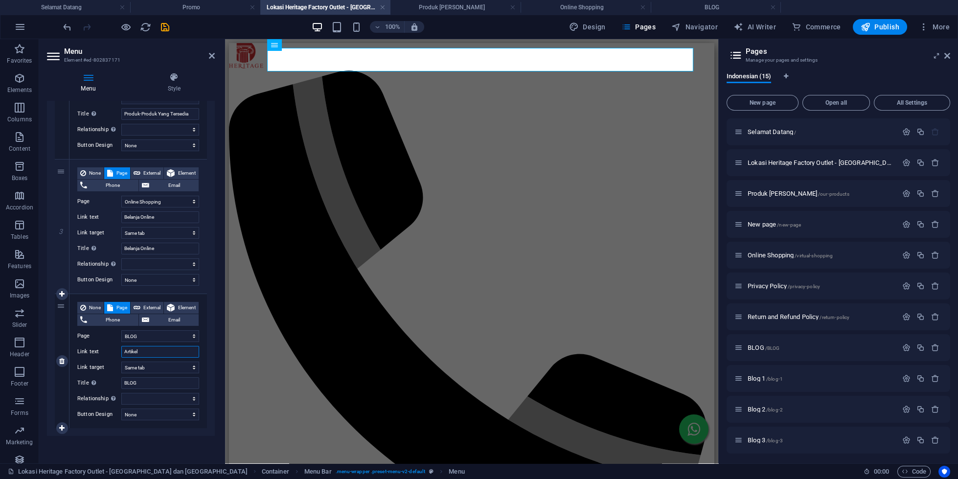
select select
type input "Artikel"
click at [121, 330] on select "Selamat Datang Lokasi Heritage Factory Outlet - [GEOGRAPHIC_DATA] dan [GEOGRAPH…" at bounding box center [160, 336] width 78 height 12
click option "BLOG" at bounding box center [0, 0] width 0 height 0
click at [455, 12] on h4 "Produk [PERSON_NAME]" at bounding box center [455, 7] width 130 height 11
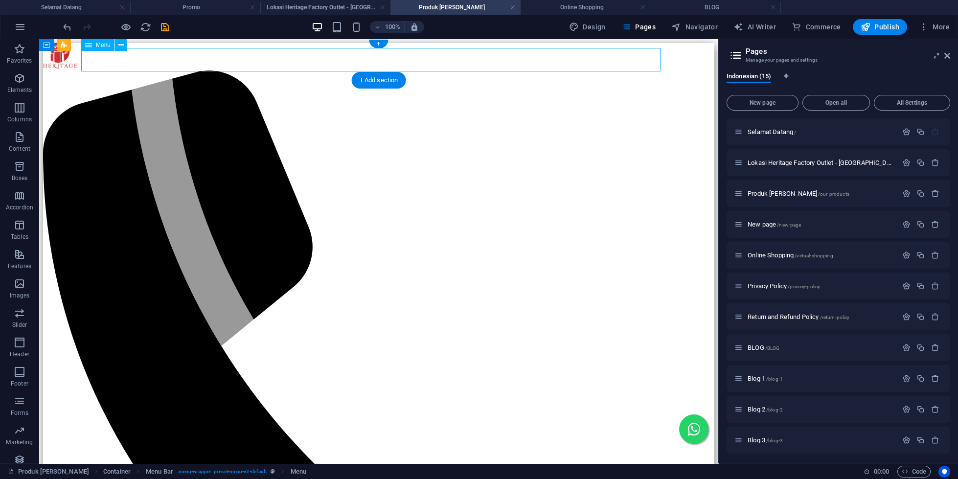
select select "1"
select select
select select "2"
select select
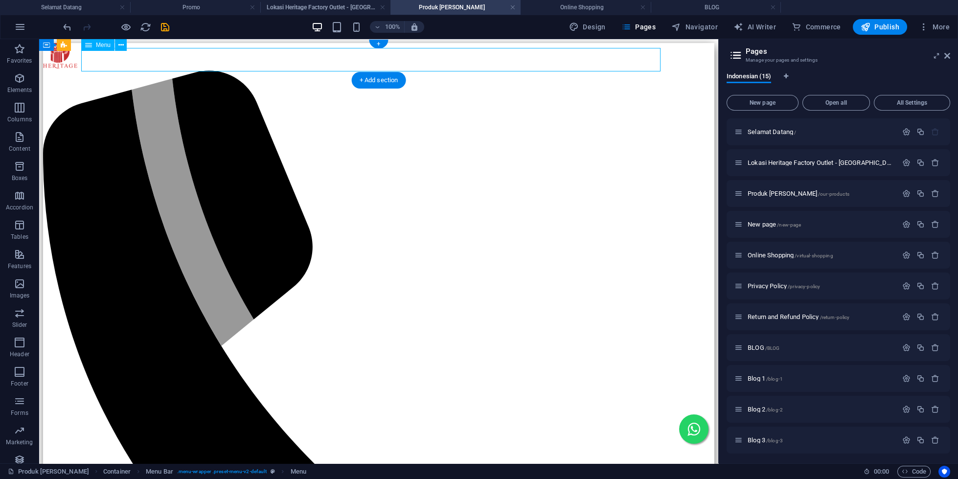
select select "4"
select select
select select "7"
select select
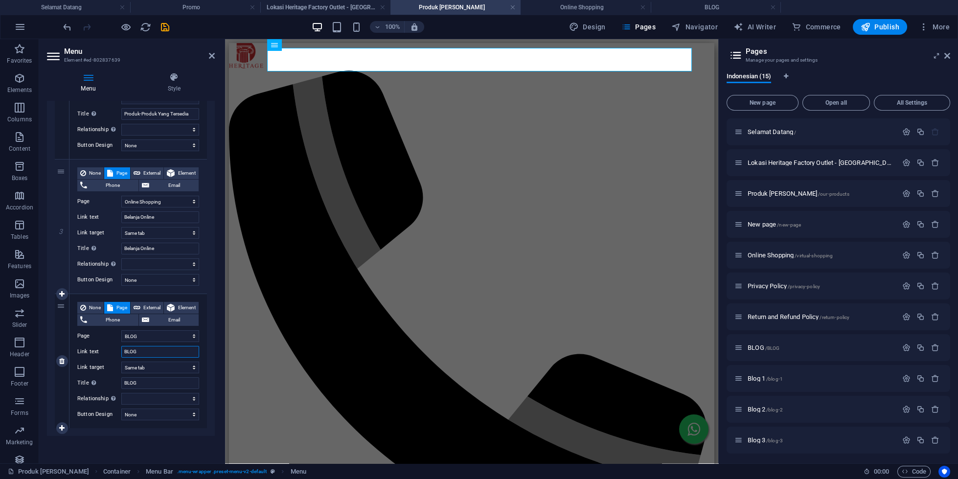
click at [162, 347] on input "BLOG" at bounding box center [160, 352] width 78 height 12
type input "a"
select select
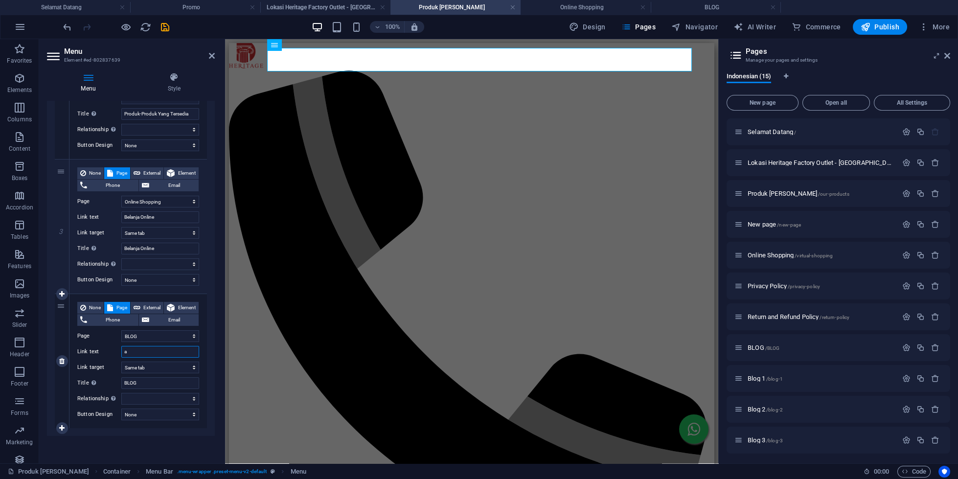
select select
type input "artikel"
select select
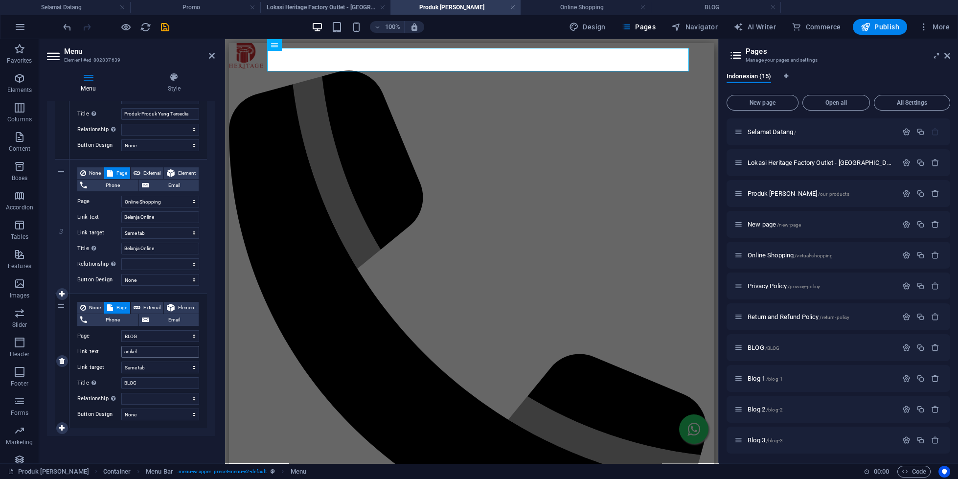
select select
click at [65, 428] on div "1 None Page External Element Phone Email Page Selamat Datang Lokasi Heritage Fa…" at bounding box center [131, 159] width 168 height 553
click at [64, 426] on icon at bounding box center [61, 428] width 5 height 7
select select
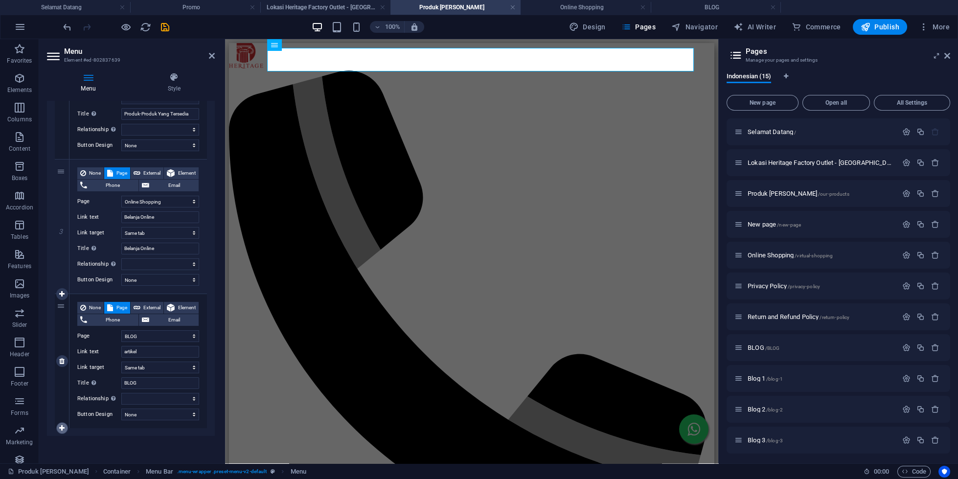
select select
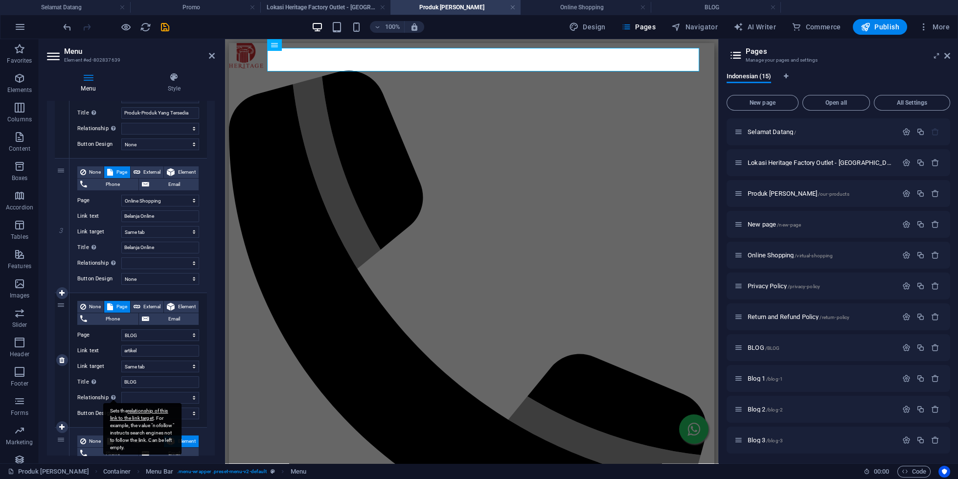
scroll to position [381, 0]
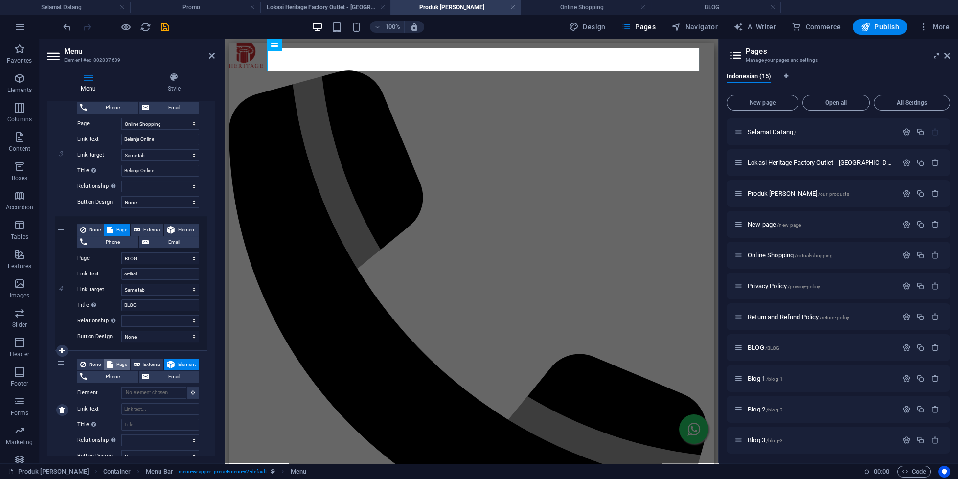
click at [120, 367] on span "Page" at bounding box center [121, 365] width 11 height 12
select select
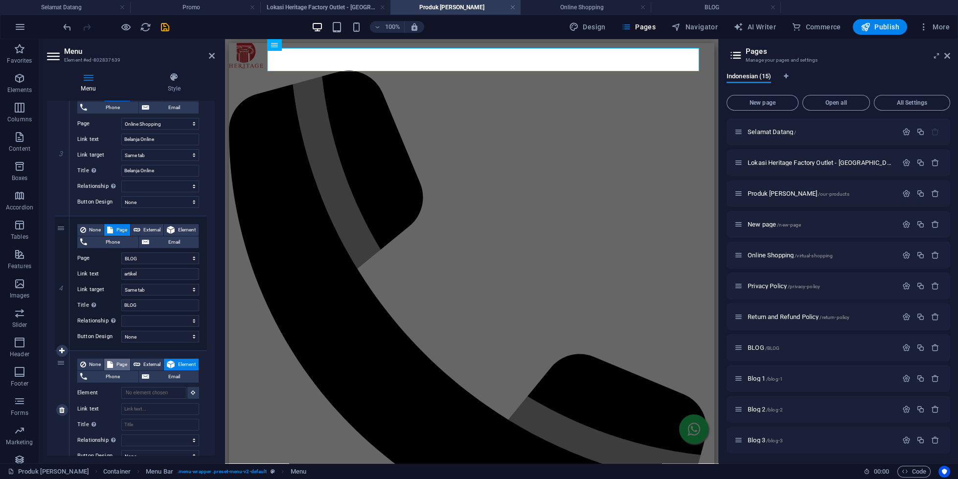
select select
click at [121, 387] on select "Selamat Datang Lokasi Heritage Factory Outlet - [GEOGRAPHIC_DATA] dan [GEOGRAPH…" at bounding box center [160, 393] width 78 height 12
select select "14"
click option "Promo" at bounding box center [0, 0] width 0 height 0
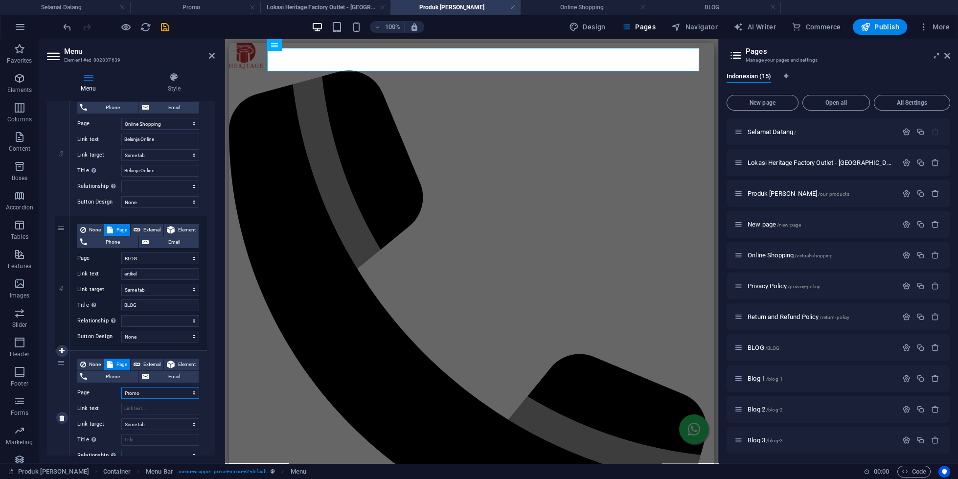
select select
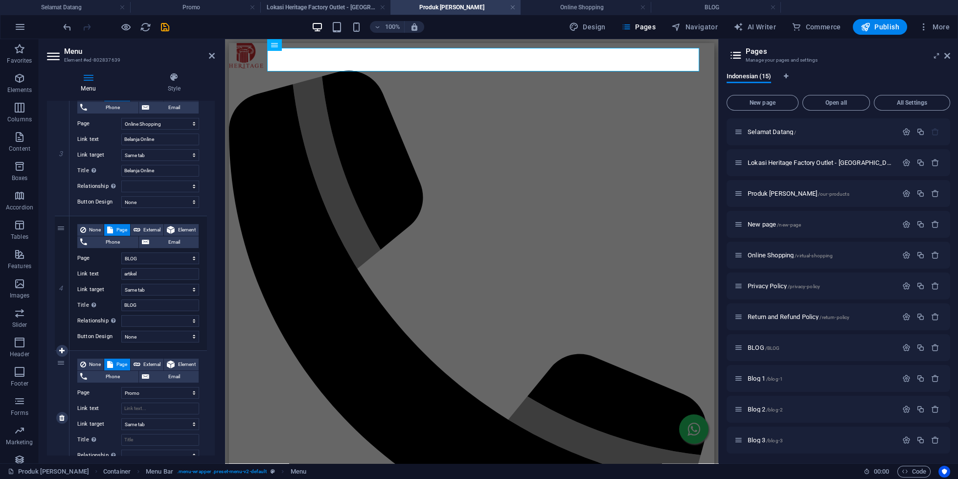
click at [161, 415] on div "None Page External Element Phone Email Page Selamat Datang Lokasi Heritage Fact…" at bounding box center [138, 410] width 122 height 103
click at [165, 408] on input "Link text" at bounding box center [160, 409] width 78 height 12
type input "proo"
select select
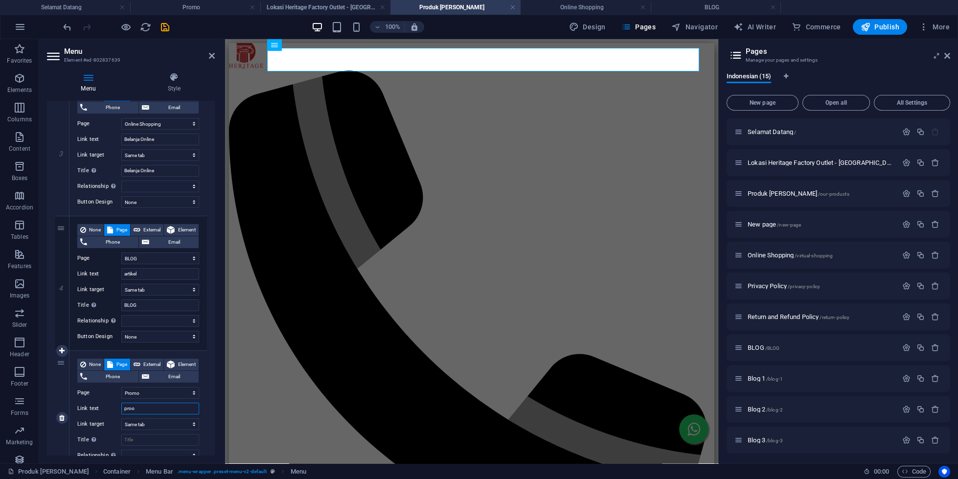
select select
type input "pro"
select select
type input "p"
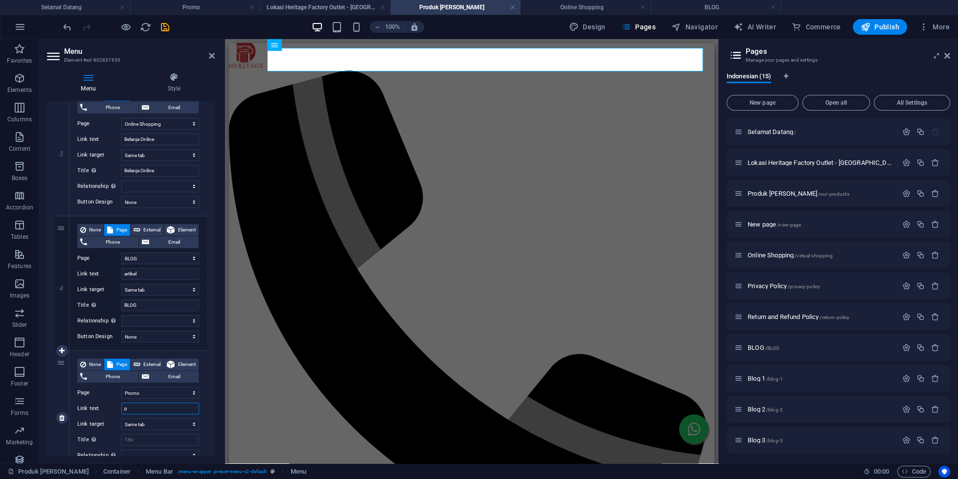
select select
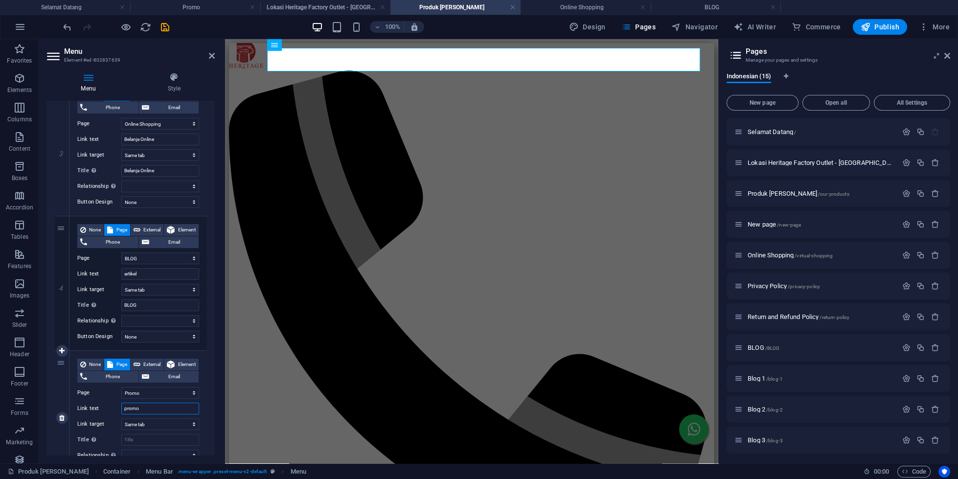
type input "promo"
select select
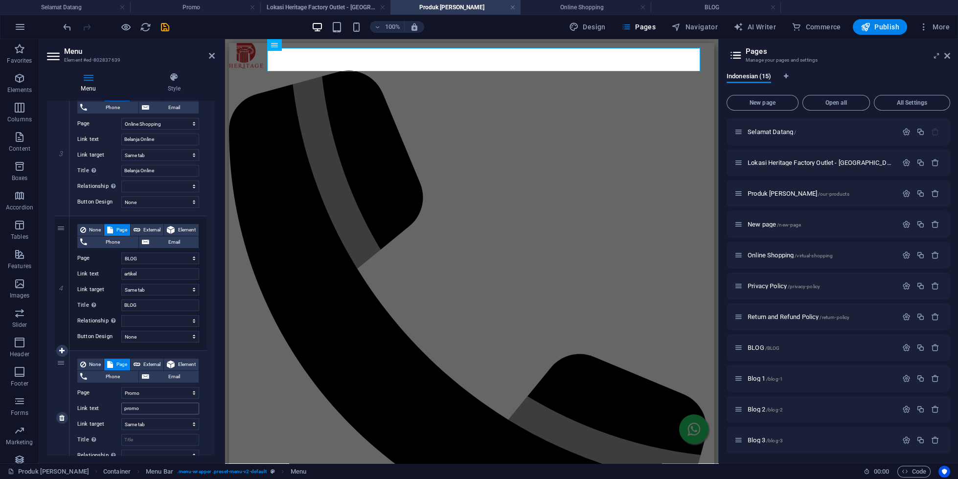
select select
drag, startPoint x: 61, startPoint y: 365, endPoint x: 69, endPoint y: 253, distance: 112.8
click at [69, 253] on div "1 None Page External Element Phone Email Page Selamat Datang Lokasi Heritage Fa…" at bounding box center [131, 149] width 152 height 673
select select
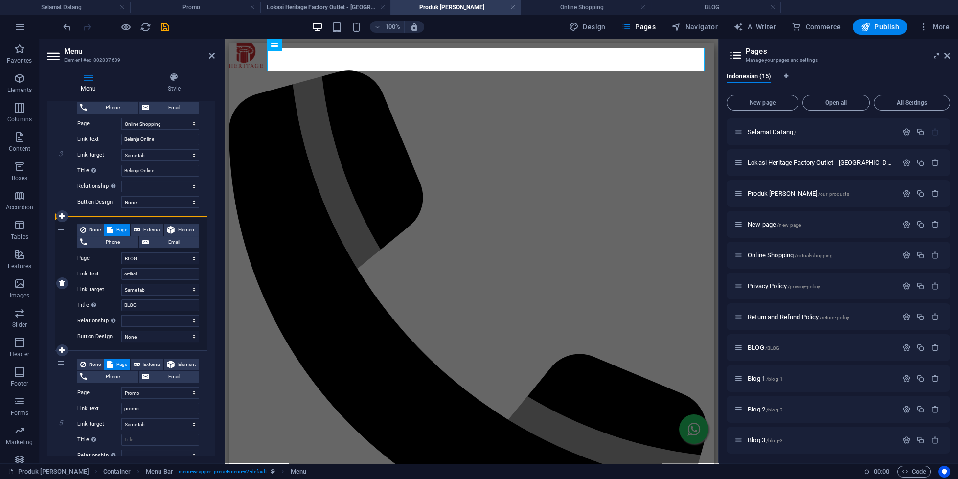
select select
select select "14"
type input "promo"
select select
select select "7"
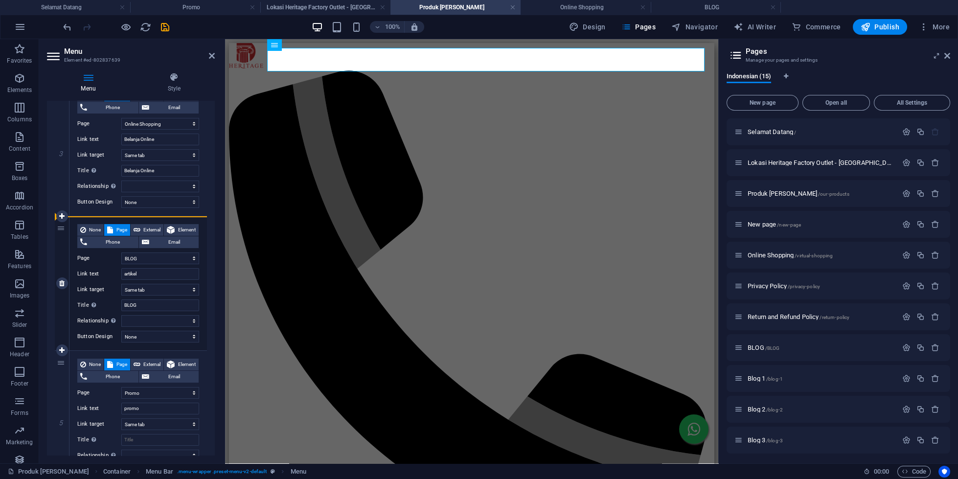
type input "artikel"
type input "BLOG"
select select
click at [365, 6] on h4 "Lokasi Heritage Factory Outlet - [GEOGRAPHIC_DATA] dan [GEOGRAPHIC_DATA]" at bounding box center [325, 7] width 130 height 11
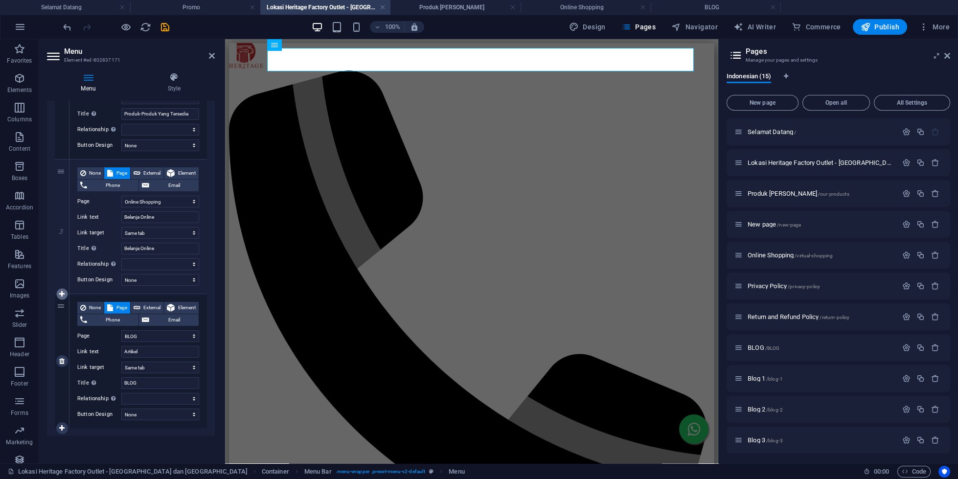
click at [60, 291] on icon at bounding box center [61, 294] width 5 height 7
select select
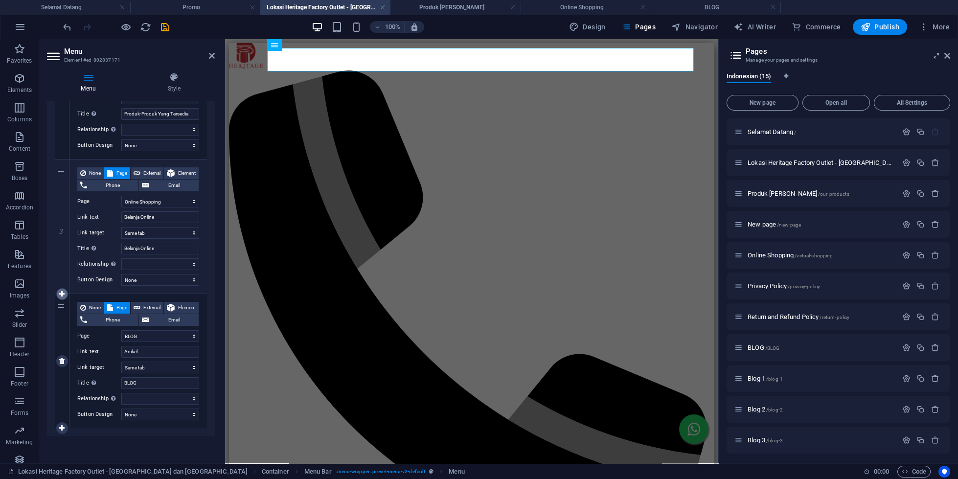
select select
select select "7"
select select
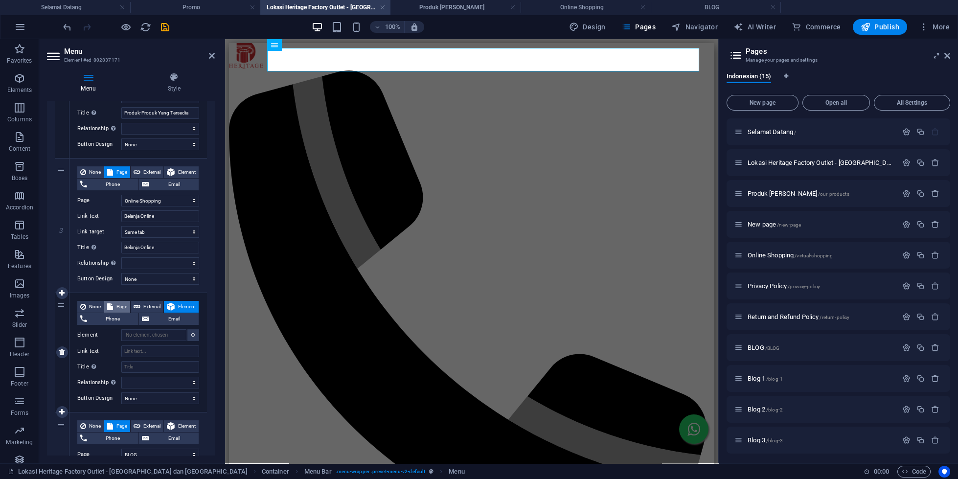
click at [119, 310] on span "Page" at bounding box center [121, 307] width 11 height 12
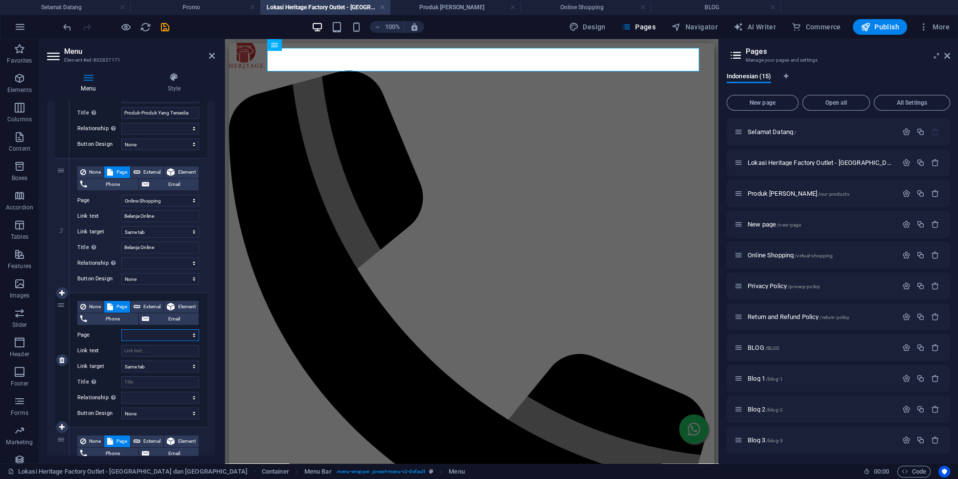
select select
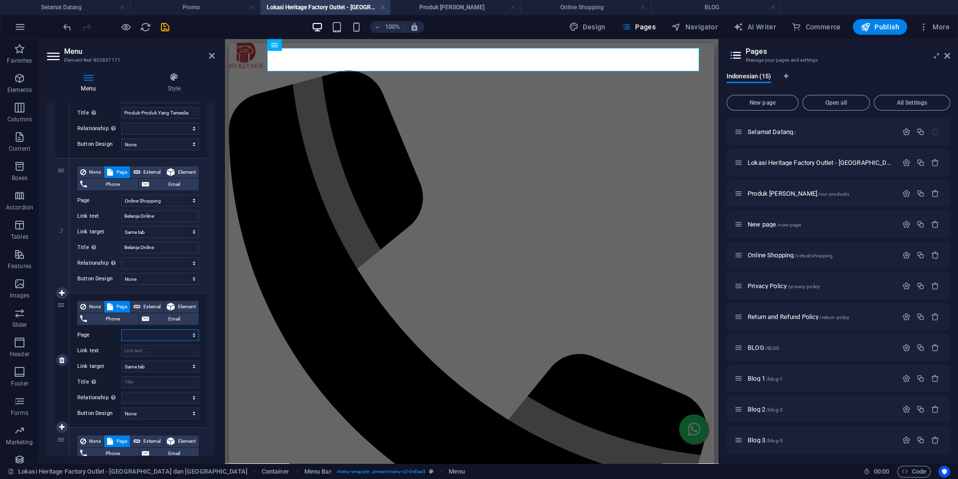
select select
click at [121, 329] on select "Selamat Datang Lokasi Heritage Factory Outlet - [GEOGRAPHIC_DATA] dan [GEOGRAPH…" at bounding box center [160, 335] width 78 height 12
select select "14"
click option "Promo" at bounding box center [0, 0] width 0 height 0
select select
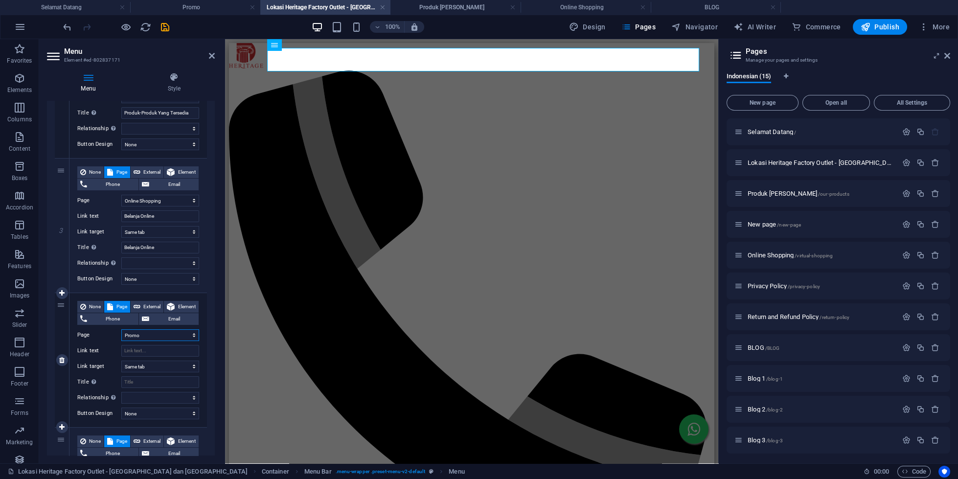
select select
click at [121, 329] on select "Selamat Datang Lokasi Heritage Factory Outlet - [GEOGRAPHIC_DATA] dan [GEOGRAPH…" at bounding box center [160, 335] width 78 height 12
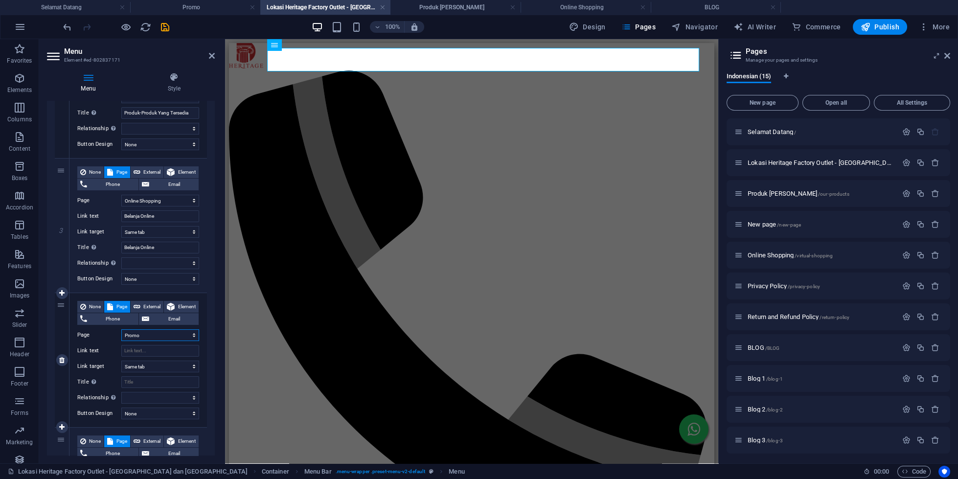
click at [121, 329] on select "Selamat Datang Lokasi Heritage Factory Outlet - [GEOGRAPHIC_DATA] dan [GEOGRAPH…" at bounding box center [160, 335] width 78 height 12
click at [144, 350] on input "Link text" at bounding box center [160, 351] width 78 height 12
type input "promo"
select select
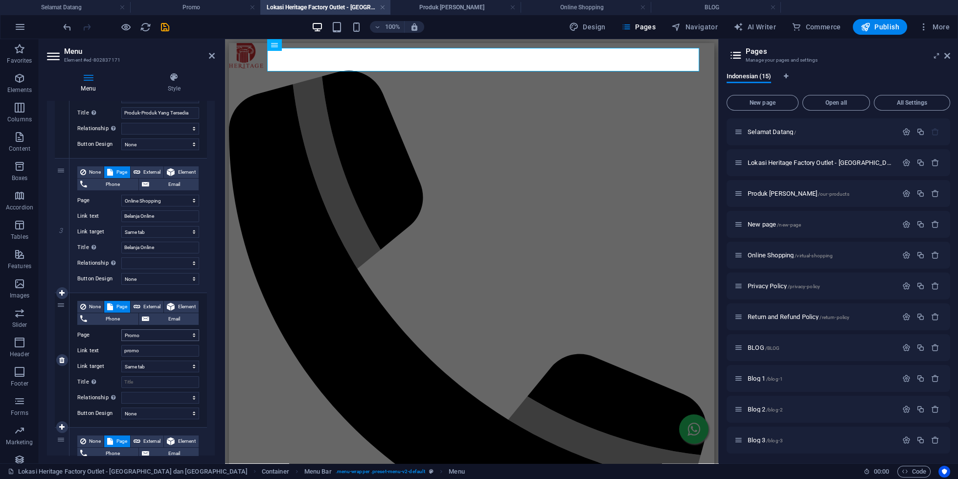
select select
click at [464, 5] on h4 "Produk [PERSON_NAME]" at bounding box center [455, 7] width 130 height 11
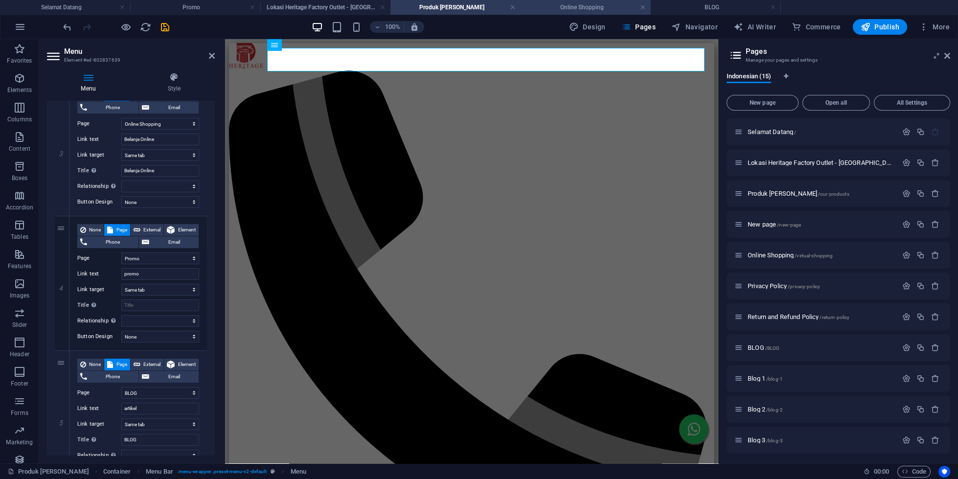
scroll to position [381, 0]
click at [585, 3] on h4 "Online Shopping" at bounding box center [586, 7] width 130 height 11
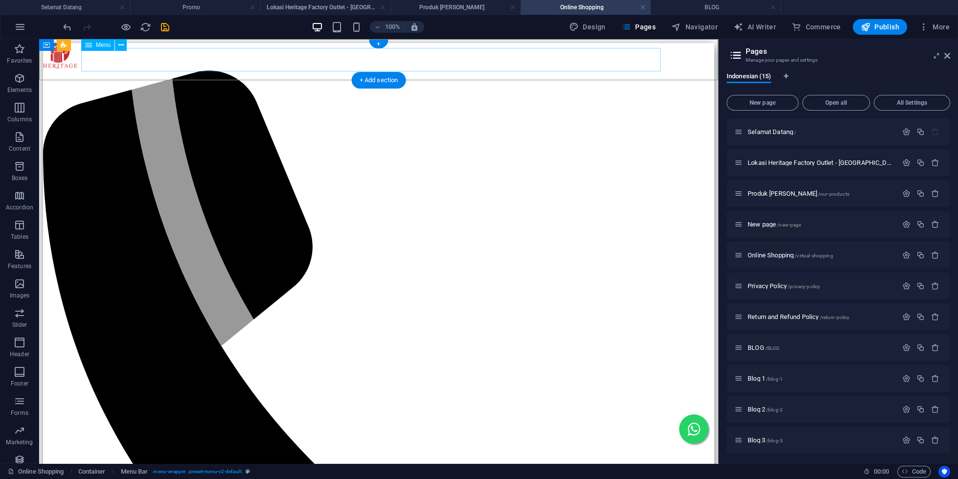
select select "1"
select select
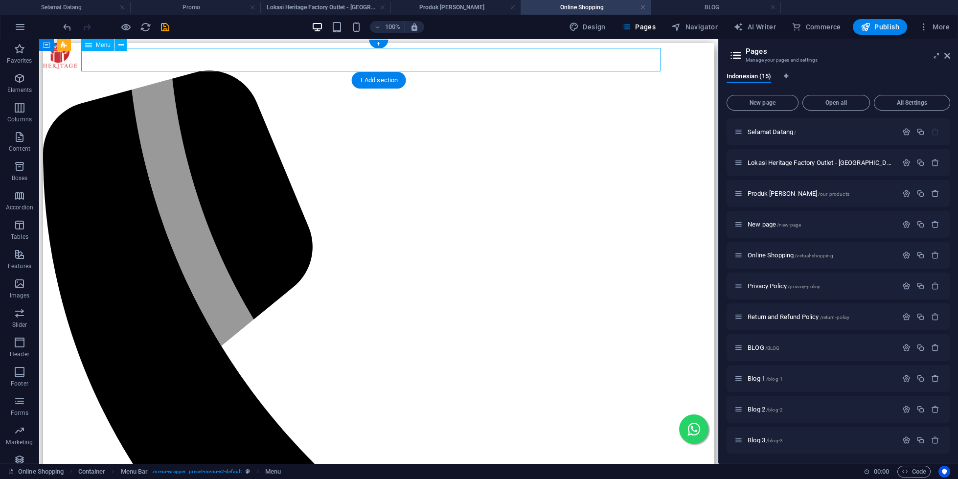
select select "2"
select select
select select "4"
select select
select select "7"
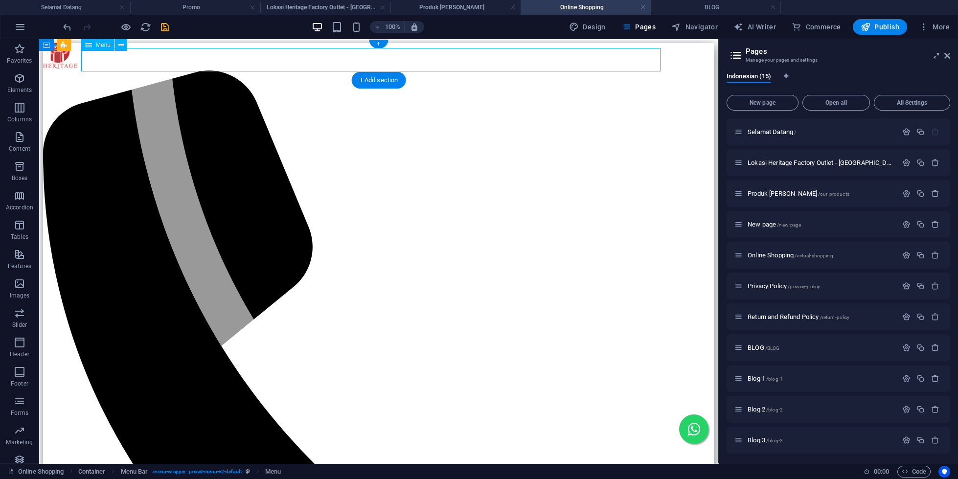
select select
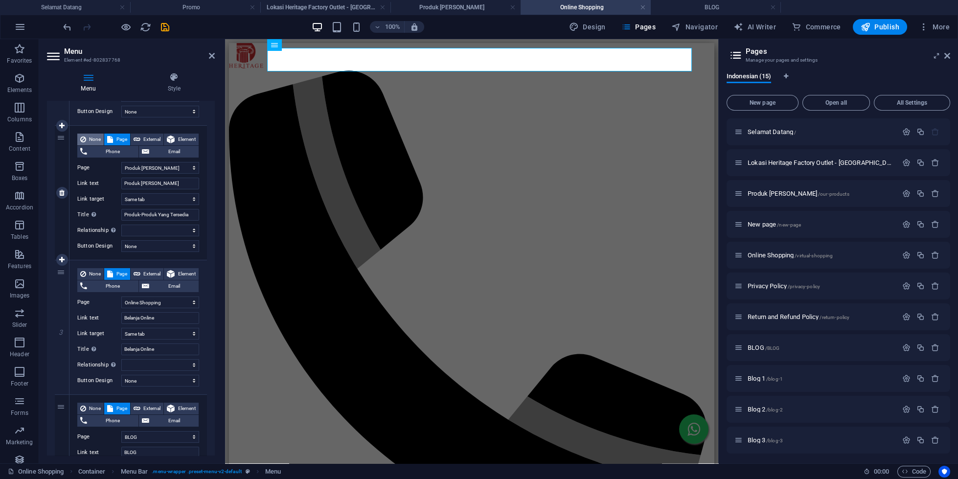
scroll to position [231, 0]
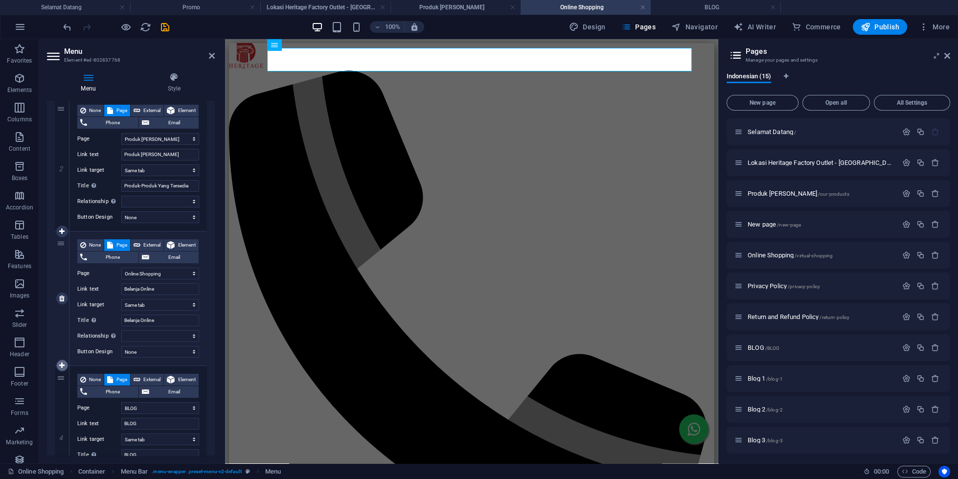
click at [59, 364] on link at bounding box center [62, 366] width 12 height 12
select select
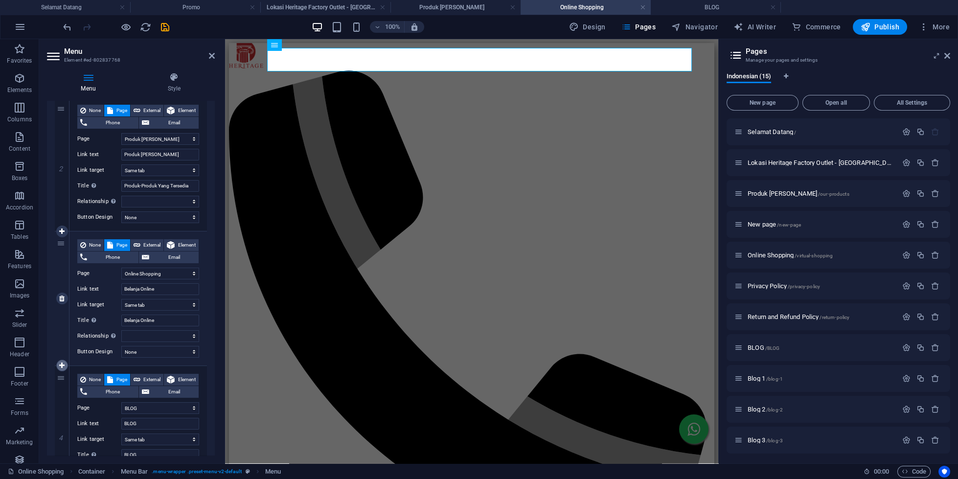
select select "7"
select select
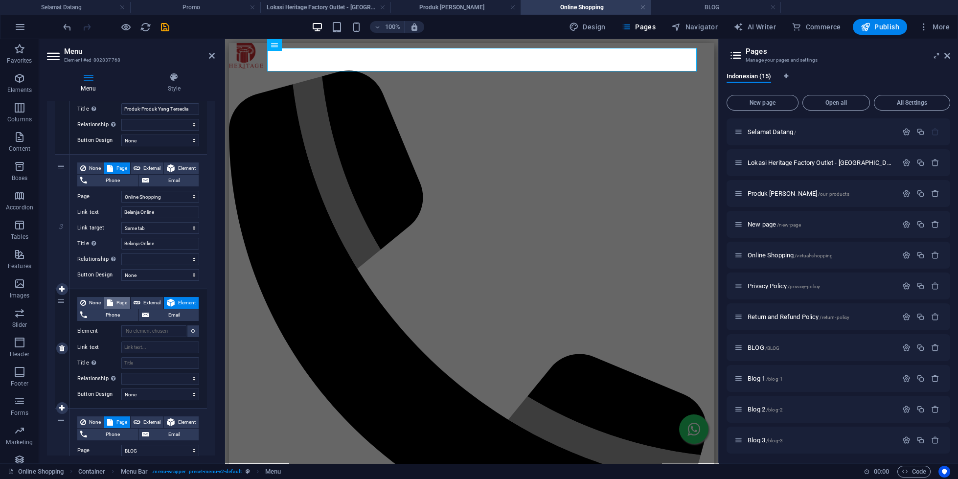
click at [116, 301] on span "Page" at bounding box center [121, 303] width 11 height 12
select select
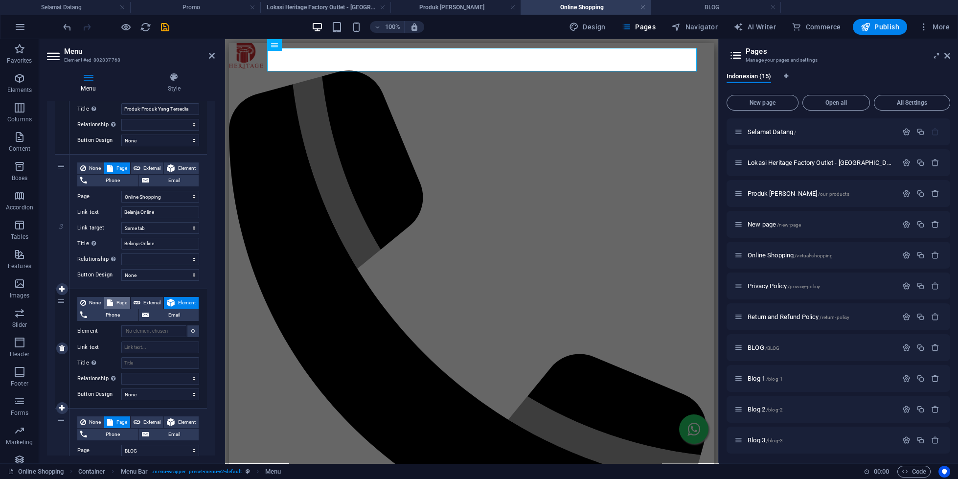
select select
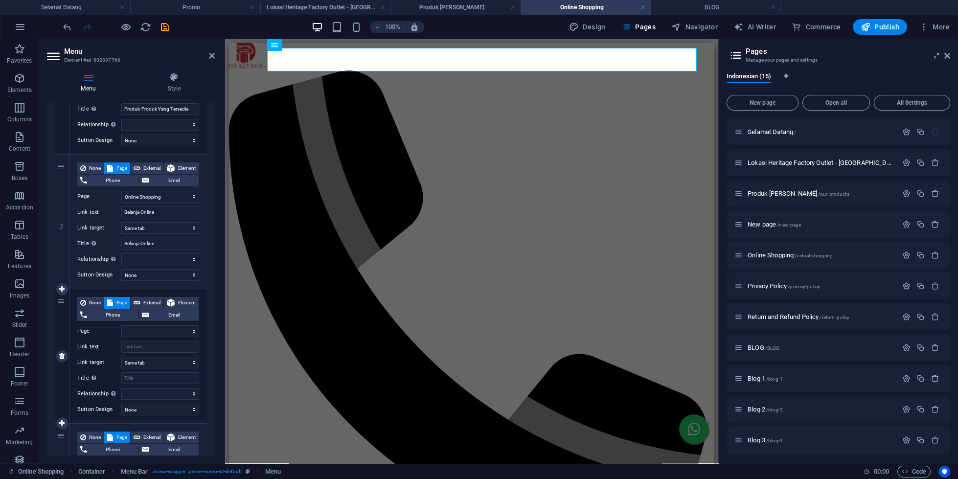
click at [168, 341] on div "None Page External Element Phone Email Page Selamat Datang Lokasi Heritage Fact…" at bounding box center [138, 348] width 122 height 103
click at [121, 325] on select "Selamat Datang Lokasi Heritage Factory Outlet - [GEOGRAPHIC_DATA] dan [GEOGRAPH…" at bounding box center [160, 331] width 78 height 12
select select "14"
click option "Promo" at bounding box center [0, 0] width 0 height 0
select select
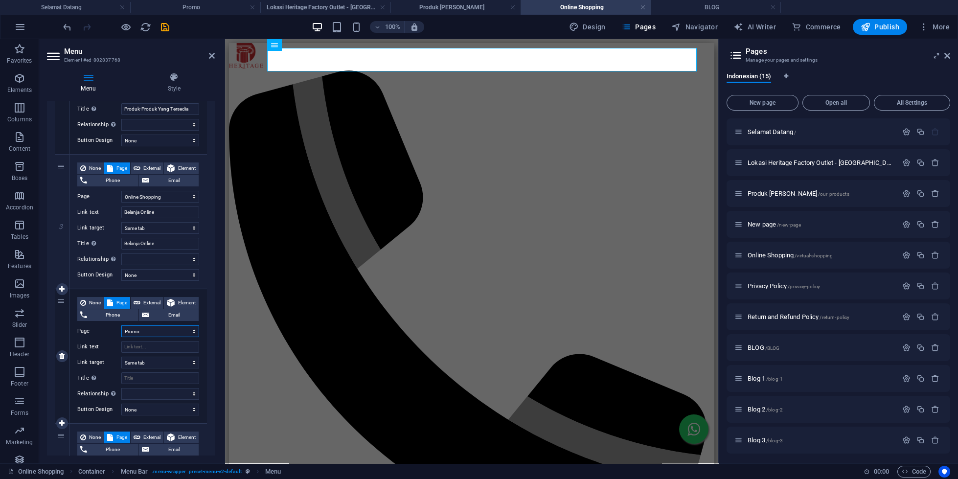
select select
click at [167, 342] on input "Link text" at bounding box center [160, 347] width 78 height 12
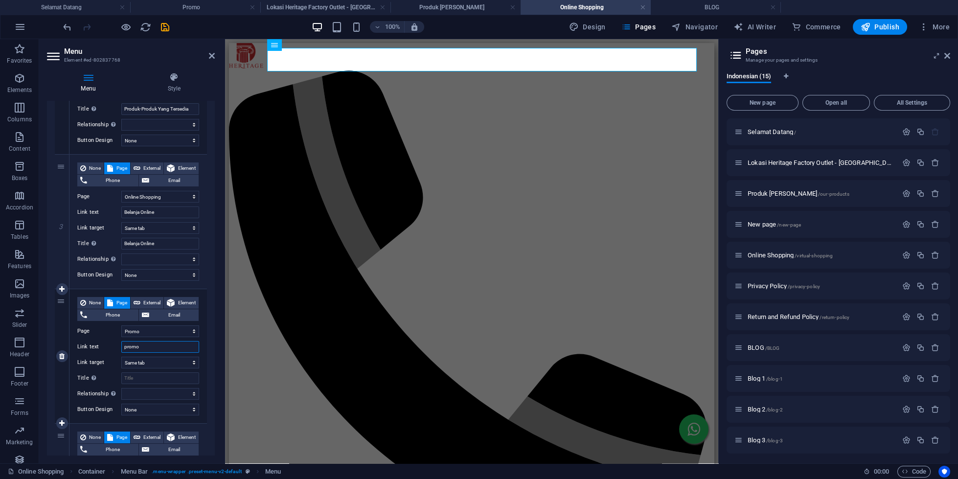
type input "promo"
select select
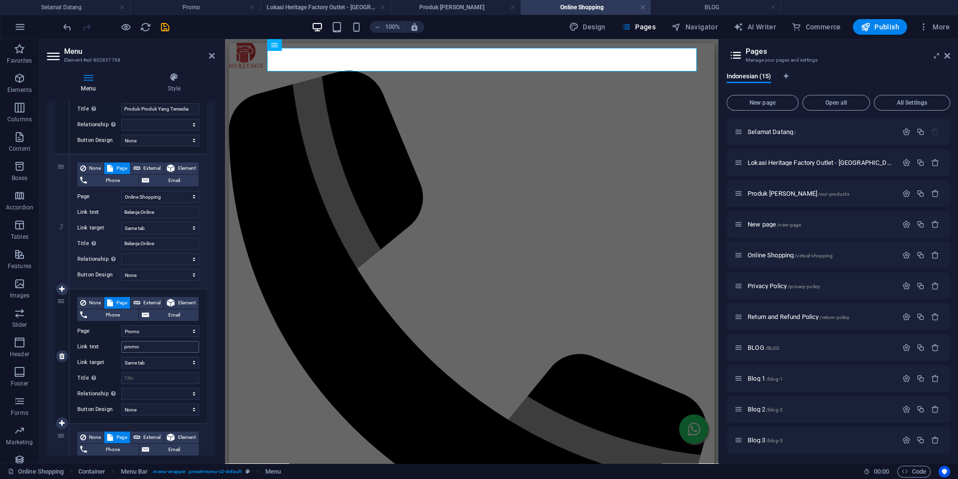
select select
click at [680, 5] on h4 "BLOG" at bounding box center [716, 7] width 130 height 11
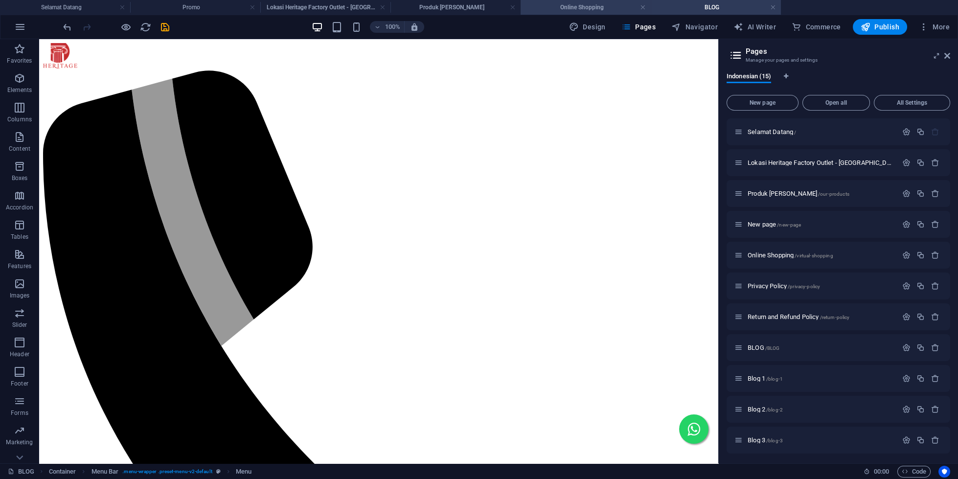
click at [581, 0] on li "Online Shopping" at bounding box center [586, 7] width 130 height 15
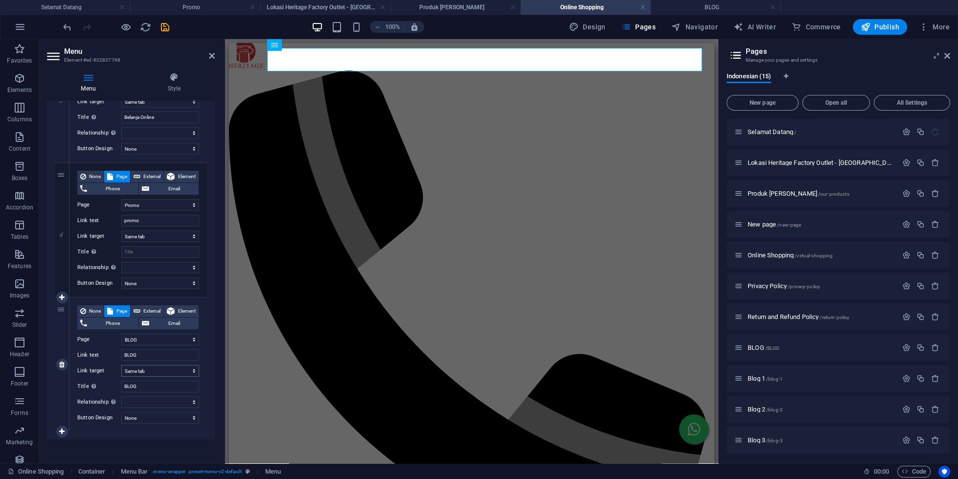
scroll to position [439, 0]
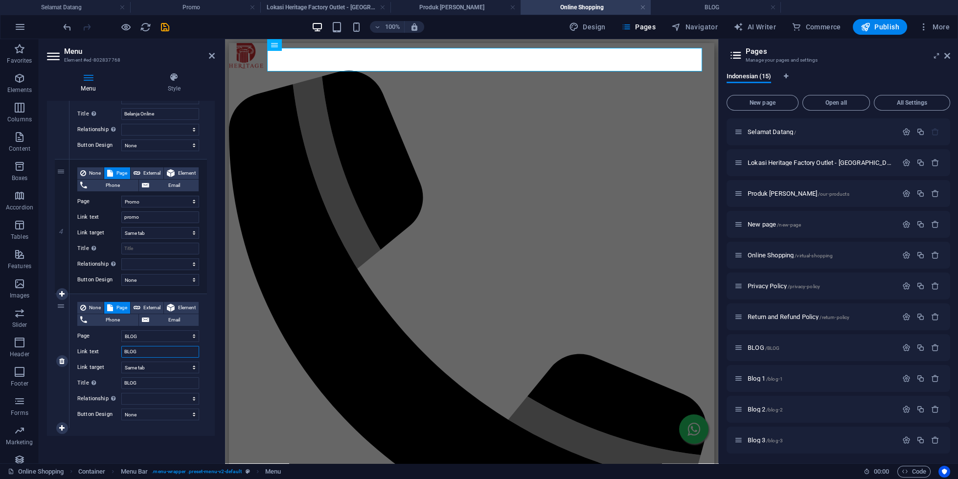
click at [157, 346] on input "BLOG" at bounding box center [160, 352] width 78 height 12
type input "a"
select select
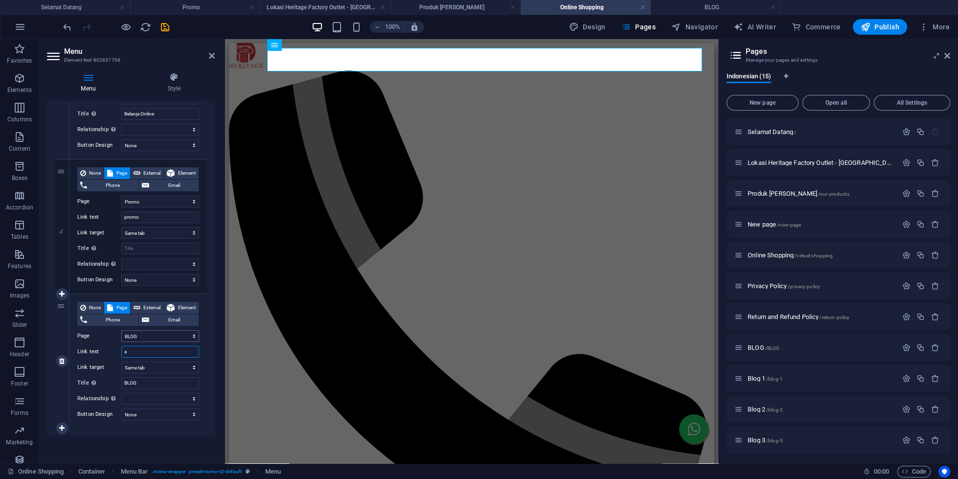
select select
type input "ar"
select select
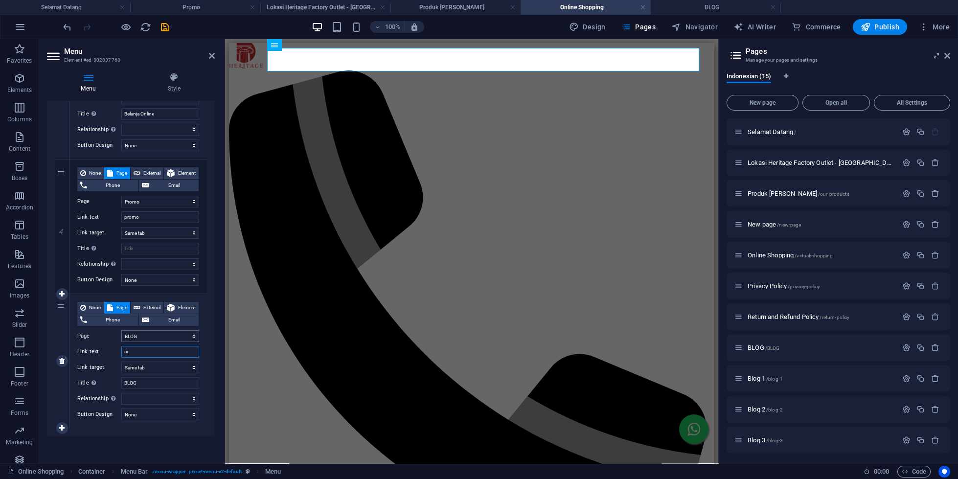
select select
click at [696, 8] on h4 "BLOG" at bounding box center [716, 7] width 130 height 11
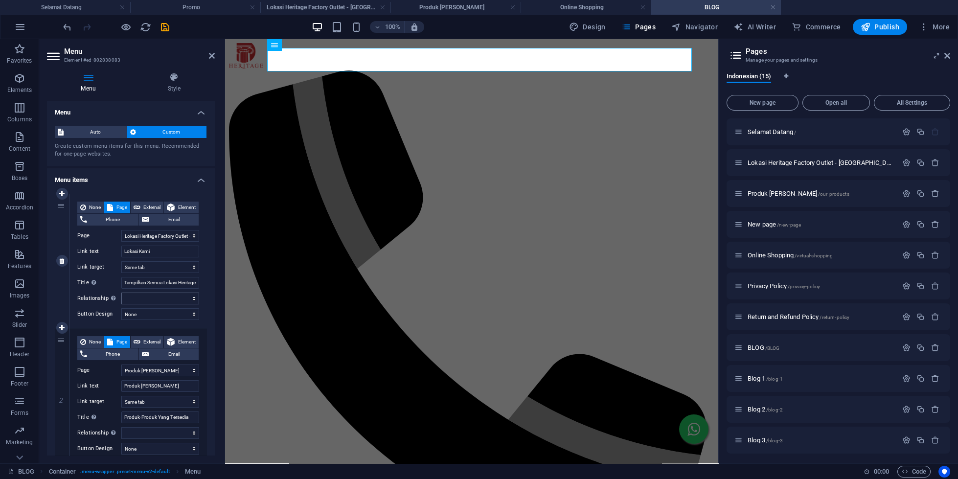
scroll to position [304, 0]
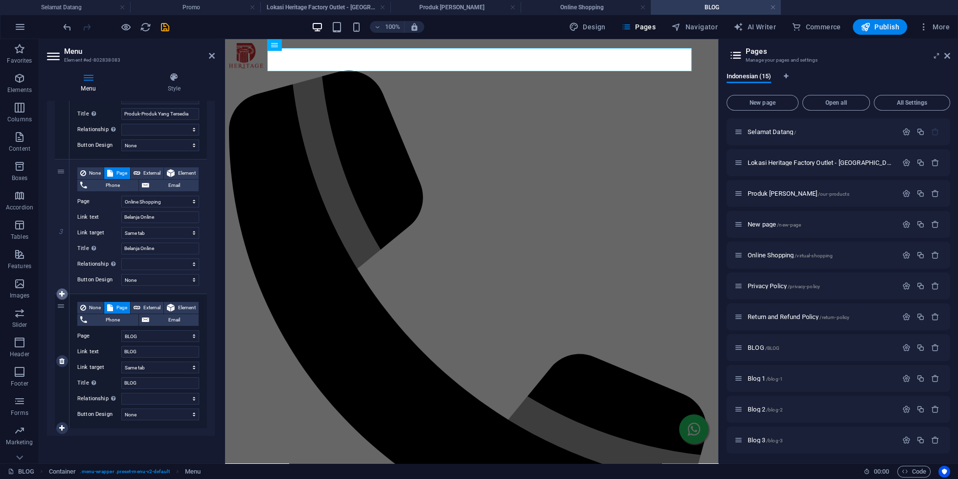
click at [65, 295] on link at bounding box center [62, 294] width 12 height 12
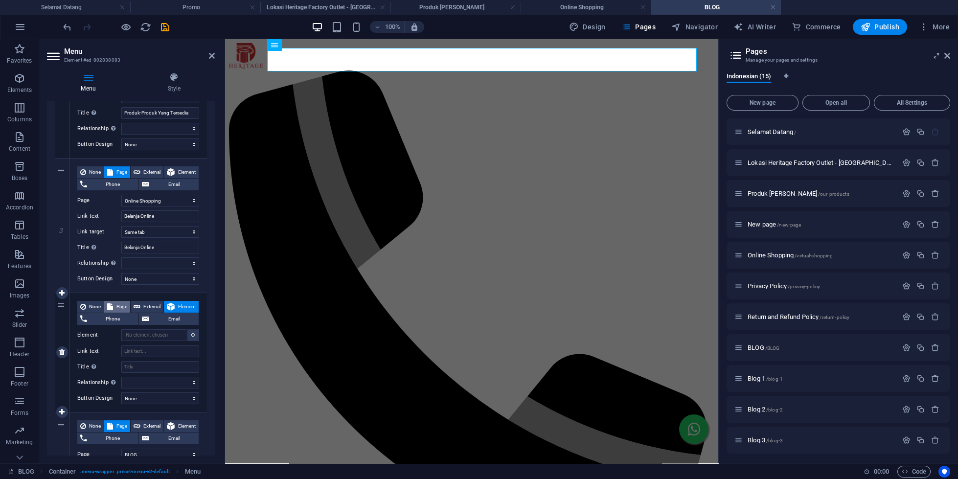
click at [117, 306] on span "Page" at bounding box center [121, 307] width 11 height 12
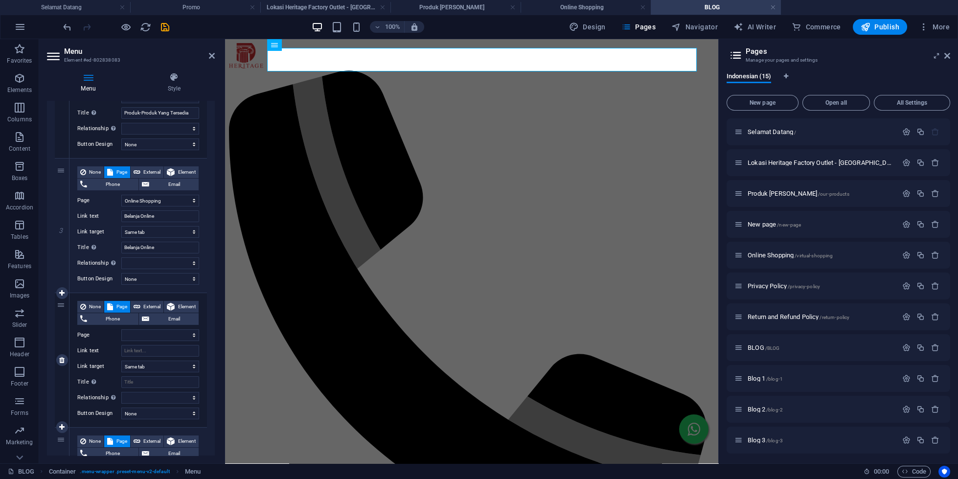
click at [153, 328] on div "None Page External Element Phone Email Page Selamat Datang Lokasi Heritage Fact…" at bounding box center [138, 352] width 122 height 103
click at [121, 329] on select "Selamat Datang Lokasi Heritage Factory Outlet - [GEOGRAPHIC_DATA] dan [GEOGRAPH…" at bounding box center [160, 335] width 78 height 12
click option "Promo" at bounding box center [0, 0] width 0 height 0
click at [156, 355] on input "Link text" at bounding box center [160, 351] width 78 height 12
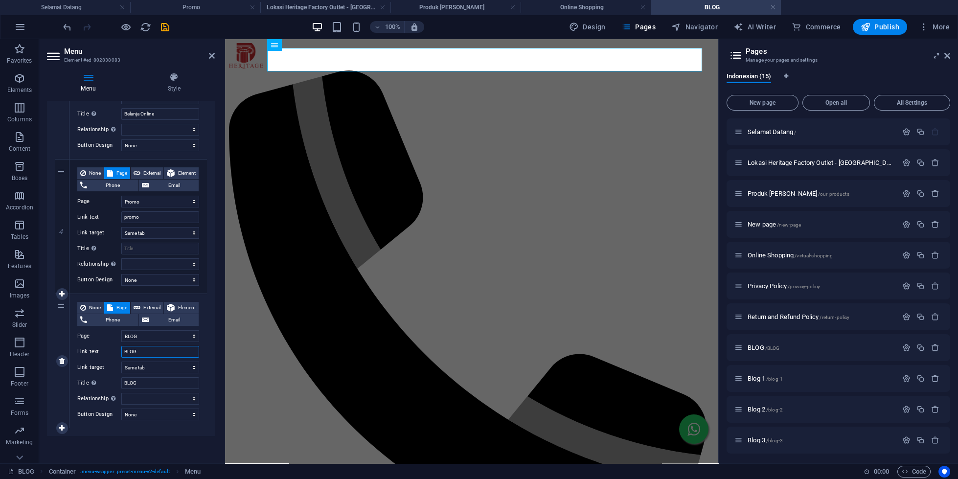
click at [144, 351] on input "BLOG" at bounding box center [160, 352] width 78 height 12
click at [167, 29] on icon "save" at bounding box center [165, 27] width 11 height 11
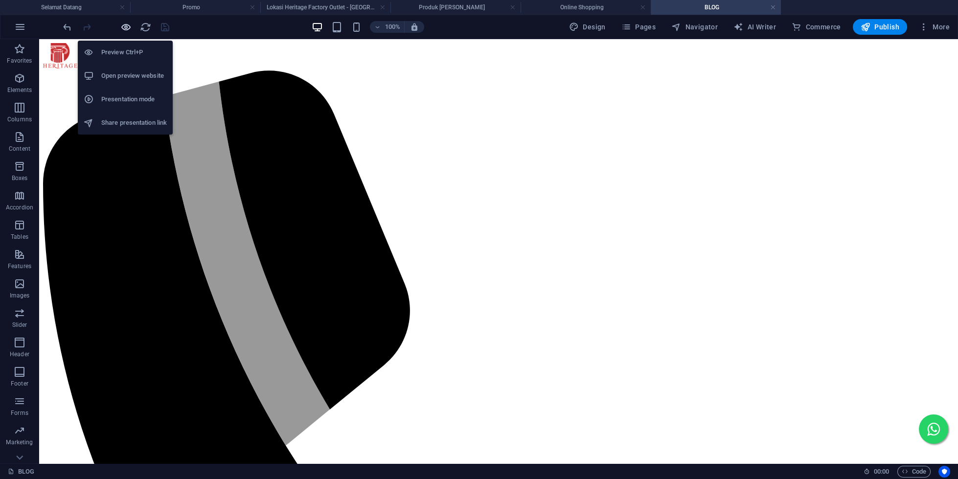
click at [121, 29] on icon "button" at bounding box center [125, 27] width 11 height 11
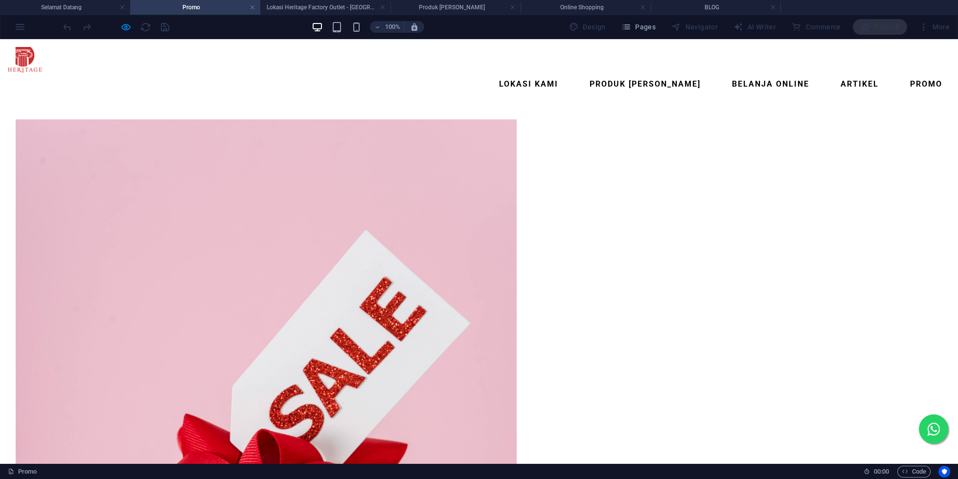
scroll to position [0, 0]
click at [902, 72] on link "promo" at bounding box center [926, 83] width 48 height 23
click at [833, 72] on link "ARTIKEL" at bounding box center [860, 83] width 54 height 23
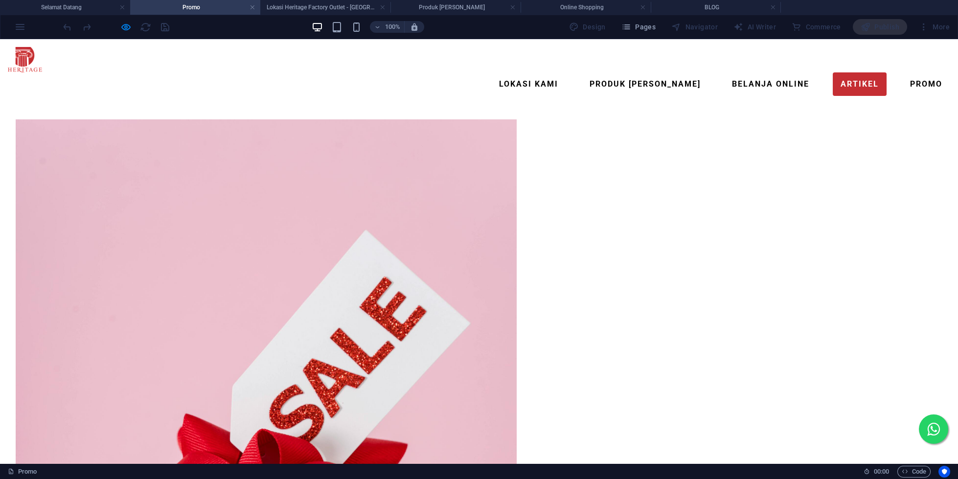
click at [833, 72] on link "ARTIKEL" at bounding box center [860, 83] width 54 height 23
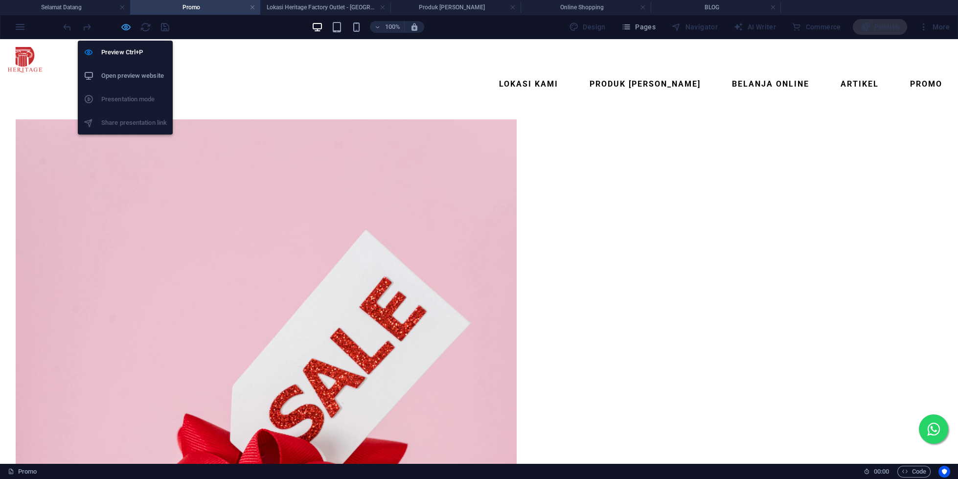
click at [129, 31] on icon "button" at bounding box center [125, 27] width 11 height 11
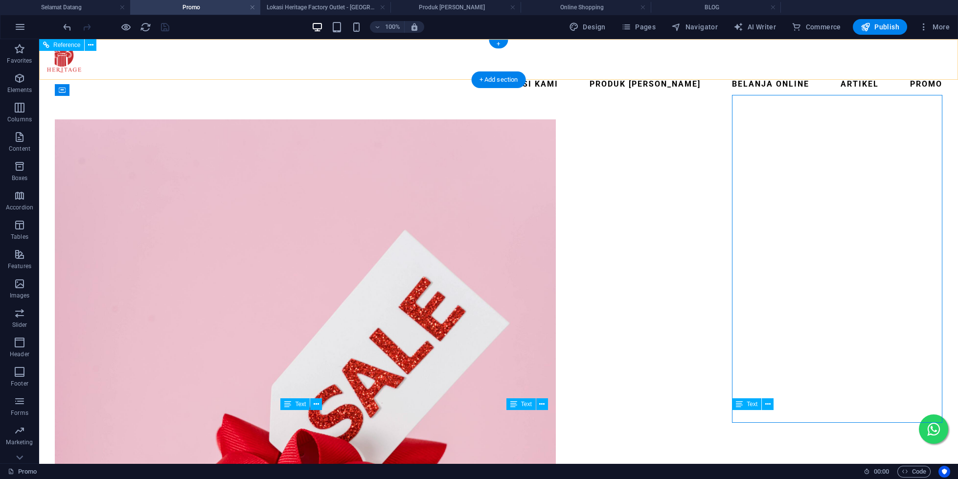
click at [447, 72] on nav "Lokasi Kami Produk Kami Belanja Online ARTIKEL promo" at bounding box center [498, 83] width 903 height 23
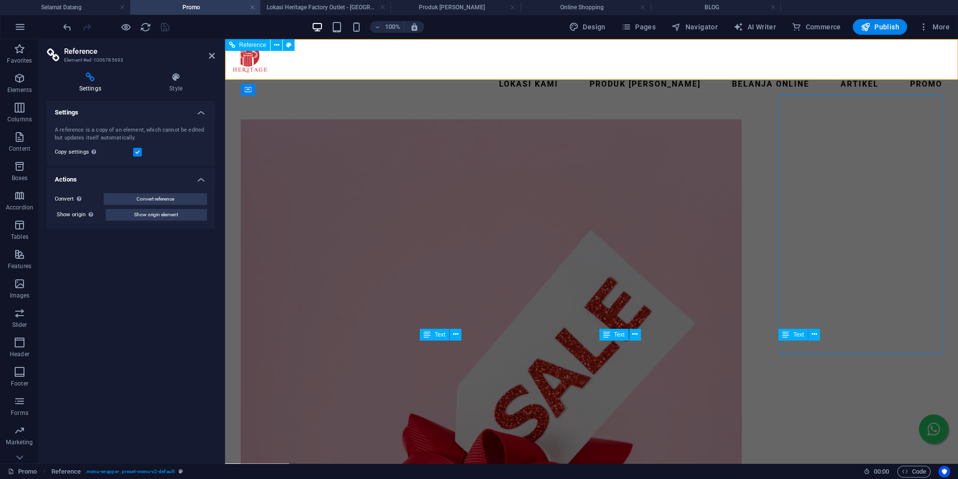
click at [545, 47] on div ".fa-secondary{opacity:.4} Lokasi Kami Produk Kami Belanja Online ARTIKEL promo" at bounding box center [591, 71] width 733 height 65
click at [533, 72] on nav "Lokasi Kami Produk Kami Belanja Online ARTIKEL promo" at bounding box center [590, 83] width 717 height 23
click at [210, 52] on icon at bounding box center [212, 56] width 6 height 8
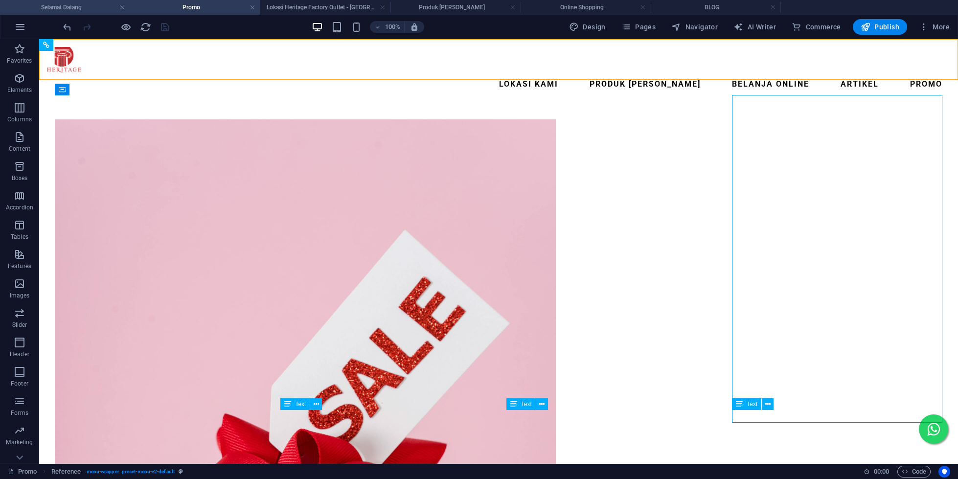
click at [84, 7] on h4 "Selamat Datang" at bounding box center [65, 7] width 130 height 11
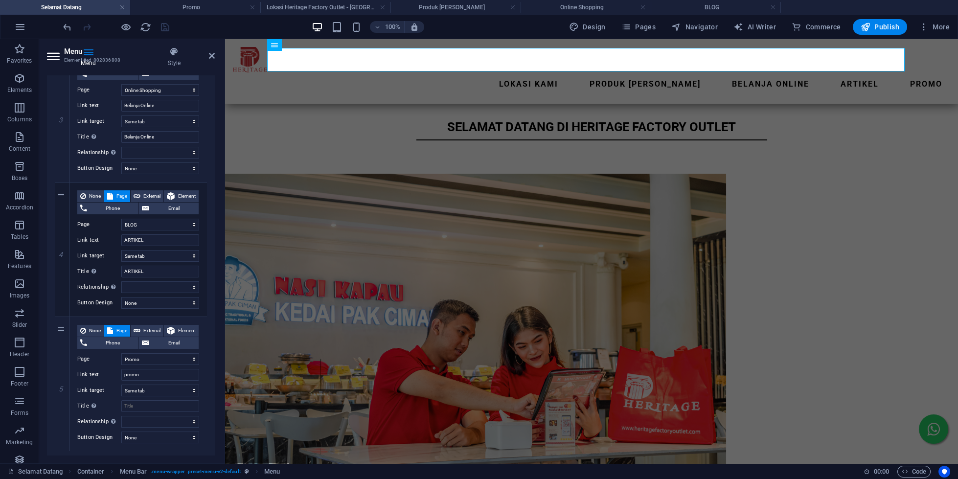
scroll to position [413, 0]
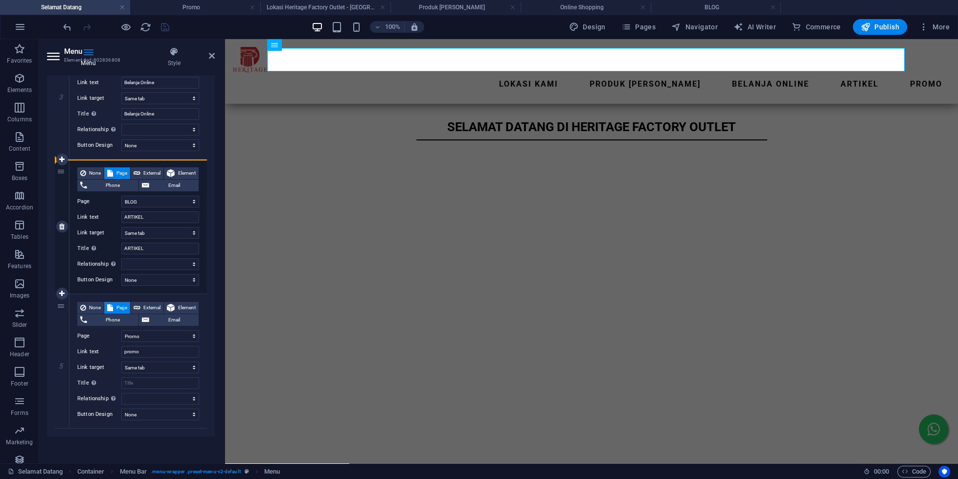
drag, startPoint x: 59, startPoint y: 306, endPoint x: 55, endPoint y: 223, distance: 82.8
click at [55, 223] on div "1 None Page External Element Phone Email Page Selamat Datang Lokasi Heritage Fa…" at bounding box center [131, 92] width 152 height 673
click at [171, 30] on div "100% Design Pages Navigator AI Writer Commerce Publish More" at bounding box center [507, 27] width 892 height 16
click at [170, 30] on icon "save" at bounding box center [165, 27] width 11 height 11
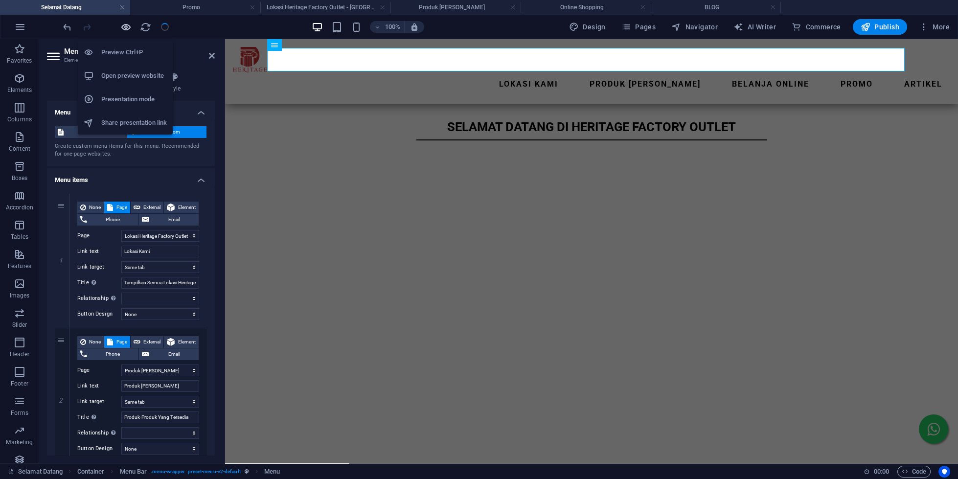
click at [126, 25] on icon "button" at bounding box center [125, 27] width 11 height 11
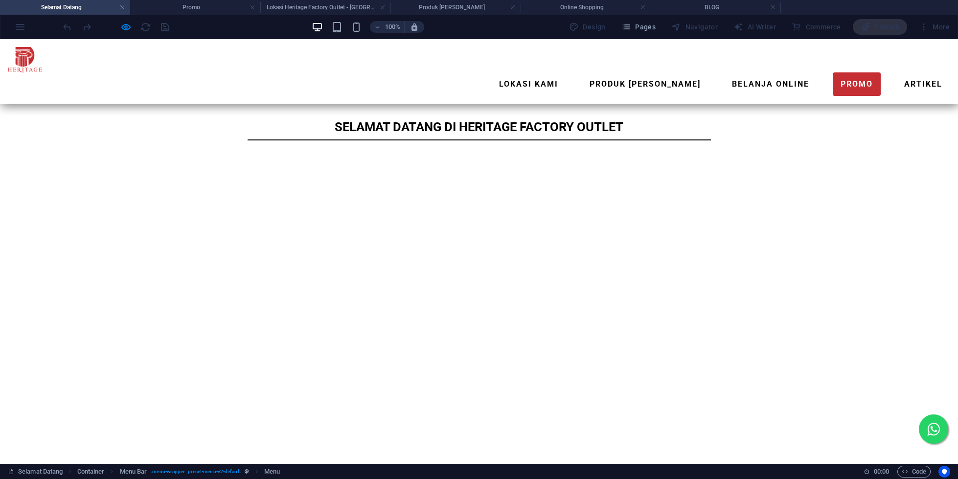
click at [833, 72] on link "promo" at bounding box center [857, 83] width 48 height 23
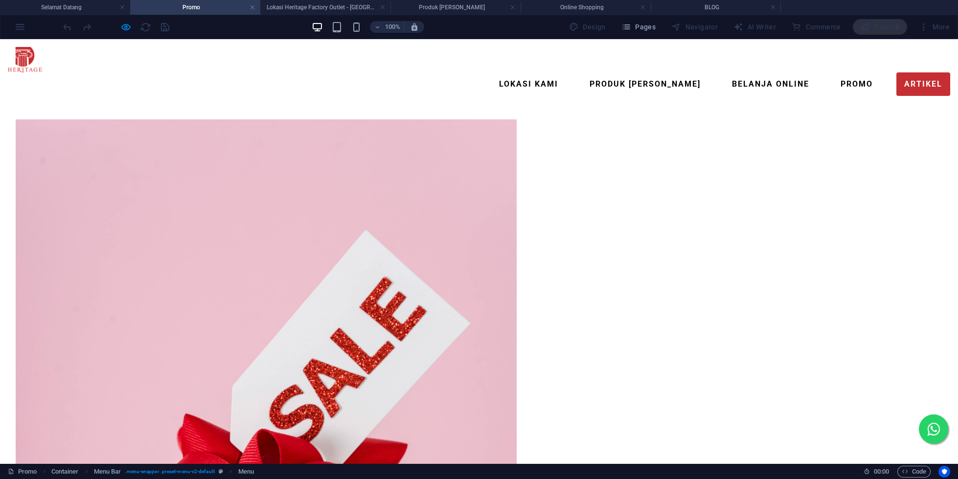
click at [896, 72] on link "ARTIKEL" at bounding box center [923, 83] width 54 height 23
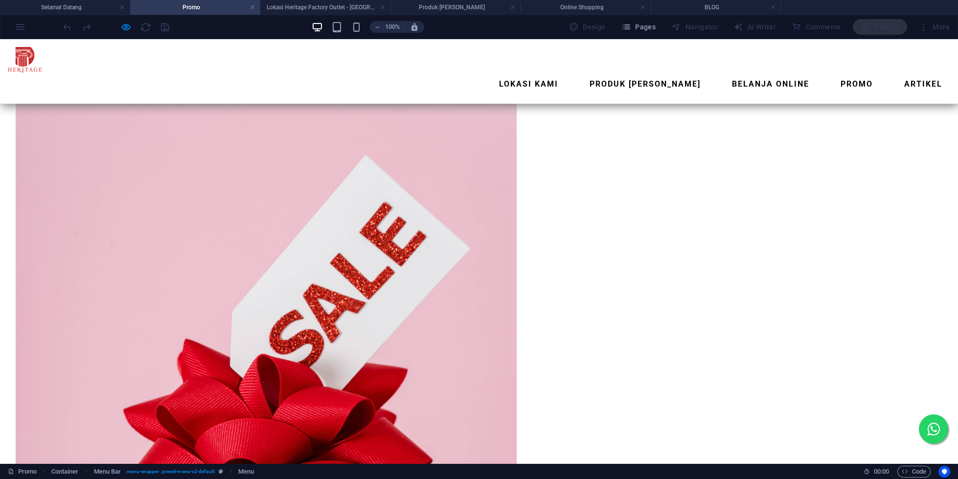
scroll to position [84, 0]
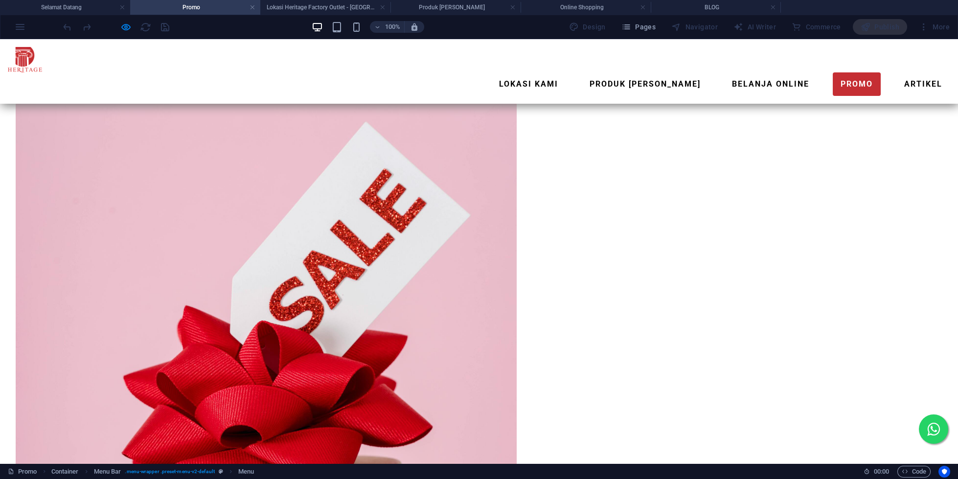
click at [833, 72] on link "promo" at bounding box center [857, 83] width 48 height 23
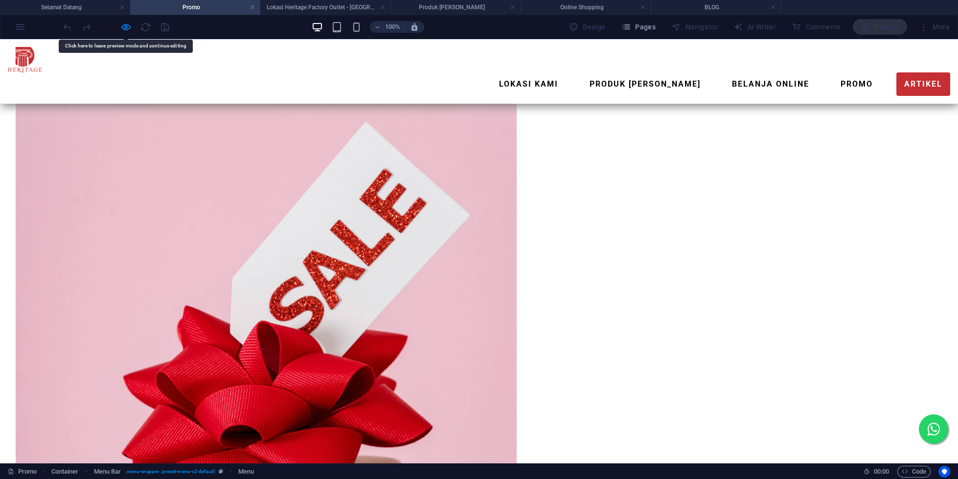
click at [896, 72] on link "ARTIKEL" at bounding box center [923, 83] width 54 height 23
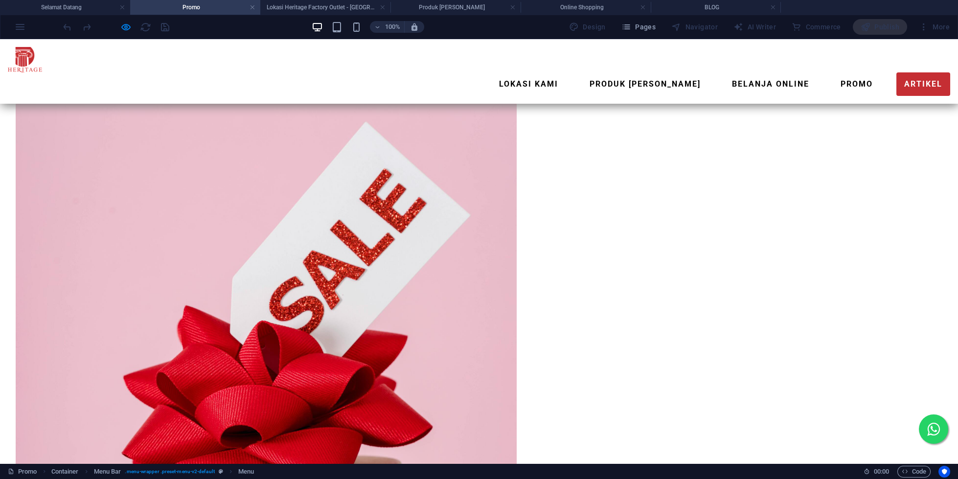
click at [896, 72] on link "ARTIKEL" at bounding box center [923, 83] width 54 height 23
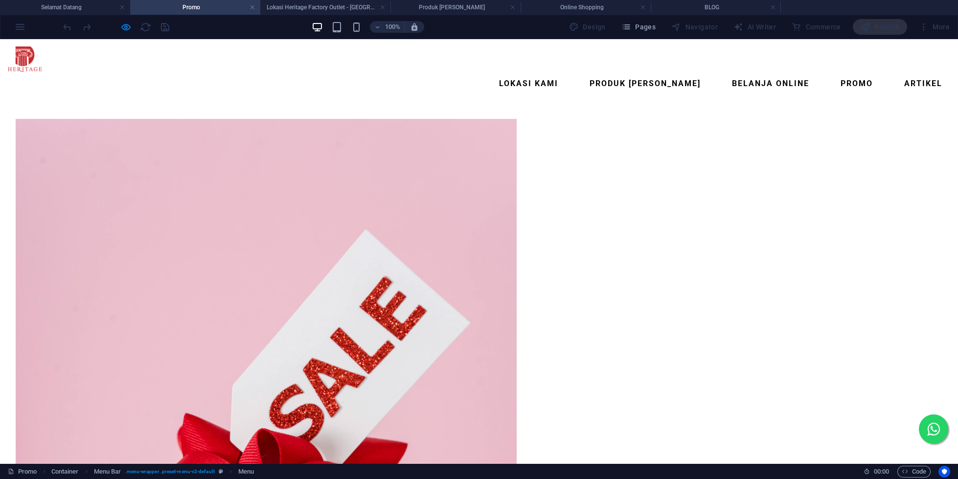
scroll to position [0, 0]
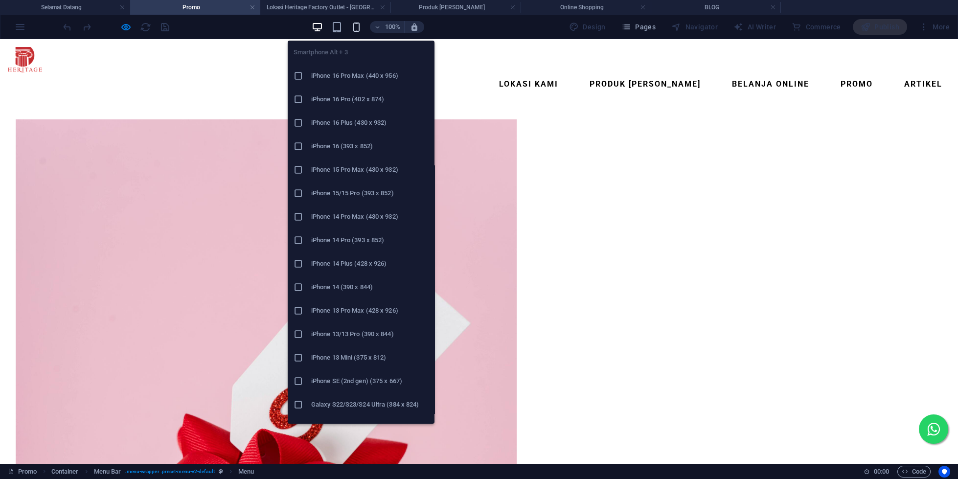
click at [357, 28] on icon "button" at bounding box center [356, 27] width 11 height 11
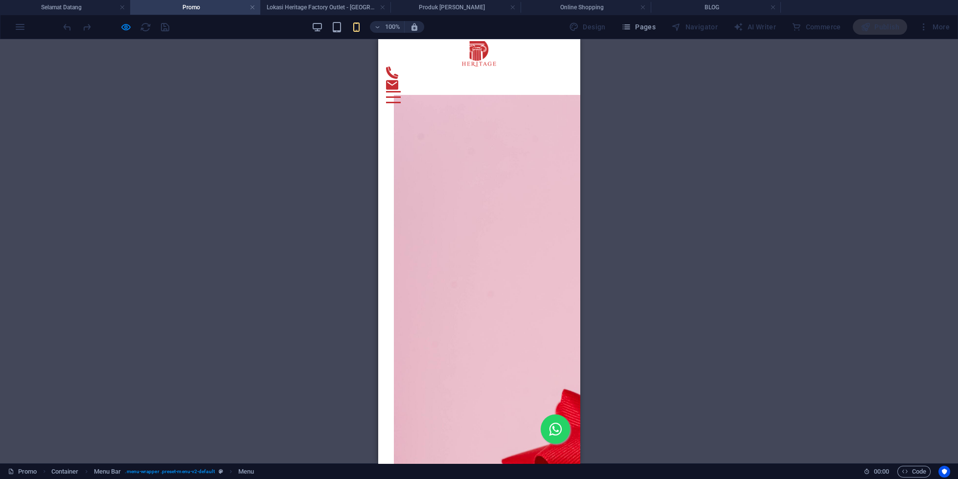
click at [868, 68] on div "Container Placeholder Reference Reference Products Text Collection item Collect…" at bounding box center [479, 251] width 958 height 424
click at [741, 419] on div "Container Placeholder Reference Reference Products Text Collection item Collect…" at bounding box center [479, 251] width 958 height 424
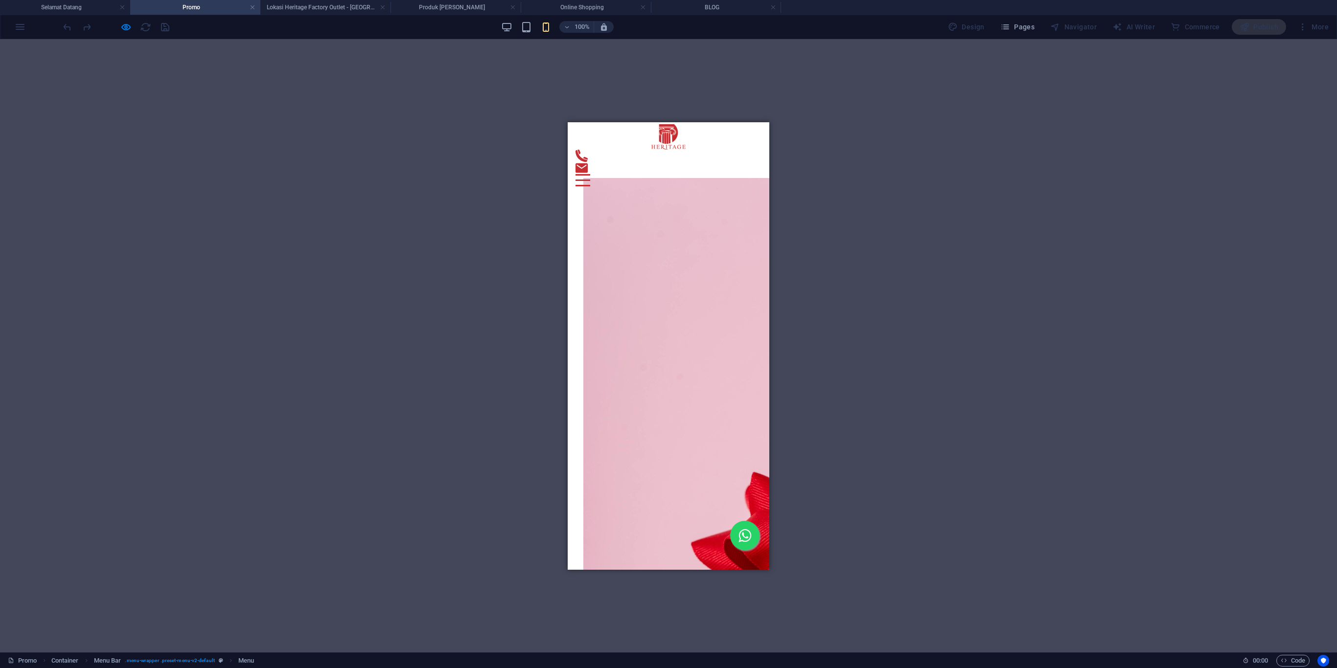
click at [743, 350] on img at bounding box center [833, 554] width 501 height 752
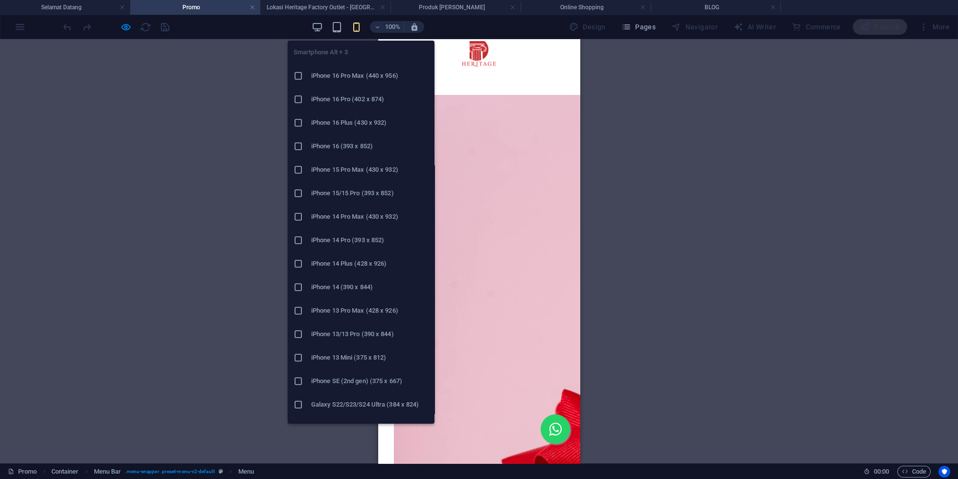
click at [336, 187] on li "iPhone 15/15 Pro (393 x 852)" at bounding box center [361, 193] width 147 height 23
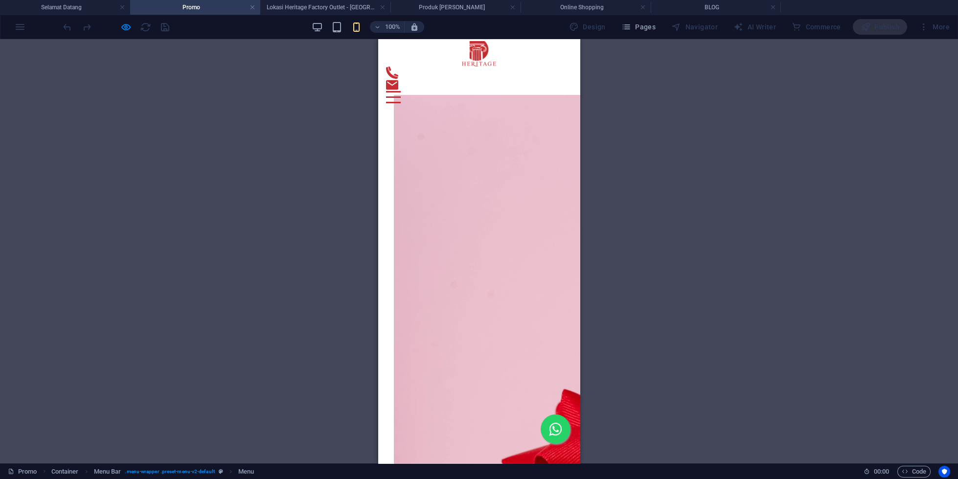
click at [351, 27] on div "100%" at bounding box center [367, 27] width 113 height 16
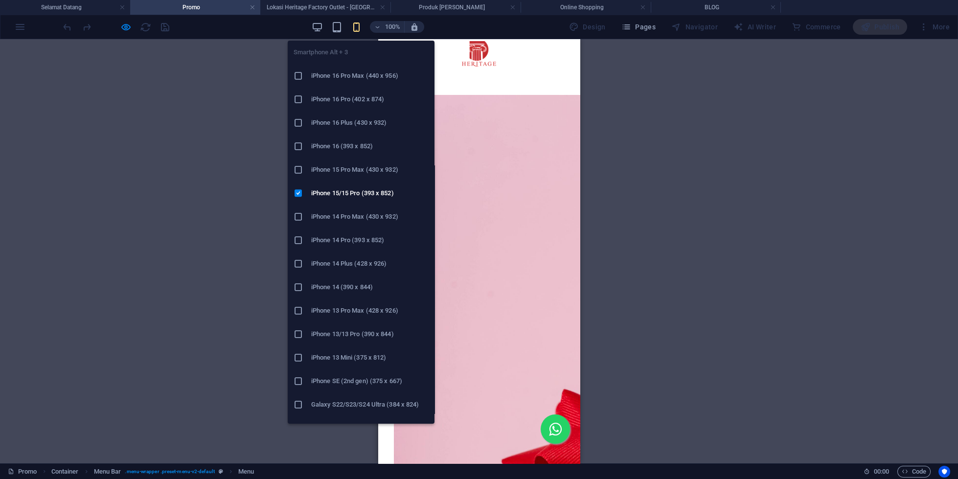
click at [357, 23] on icon "button" at bounding box center [356, 27] width 11 height 11
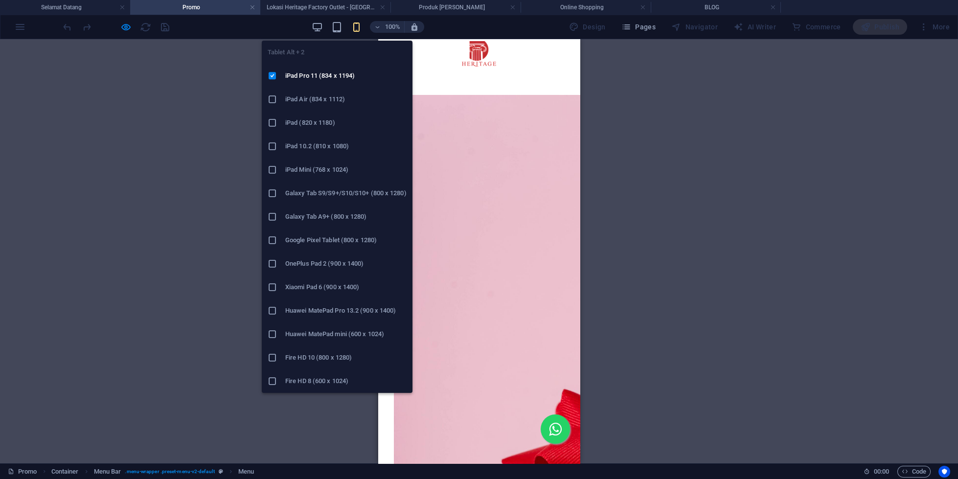
click at [306, 332] on h6 "Huawei MatePad mini (600 x 1024)" at bounding box center [345, 334] width 121 height 12
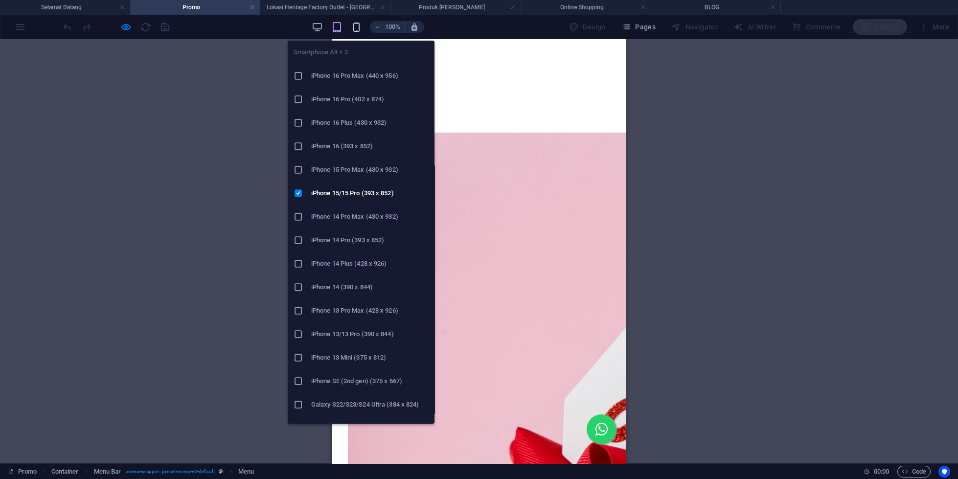
click at [356, 25] on icon "button" at bounding box center [356, 27] width 11 height 11
click at [361, 26] on icon "button" at bounding box center [356, 27] width 11 height 11
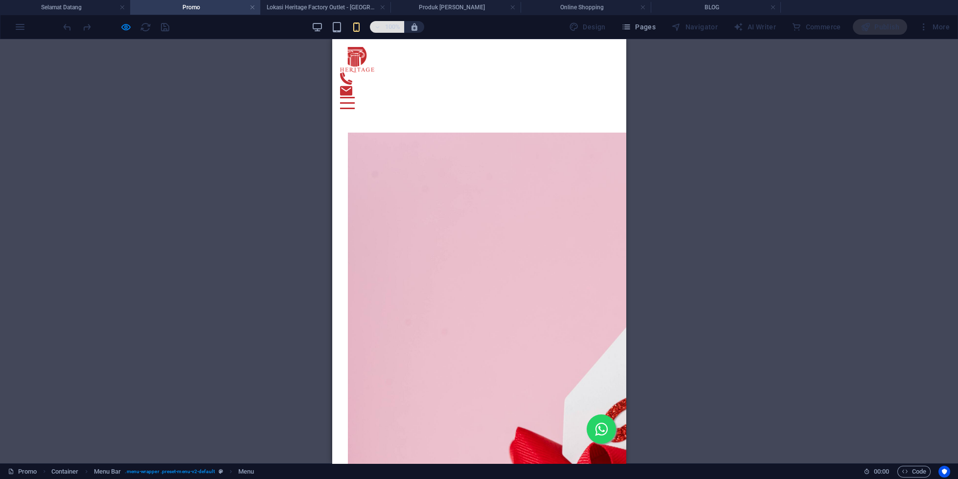
click at [373, 26] on button "100%" at bounding box center [387, 27] width 35 height 12
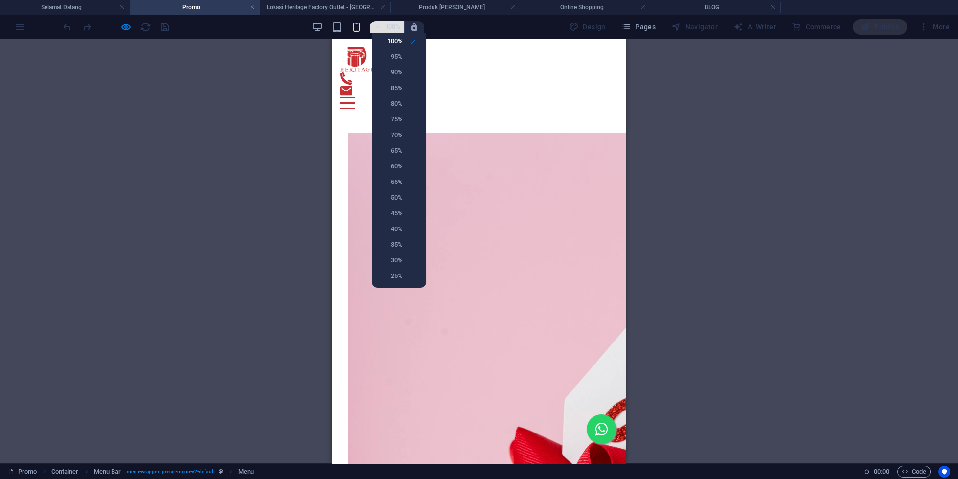
click at [373, 26] on div at bounding box center [479, 239] width 958 height 479
click at [373, 26] on div "100% 95% 90% 85% 80% 75% 70% 65% 60% 55% 50% 45% 40% 35% 30% 25%" at bounding box center [479, 239] width 958 height 479
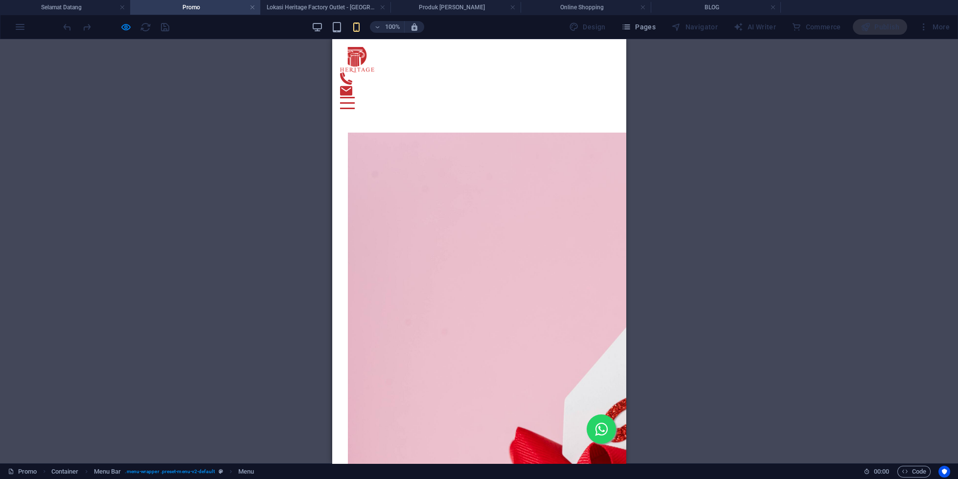
click at [368, 26] on div "100%" at bounding box center [367, 27] width 113 height 16
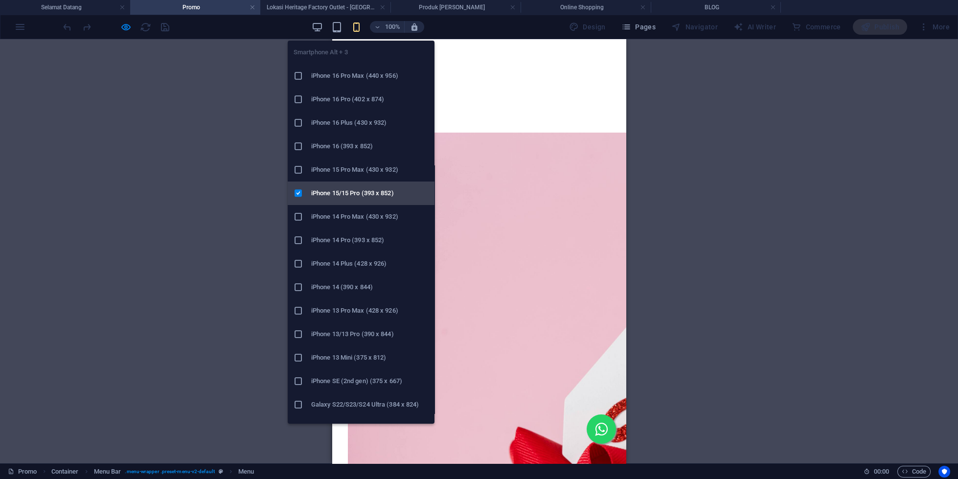
click at [350, 203] on li "iPhone 15/15 Pro (393 x 852)" at bounding box center [361, 193] width 147 height 23
click at [359, 26] on icon "button" at bounding box center [356, 27] width 11 height 11
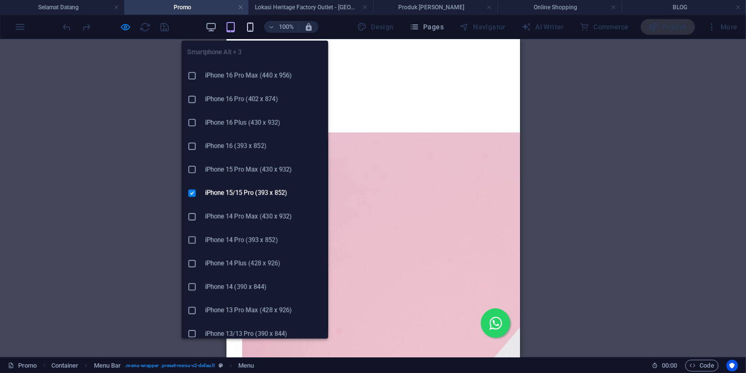
click at [253, 27] on icon "button" at bounding box center [250, 27] width 11 height 11
click at [242, 75] on h6 "iPhone 16 Pro Max (440 x 956)" at bounding box center [263, 76] width 117 height 12
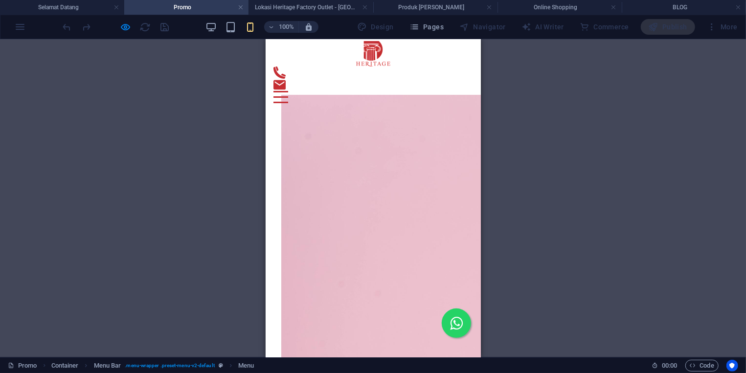
click at [242, 75] on div "Container Placeholder Reference Reference Products Text Collection item Collect…" at bounding box center [373, 198] width 746 height 319
click at [248, 33] on span at bounding box center [251, 27] width 12 height 12
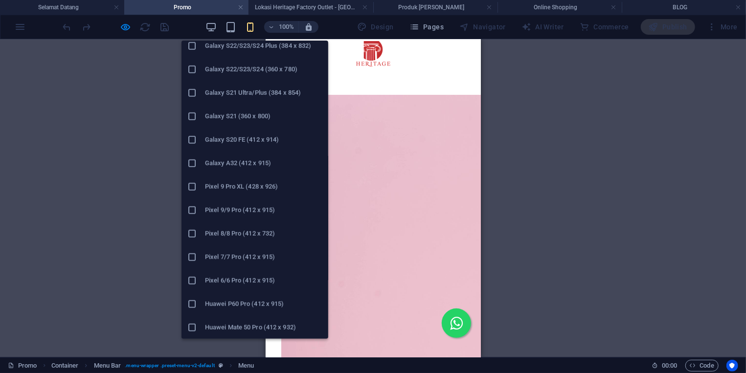
scroll to position [476, 0]
click at [258, 291] on li "Xiaomi 13 Pro (412 x 915)" at bounding box center [255, 280] width 147 height 23
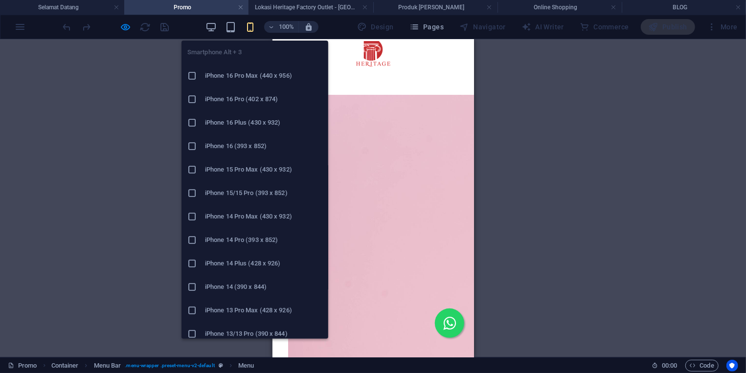
click at [253, 27] on icon "button" at bounding box center [250, 27] width 11 height 11
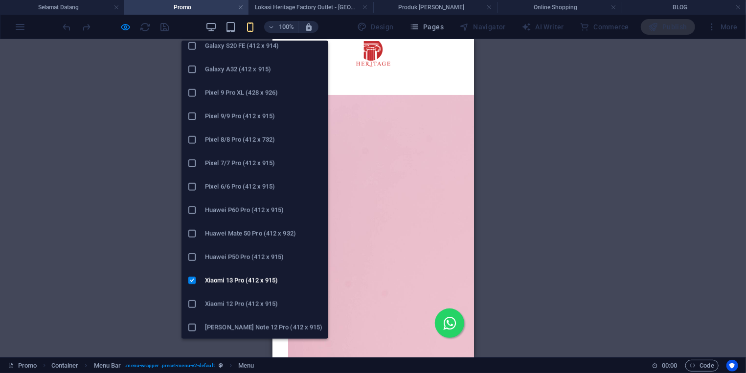
click at [263, 258] on h6 "Huawei P50 Pro (412 x 915)" at bounding box center [263, 257] width 117 height 12
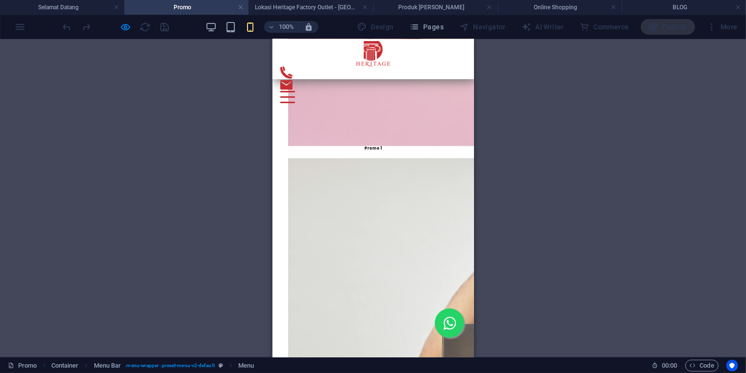
scroll to position [518, 0]
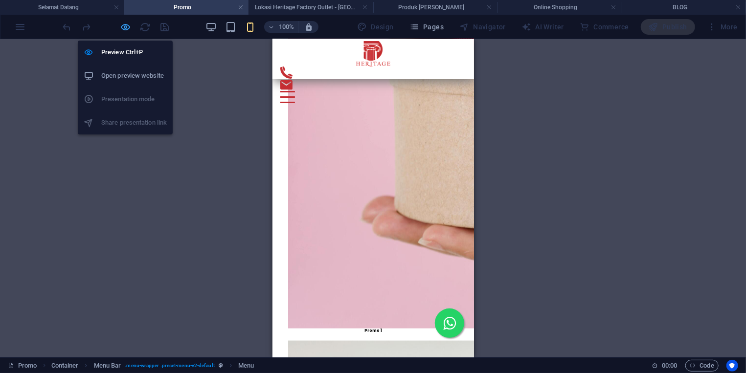
click at [126, 23] on icon "button" at bounding box center [125, 27] width 11 height 11
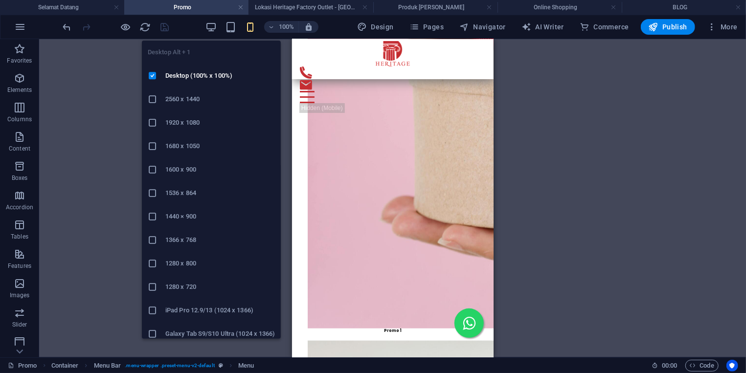
click at [209, 35] on div "Desktop Alt + 1 Desktop (100% x 100%) 2560 x 1440 1920 x 1080 1680 x [PHONE_NUM…" at bounding box center [211, 186] width 139 height 306
click at [213, 34] on div "Desktop Alt + 1 Desktop (100% x 100%) 2560 x 1440 1920 x 1080 1680 x [PHONE_NUM…" at bounding box center [211, 186] width 139 height 306
click at [212, 23] on icon "button" at bounding box center [210, 27] width 11 height 11
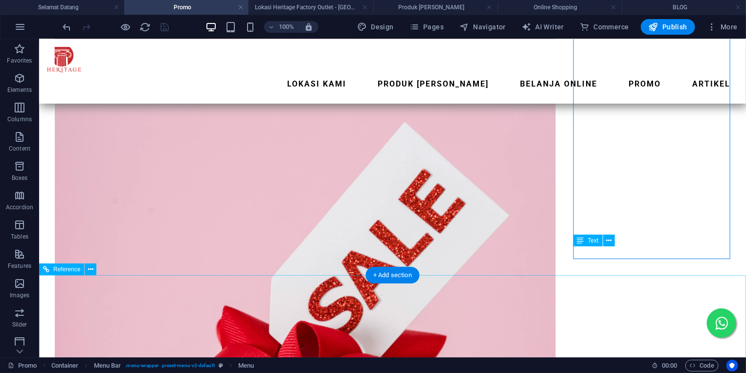
scroll to position [18, 0]
